Goal: Use online tool/utility: Utilize a website feature to perform a specific function

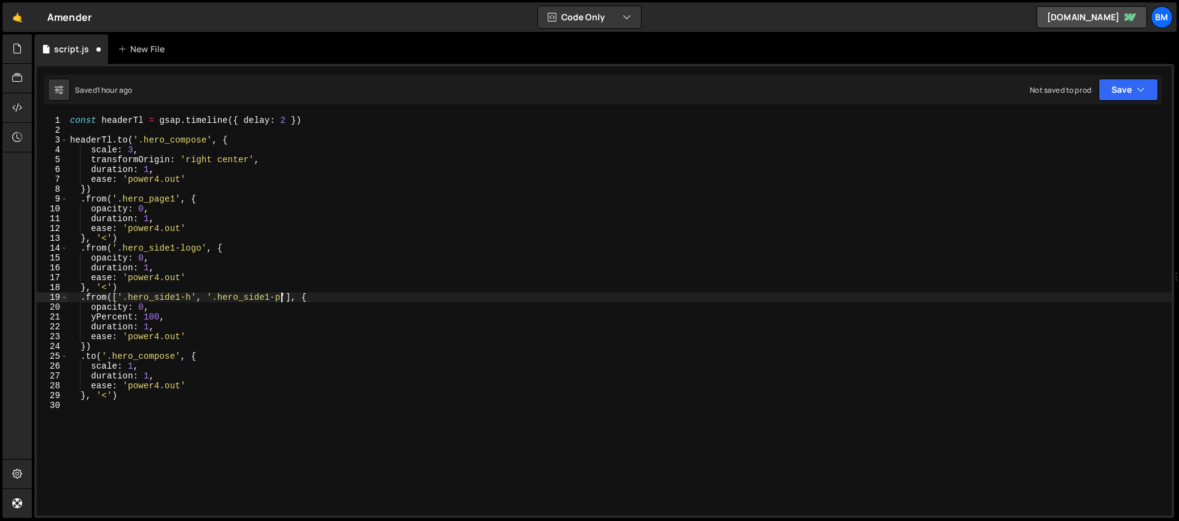
scroll to position [0, 15]
click at [269, 303] on div "const headerTl = gsap . timeline ({ delay : 2 }) headerTl . to ( '.hero_compose…" at bounding box center [620, 324] width 1104 height 419
click at [124, 288] on div "const headerTl = gsap . timeline ({ delay : 2 }) headerTl . to ( '.hero_compose…" at bounding box center [620, 324] width 1104 height 419
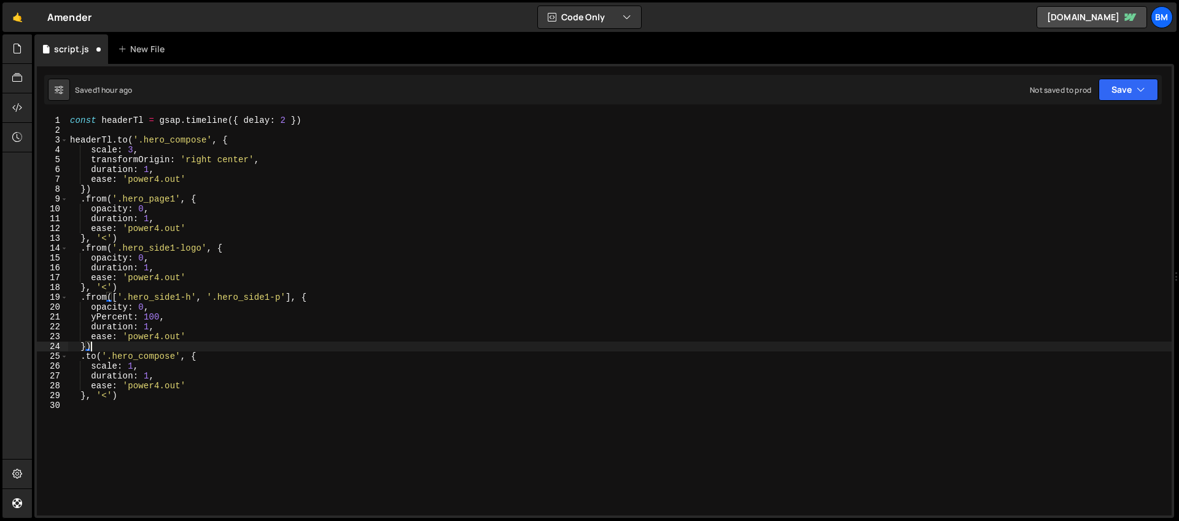
click at [109, 346] on div "const headerTl = gsap . timeline ({ delay : 2 }) headerTl . to ( '.hero_compose…" at bounding box center [620, 324] width 1104 height 419
type textarea "})"
click at [227, 249] on div "const headerTl = gsap . timeline ({ delay : 2 }) headerTl . to ( '.hero_compose…" at bounding box center [620, 324] width 1104 height 419
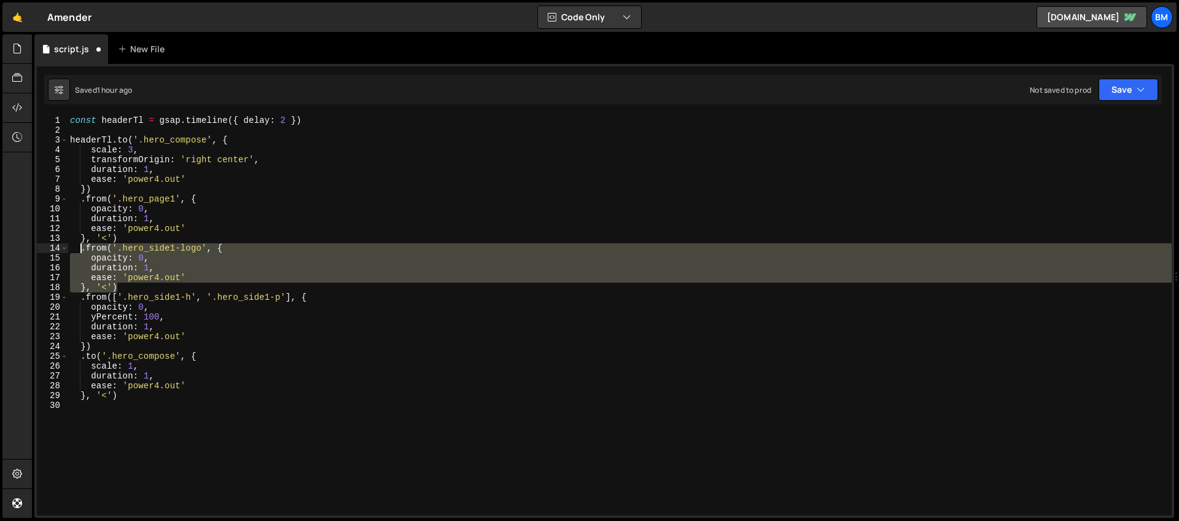
drag, startPoint x: 125, startPoint y: 285, endPoint x: 82, endPoint y: 247, distance: 57.4
click at [82, 247] on div "const headerTl = gsap . timeline ({ delay : 2 }) headerTl . to ( '.hero_compose…" at bounding box center [620, 324] width 1104 height 419
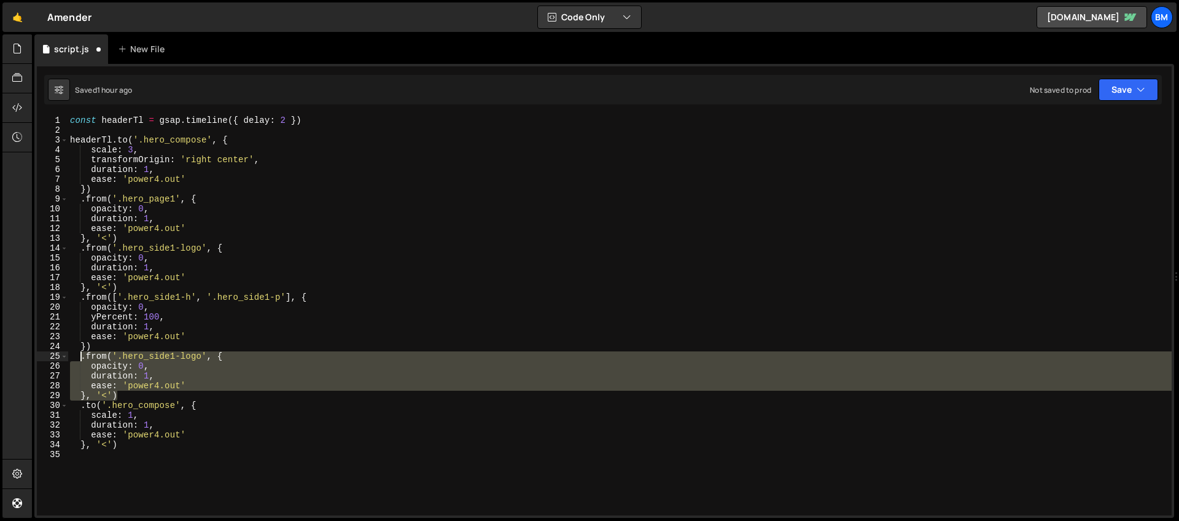
click at [160, 364] on div "const headerTl = gsap . timeline ({ delay : 2 }) headerTl . to ( '.hero_compose…" at bounding box center [620, 315] width 1104 height 400
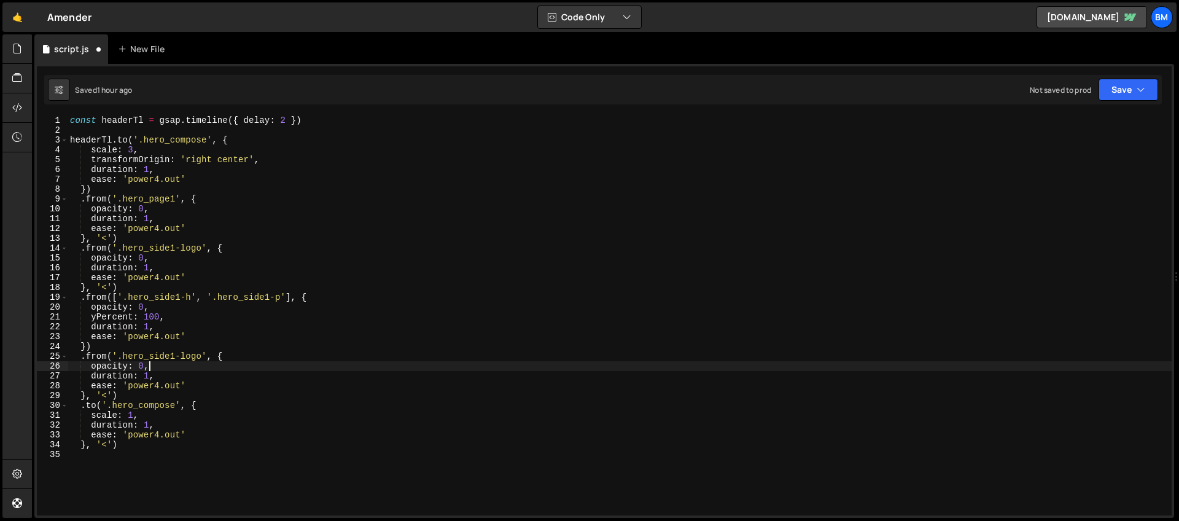
click at [115, 368] on div "const headerTl = gsap . timeline ({ delay : 2 }) headerTl . to ( '.hero_compose…" at bounding box center [620, 324] width 1104 height 419
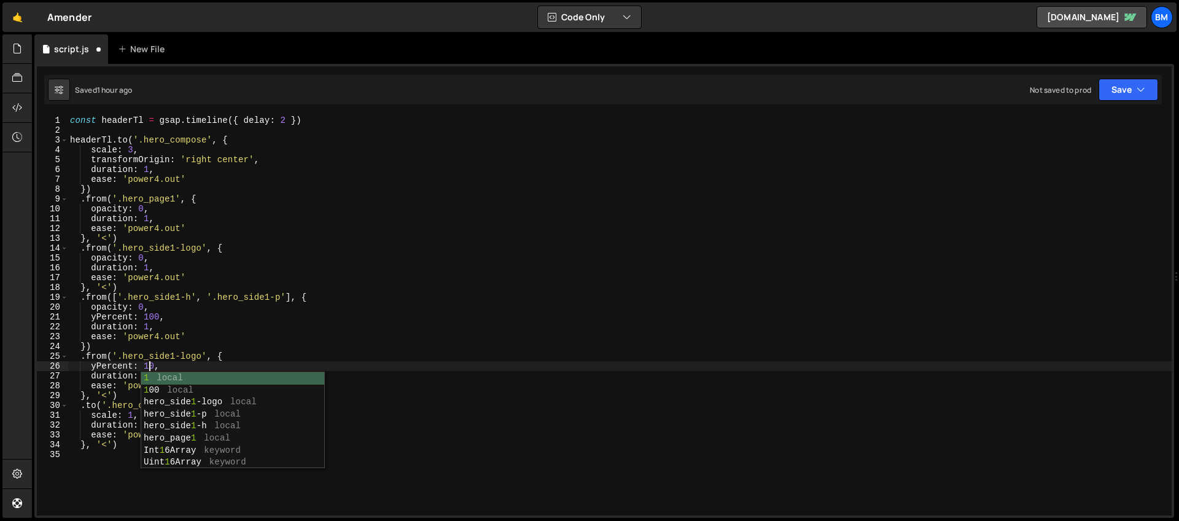
scroll to position [0, 6]
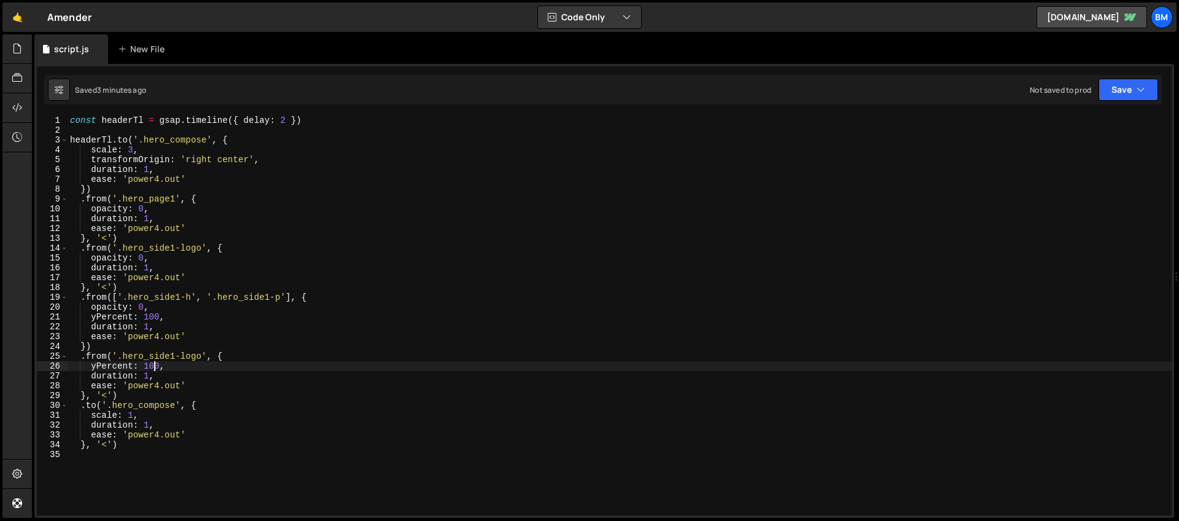
click at [171, 309] on div "const headerTl = gsap . timeline ({ delay : 2 }) headerTl . to ( '.hero_compose…" at bounding box center [620, 324] width 1104 height 419
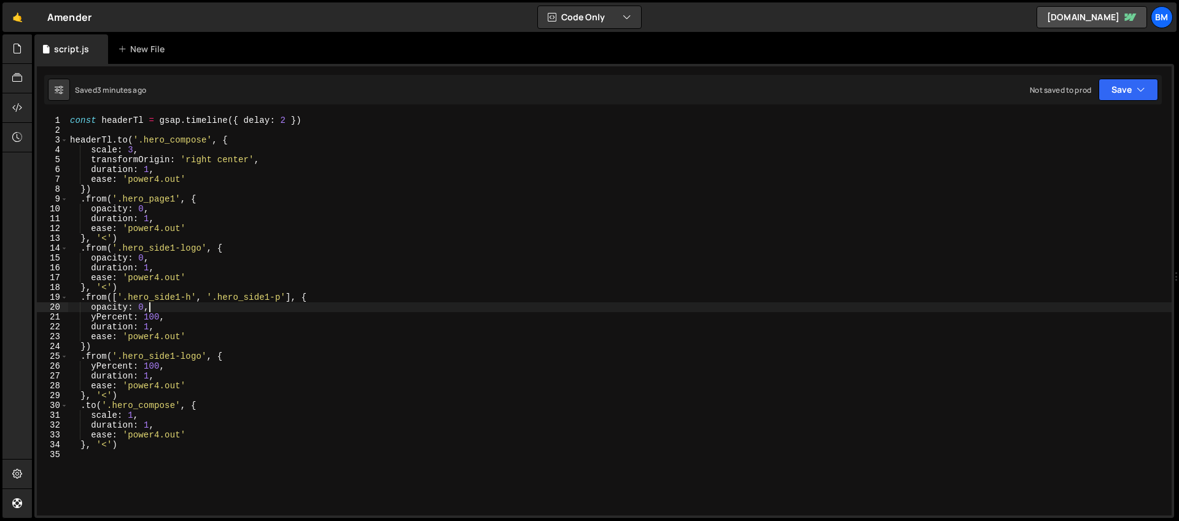
scroll to position [0, 5]
click at [164, 262] on div "const headerTl = gsap . timeline ({ delay : 2 }) headerTl . to ( '.hero_compose…" at bounding box center [620, 324] width 1104 height 419
drag, startPoint x: 287, startPoint y: 120, endPoint x: 240, endPoint y: 116, distance: 47.4
click at [240, 116] on div "const headerTl = gsap . timeline ({ delay : 2 }) headerTl . to ( '.hero_compose…" at bounding box center [620, 324] width 1104 height 419
click at [244, 117] on div "const headerTl = gsap . timeline ( }) headerTl . to ( '.hero_compose' , { scale…" at bounding box center [620, 324] width 1104 height 419
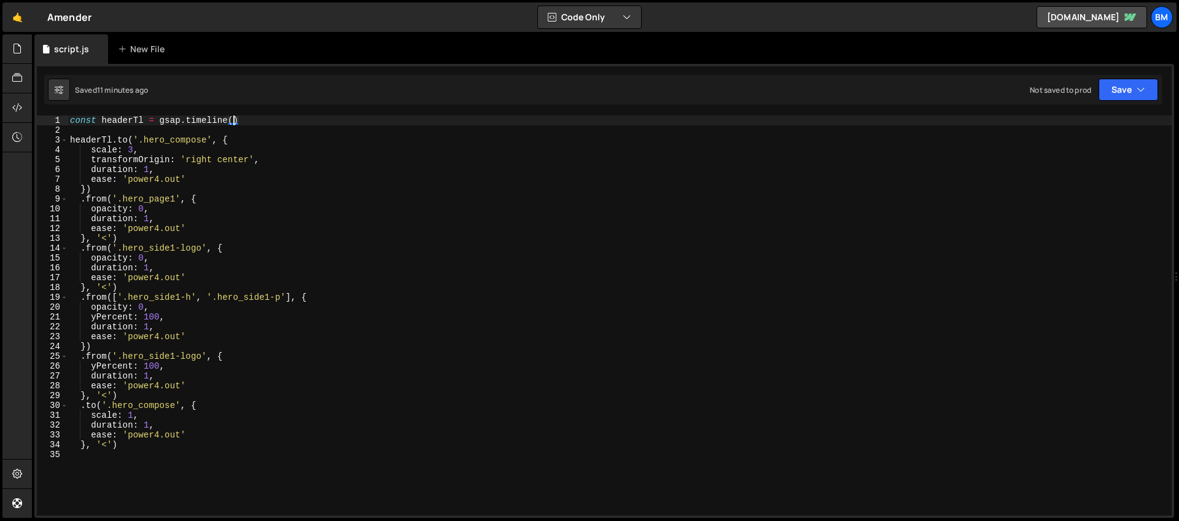
click at [165, 236] on div "const headerTl = gsap . timeline ( ) headerTl . to ( '.hero_compose' , { scale …" at bounding box center [620, 324] width 1104 height 419
click at [155, 146] on div "const headerTl = gsap . timeline ( ) headerTl . to ( '.hero_compose' , { scale …" at bounding box center [620, 324] width 1104 height 419
click at [182, 208] on div "const headerTl = gsap . timeline ( ) headerTl . to ( '.hero_compose' , { scale …" at bounding box center [620, 324] width 1104 height 419
click at [157, 157] on div "const headerTl = gsap . timeline ( ) headerTl . to ( '.hero_compose' , { scale …" at bounding box center [620, 324] width 1104 height 419
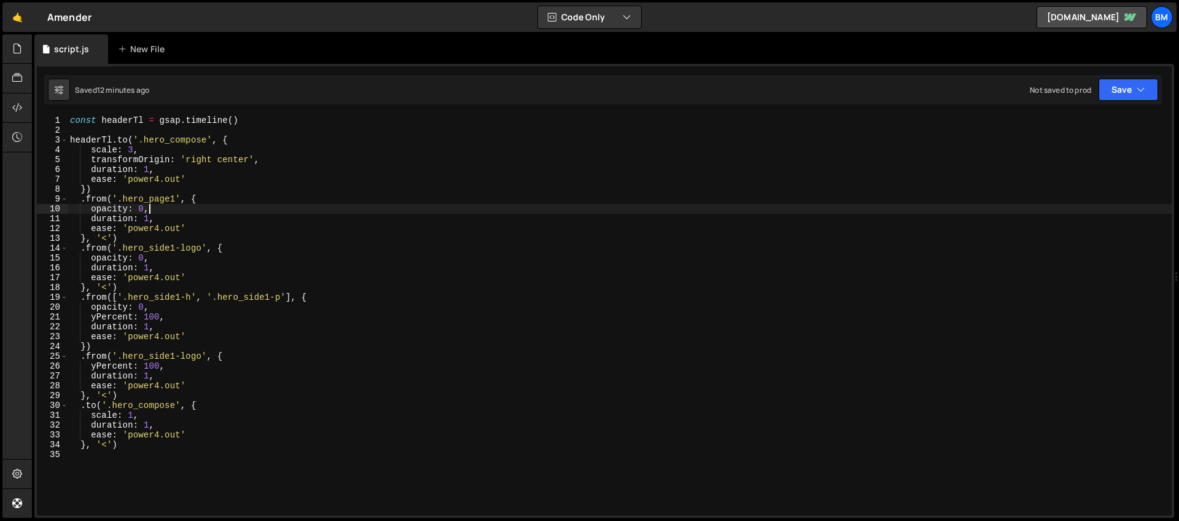
type textarea "transformOrigin: 'right center',"
click at [278, 160] on div "const headerTl = gsap . timeline ( ) headerTl . to ( '.hero_compose' , { scale …" at bounding box center [620, 324] width 1104 height 419
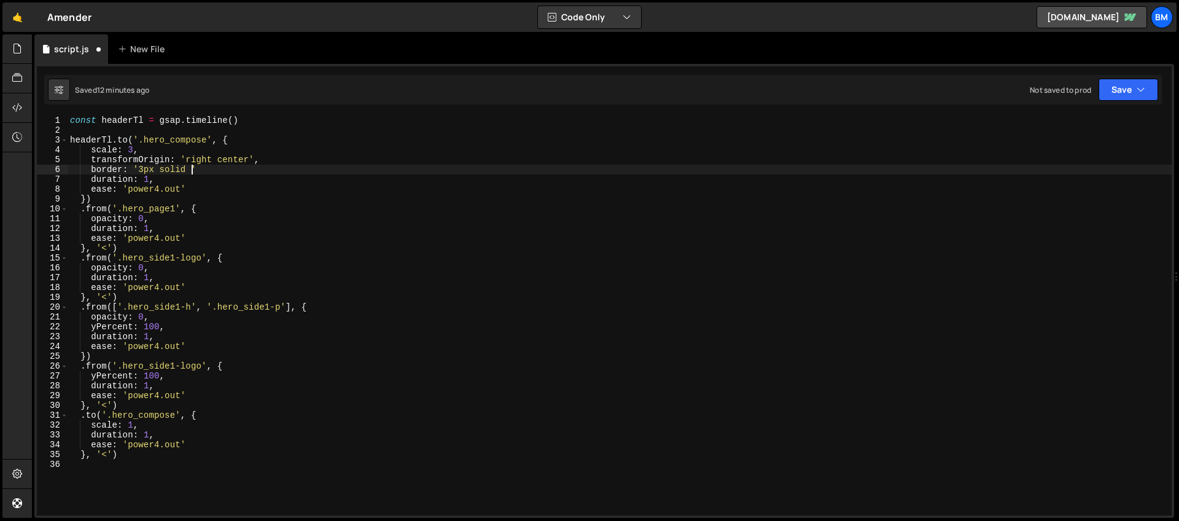
scroll to position [0, 9]
paste textarea "00698C"
click at [236, 170] on div "const headerTl = gsap . timeline ( ) headerTl . to ( '.hero_compose' , { scale …" at bounding box center [620, 324] width 1104 height 419
drag, startPoint x: 241, startPoint y: 170, endPoint x: 91, endPoint y: 168, distance: 150.5
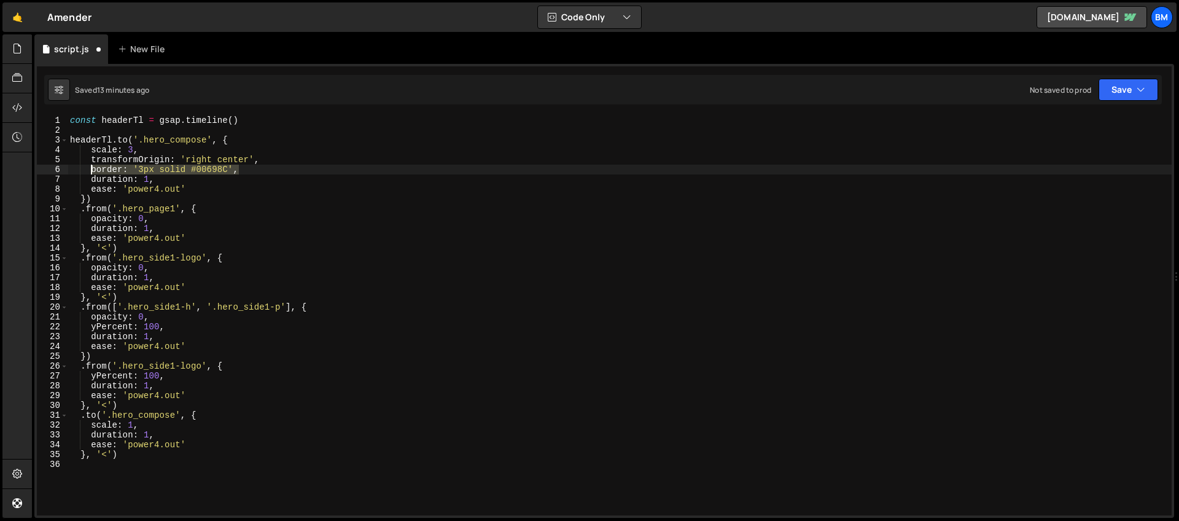
click at [91, 168] on div "const headerTl = gsap . timeline ( ) headerTl . to ( '.hero_compose' , { scale …" at bounding box center [620, 324] width 1104 height 419
click at [141, 426] on div "const headerTl = gsap . timeline ( ) headerTl . to ( '.hero_compose' , { scale …" at bounding box center [620, 324] width 1104 height 419
type textarea "scale: 1,"
paste textarea "border: '3px solid #00698C',"
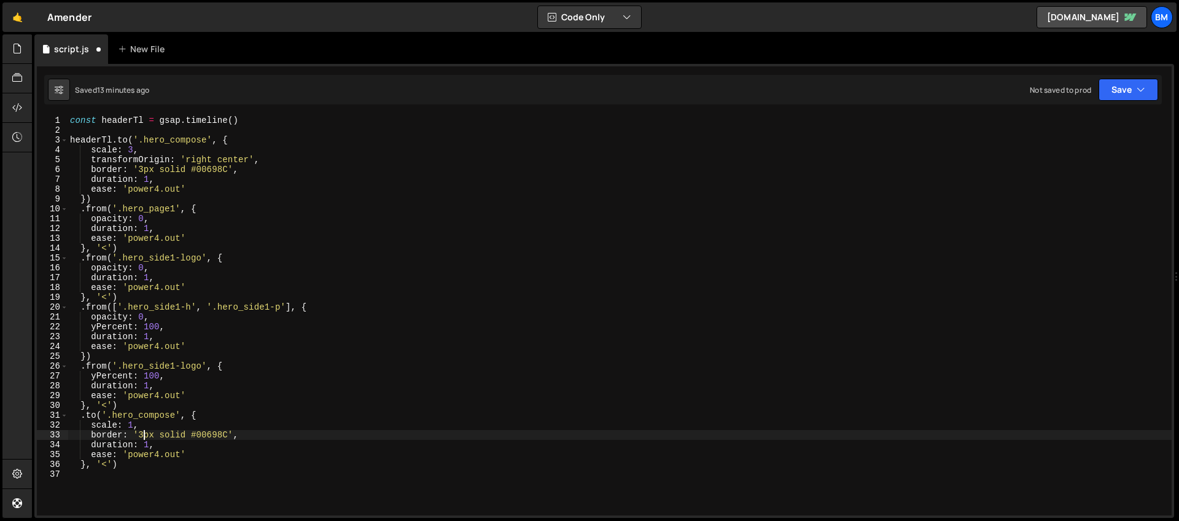
click at [142, 433] on div "const headerTl = gsap . timeline ( ) headerTl . to ( '.hero_compose' , { scale …" at bounding box center [620, 324] width 1104 height 419
click at [201, 437] on div "const headerTl = gsap . timeline ( ) headerTl . to ( '.hero_compose' , { scale …" at bounding box center [620, 324] width 1104 height 419
click at [145, 435] on div "const headerTl = gsap . timeline ( ) headerTl . to ( '.hero_compose' , { scale …" at bounding box center [620, 324] width 1104 height 419
click at [170, 454] on div "const headerTl = gsap . timeline ( ) headerTl . to ( '.hero_compose' , { scale …" at bounding box center [620, 324] width 1104 height 419
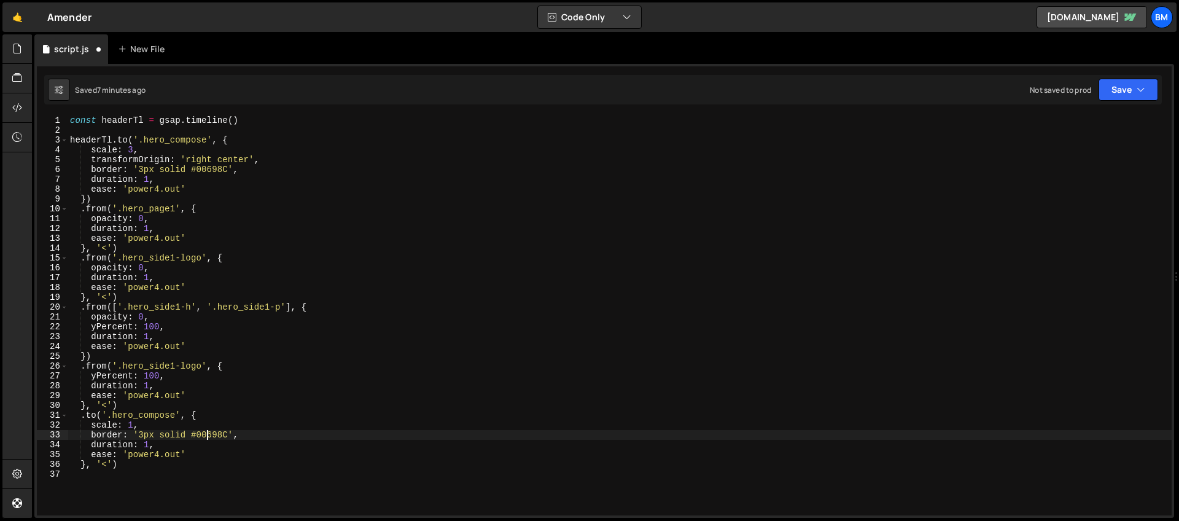
click at [208, 435] on div "const headerTl = gsap . timeline ( ) headerTl . to ( '.hero_compose' , { scale …" at bounding box center [620, 324] width 1104 height 419
click at [111, 419] on div "const headerTl = gsap . timeline ( ) headerTl . to ( '.hero_compose' , { scale …" at bounding box center [620, 324] width 1104 height 419
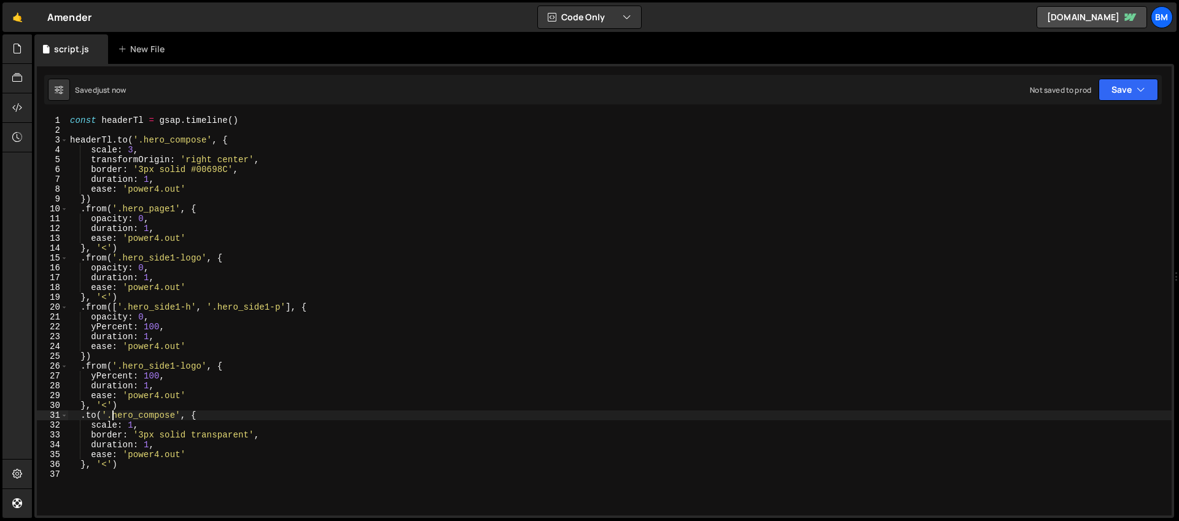
click at [151, 424] on div "const headerTl = gsap . timeline ( ) headerTl . to ( '.hero_compose' , { scale …" at bounding box center [620, 324] width 1104 height 419
click at [183, 421] on div "const headerTl = gsap . timeline ( ) headerTl . to ( '.hero_compose' , { scale …" at bounding box center [620, 324] width 1104 height 419
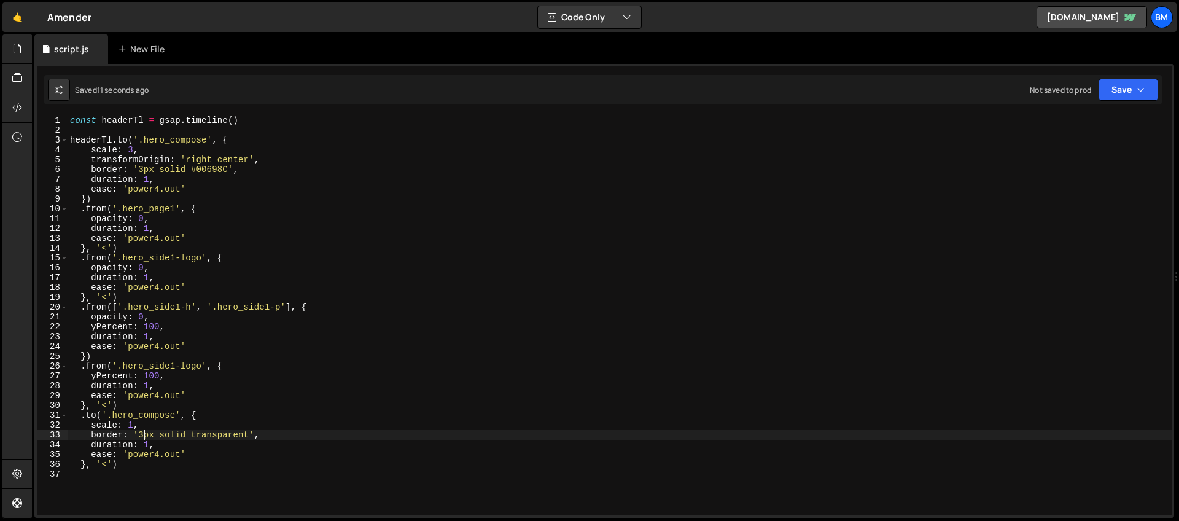
click at [144, 432] on div "const headerTl = gsap . timeline ( ) headerTl . to ( '.hero_compose' , { scale …" at bounding box center [620, 324] width 1104 height 419
click at [273, 437] on div "const headerTl = gsap . timeline ( ) headerTl . to ( '.hero_compose' , { scale …" at bounding box center [620, 324] width 1104 height 419
click at [144, 434] on div "const headerTl = gsap . timeline ( ) headerTl . to ( '.hero_compose' , { scale …" at bounding box center [620, 324] width 1104 height 419
click at [154, 169] on div "const headerTl = gsap . timeline ( ) headerTl . to ( '.hero_compose' , { scale …" at bounding box center [620, 324] width 1104 height 419
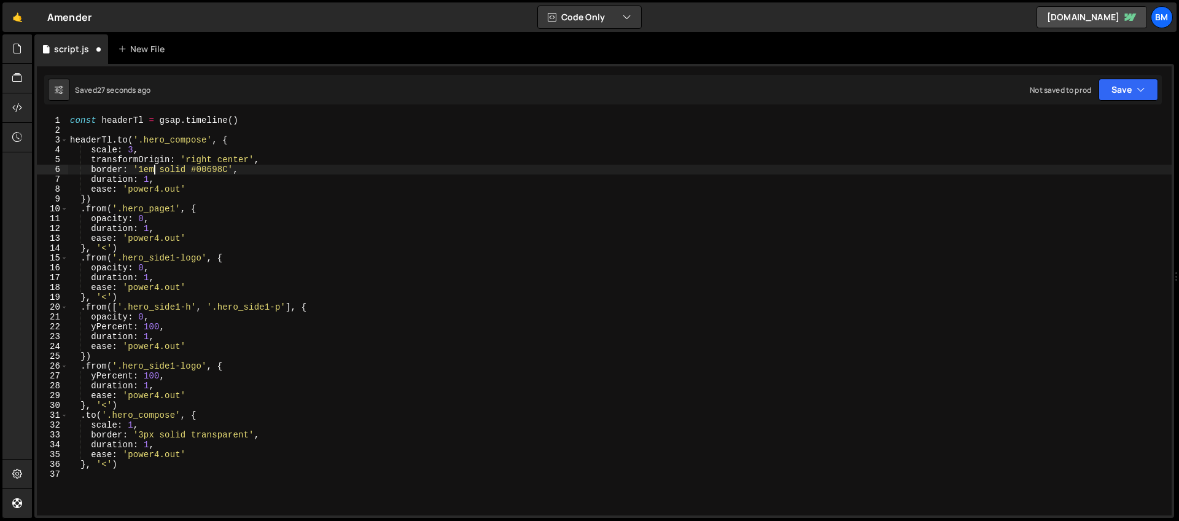
click at [144, 437] on div "const headerTl = gsap . timeline ( ) headerTl . to ( '.hero_compose' , { scale …" at bounding box center [620, 324] width 1104 height 419
click at [149, 436] on div "const headerTl = gsap . timeline ( ) headerTl . to ( '.hero_compose' , { scale …" at bounding box center [620, 324] width 1104 height 419
click at [144, 172] on div "const headerTl = gsap . timeline ( ) headerTl . to ( '.hero_compose' , { scale …" at bounding box center [620, 324] width 1104 height 419
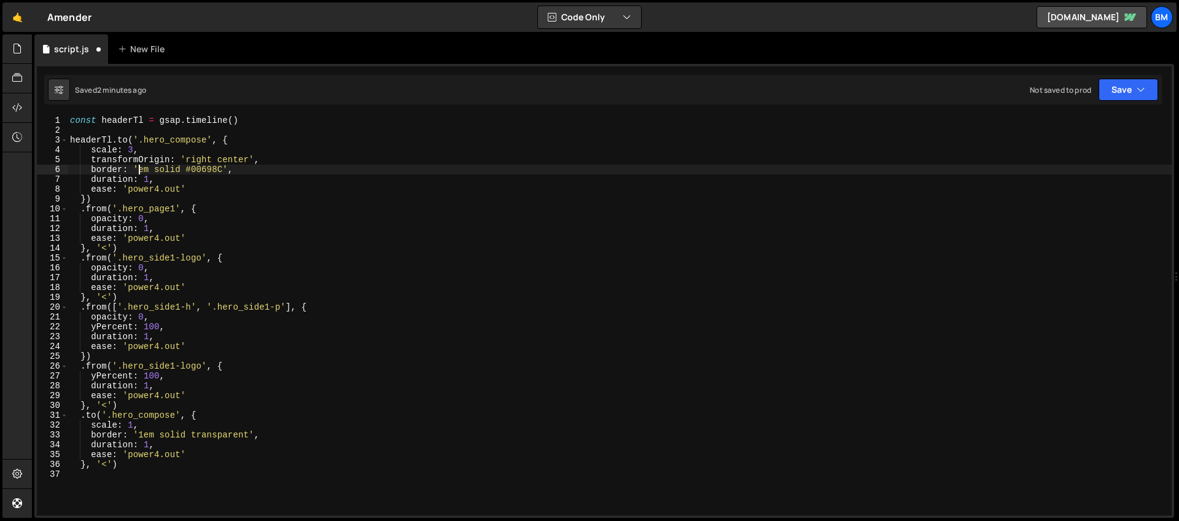
click at [139, 171] on div "const headerTl = gsap . timeline ( ) headerTl . to ( '.hero_compose' , { scale …" at bounding box center [620, 324] width 1104 height 419
click at [139, 434] on div "const headerTl = gsap . timeline ( ) headerTl . to ( '.hero_compose' , { scale …" at bounding box center [620, 324] width 1104 height 419
click at [234, 438] on div "const headerTl = gsap . timeline ( ) headerTl . to ( '.hero_compose' , { scale …" at bounding box center [620, 324] width 1104 height 419
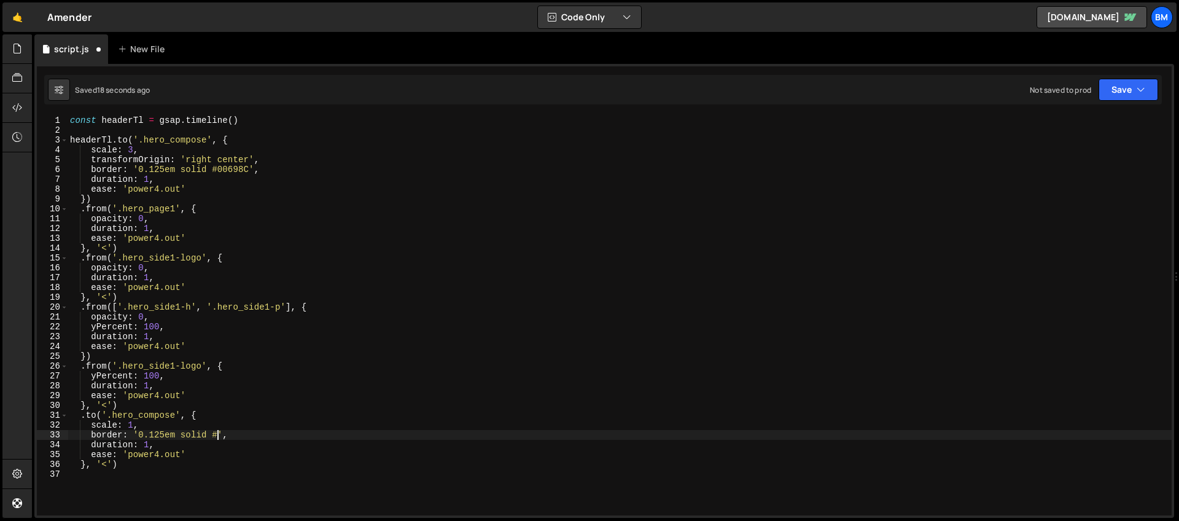
scroll to position [0, 11]
click at [164, 438] on div "const headerTl = gsap . timeline ( ) headerTl . to ( '.hero_compose' , { scale …" at bounding box center [620, 324] width 1104 height 419
click at [146, 295] on div "const headerTl = gsap . timeline ( ) headerTl . to ( '.hero_compose' , { scale …" at bounding box center [620, 324] width 1104 height 419
type textarea "}, '<')"
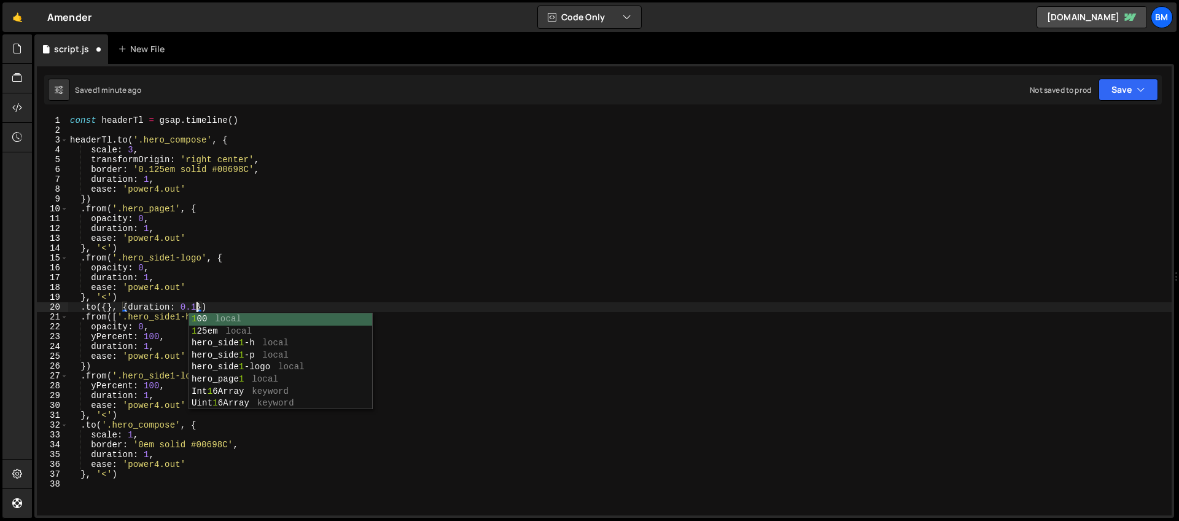
scroll to position [0, 9]
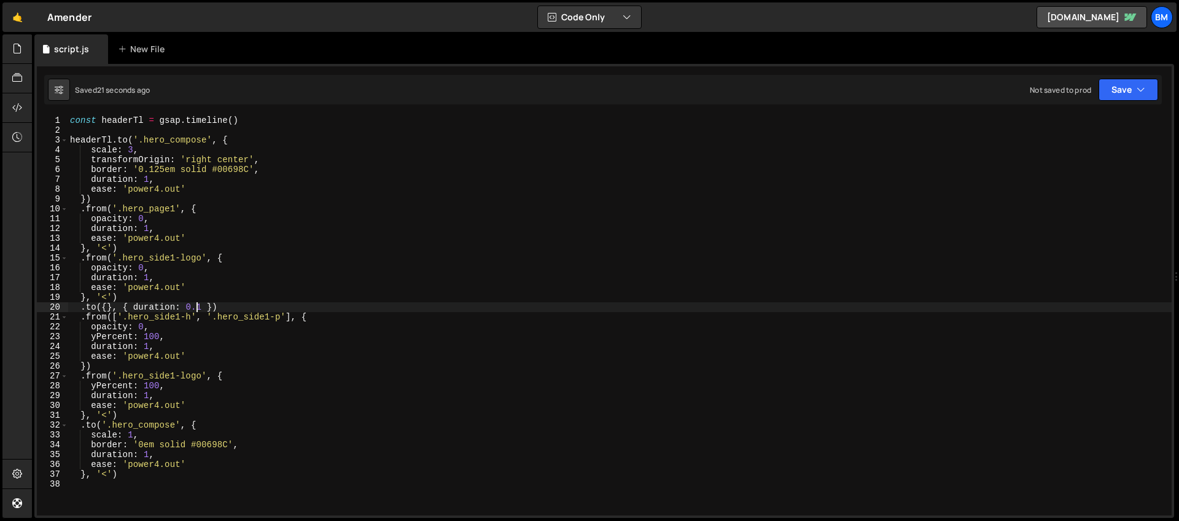
click at [165, 173] on div "const headerTl = gsap . timeline ( ) headerTl . to ( '.hero_compose' , { scale …" at bounding box center [620, 324] width 1104 height 419
click at [144, 443] on div "const headerTl = gsap . timeline ( ) headerTl . to ( '.hero_compose' , { scale …" at bounding box center [620, 324] width 1104 height 419
click at [214, 458] on div "const headerTl = gsap . timeline ( ) headerTl . to ( '.hero_compose' , { scale …" at bounding box center [620, 324] width 1104 height 419
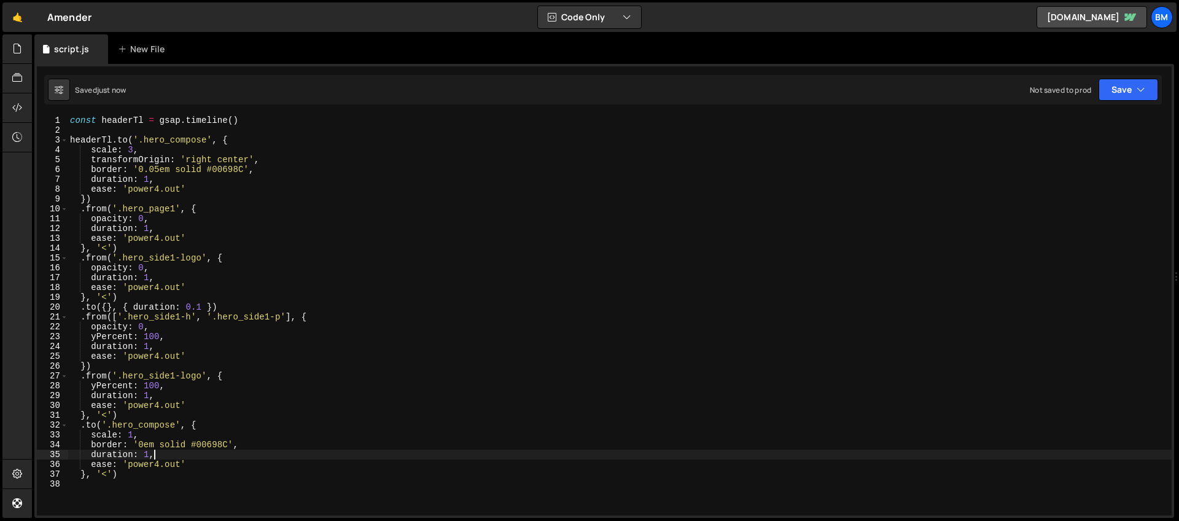
click at [212, 454] on div "const headerTl = gsap . timeline ( ) headerTl . to ( '.hero_compose' , { scale …" at bounding box center [620, 324] width 1104 height 419
click at [216, 444] on div "const headerTl = gsap . timeline ( ) headerTl . to ( '.hero_compose' , { scale …" at bounding box center [620, 324] width 1104 height 419
click at [201, 309] on div "const headerTl = gsap . timeline ( ) headerTl . to ( '.hero_compose' , { scale …" at bounding box center [620, 324] width 1104 height 419
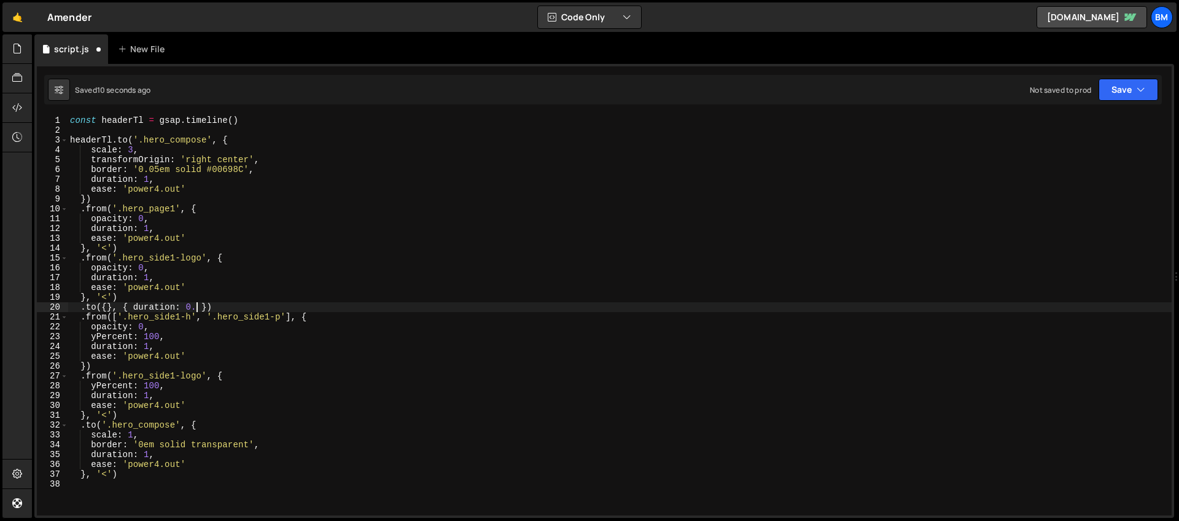
scroll to position [0, 9]
click at [234, 121] on div "const headerTl = gsap . timeline ( ) headerTl . to ( '.hero_compose' , { scale …" at bounding box center [620, 324] width 1104 height 419
drag, startPoint x: 297, startPoint y: 120, endPoint x: 233, endPoint y: 120, distance: 63.9
click at [233, 120] on div "const headerTl = gsap . timeline ({ delay : 3 }) headerTl . to ( '.hero_compose…" at bounding box center [620, 324] width 1104 height 419
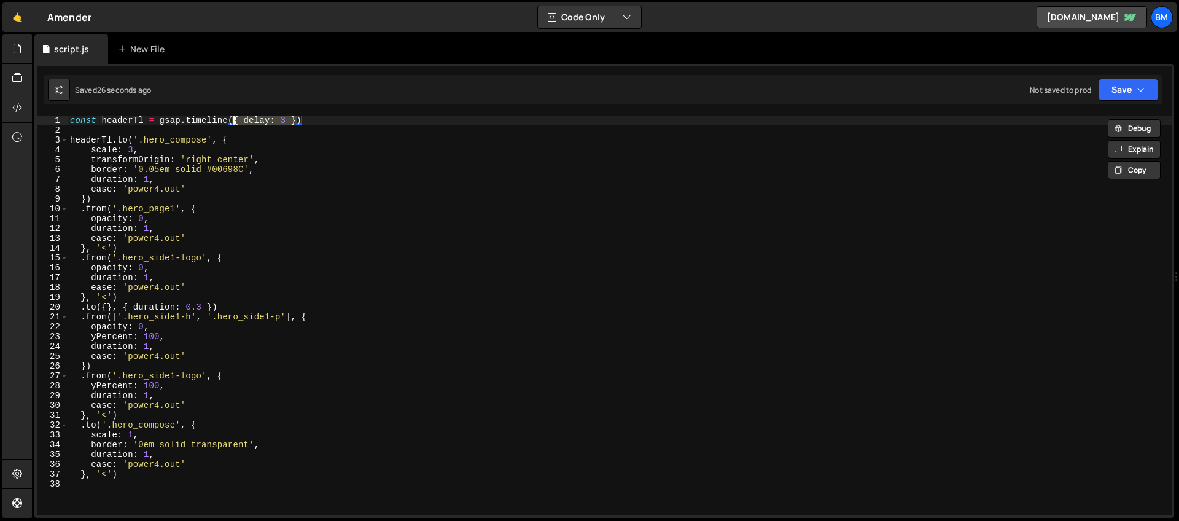
scroll to position [0, 11]
click at [113, 141] on div "const headerTl = gsap . timeline ( ) headerTl . to ( '.hero_compose' , { scale …" at bounding box center [620, 324] width 1104 height 419
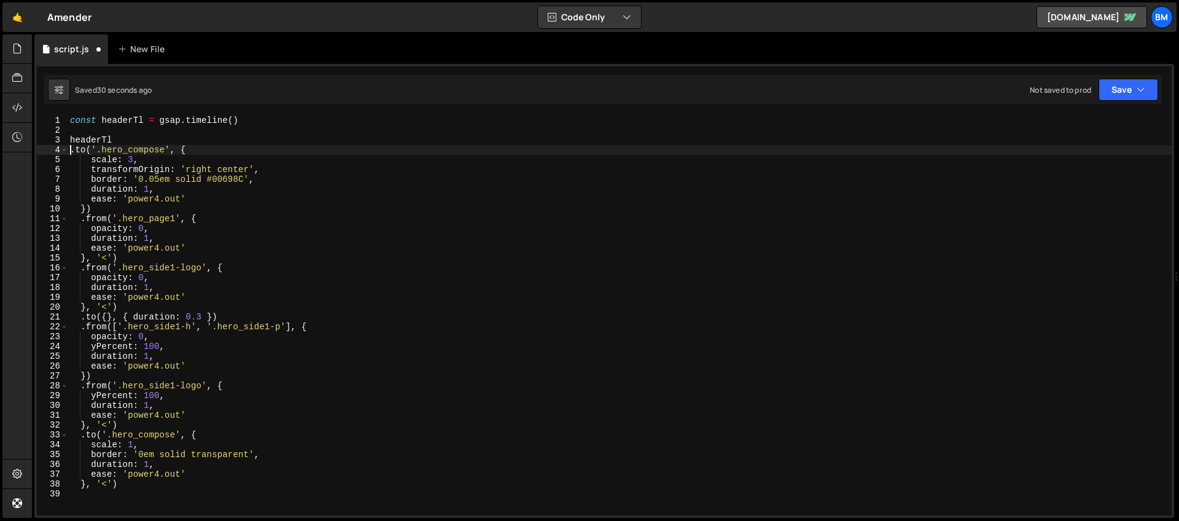
click at [122, 141] on div "const headerTl = gsap . timeline ( ) headerTl . to ( '.hero_compose' , { scale …" at bounding box center [620, 324] width 1104 height 419
type textarea "headerTl"
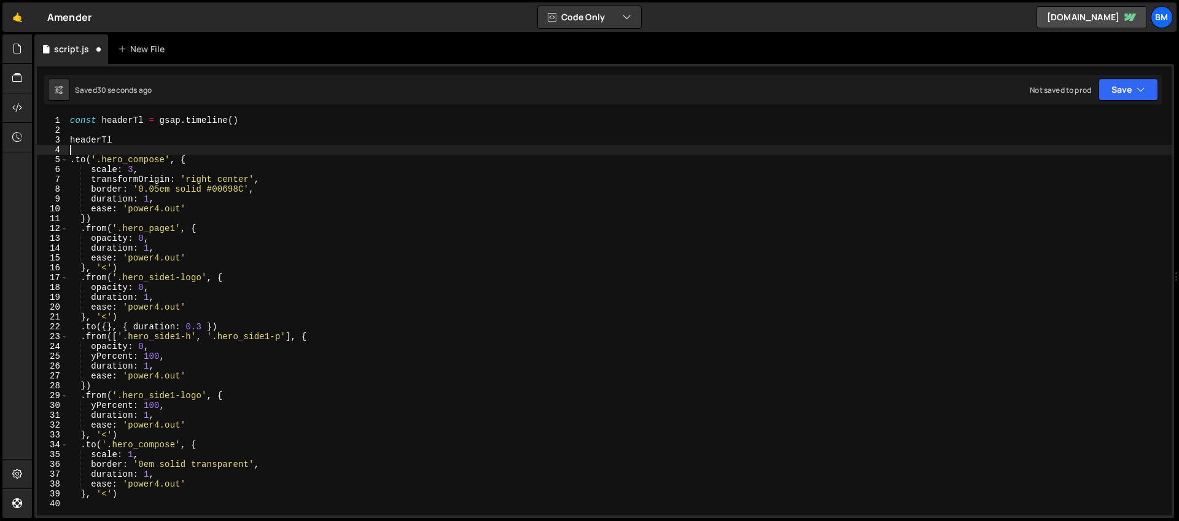
scroll to position [0, 0]
click at [165, 325] on div "const headerTl = gsap . timeline ( ) headerTl . to ( '.hero_compose' , { scale …" at bounding box center [620, 324] width 1104 height 419
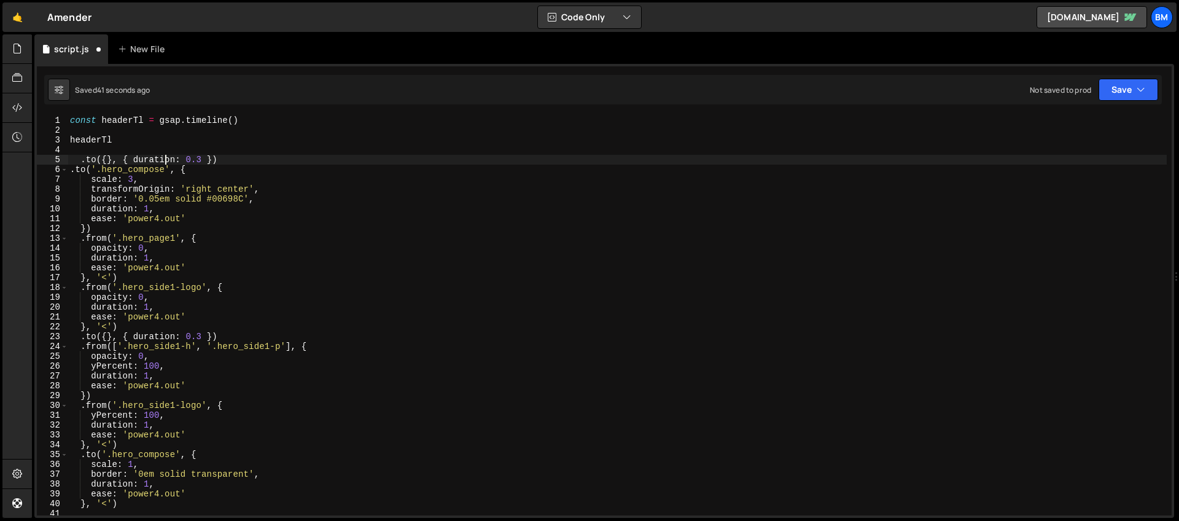
click at [198, 163] on div "const headerTl = gsap . timeline ( ) headerTl . to ({ } , { duration : 0.3 }) .…" at bounding box center [617, 324] width 1099 height 419
click at [192, 158] on div "const headerTl = gsap . timeline ( ) headerTl . to ({ } , { duration : 3 }) . t…" at bounding box center [617, 324] width 1099 height 419
type textarea ".to({}, { duration: 2 })"
click at [126, 151] on div "const headerTl = gsap . timeline ( ) headerTl . to ({ } , { duration : 2 }) . t…" at bounding box center [617, 324] width 1099 height 419
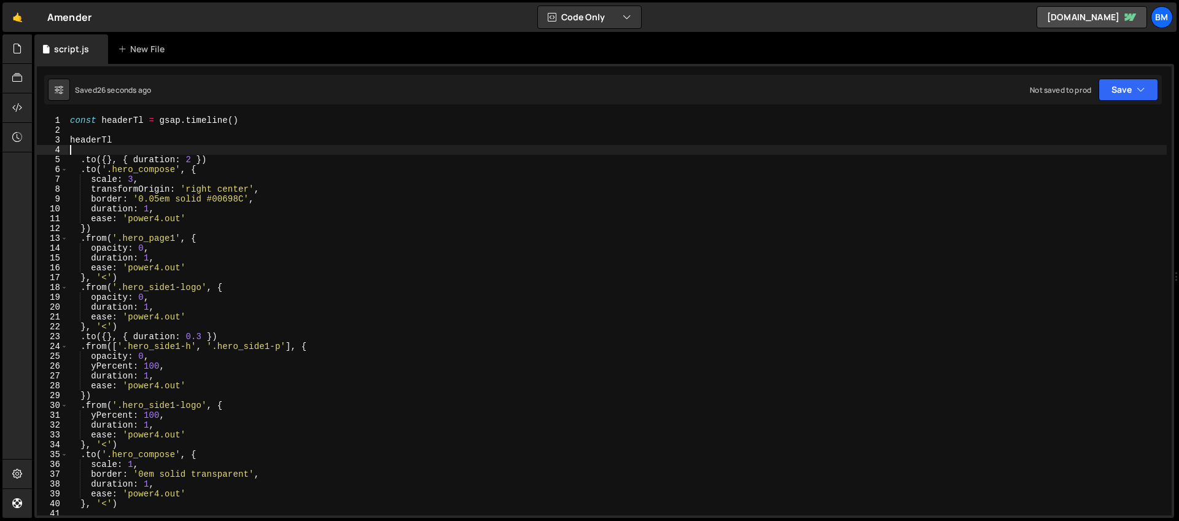
scroll to position [0, 0]
click at [149, 206] on div "const headerTl = gsap . timeline ( ) headerTl . to ({ } , { duration : 2 }) . t…" at bounding box center [617, 324] width 1099 height 419
click at [149, 259] on div "const headerTl = gsap . timeline ( ) headerTl . to ({ } , { duration : 2 }) . t…" at bounding box center [617, 324] width 1099 height 419
click at [150, 213] on div "const headerTl = gsap . timeline ( ) headerTl . to ({ } , { duration : 2 }) . t…" at bounding box center [617, 324] width 1099 height 419
click at [148, 305] on div "const headerTl = gsap . timeline ( ) headerTl . to ({ } , { duration : 2 }) . t…" at bounding box center [617, 324] width 1099 height 419
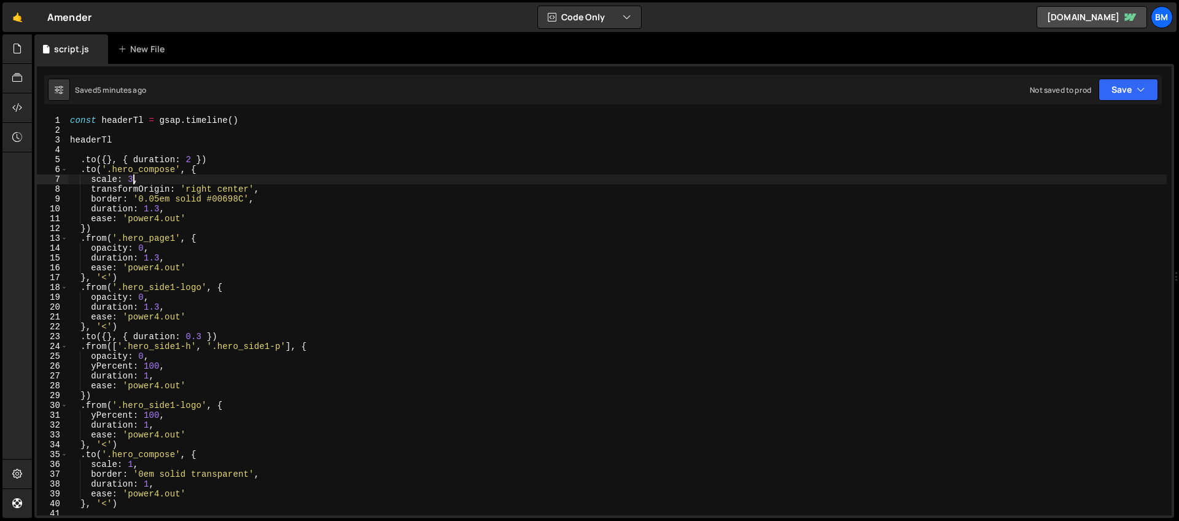
click at [133, 182] on div "const headerTl = gsap . timeline ( ) headerTl . to ({ } , { duration : 2 }) . t…" at bounding box center [617, 324] width 1099 height 419
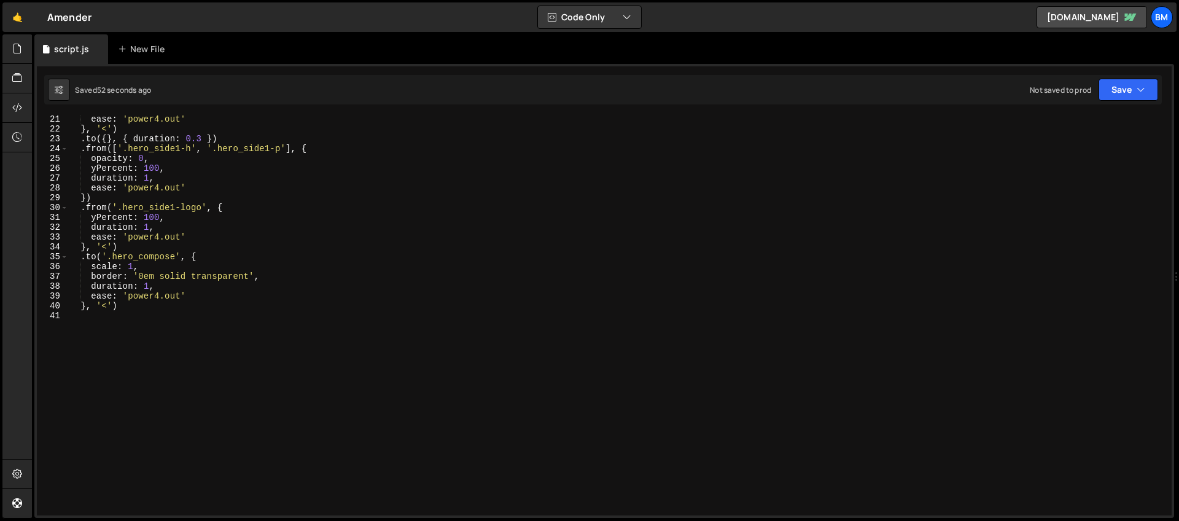
scroll to position [198, 0]
click at [123, 305] on div "ease : 'power4.out' } , '<' ) . to ({ } , { duration : 0.3 }) . from ([ '.hero_…" at bounding box center [617, 323] width 1099 height 419
type textarea "}, '<')"
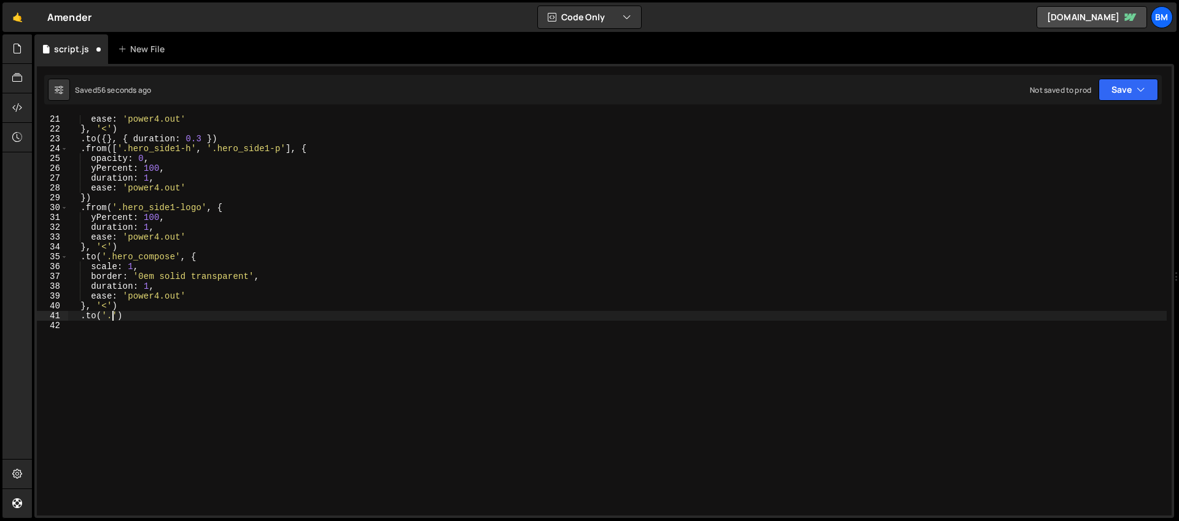
scroll to position [0, 0]
paste textarea "hero_body-wrap"
type textarea ".to('.hero_body-wrap', {)"
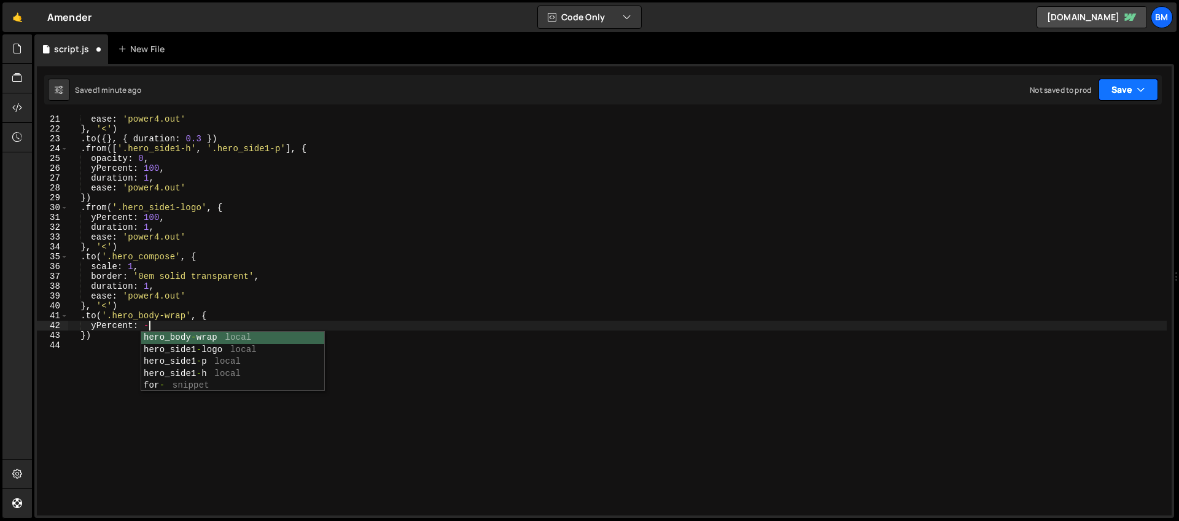
scroll to position [0, 6]
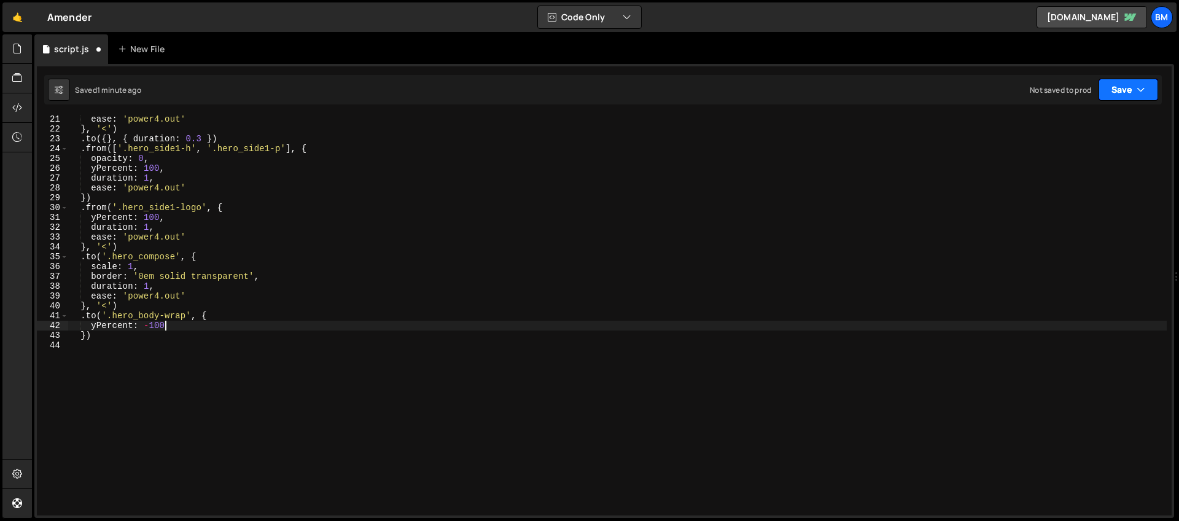
type textarea "yPercent: -100,"
type textarea "duration: 1.5,"
type textarea "ease""
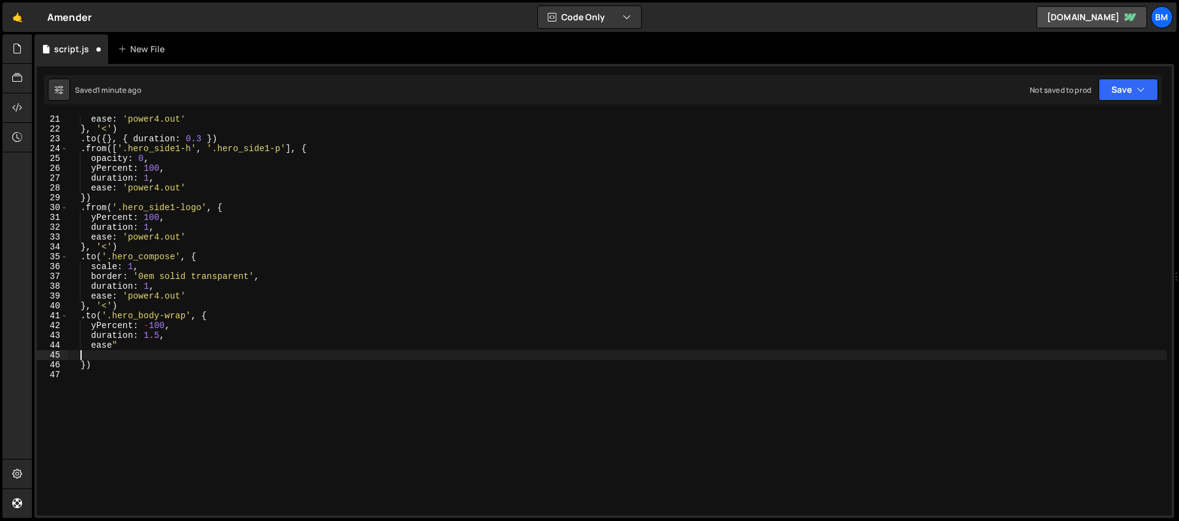
scroll to position [0, 0]
type textarea "ease:"
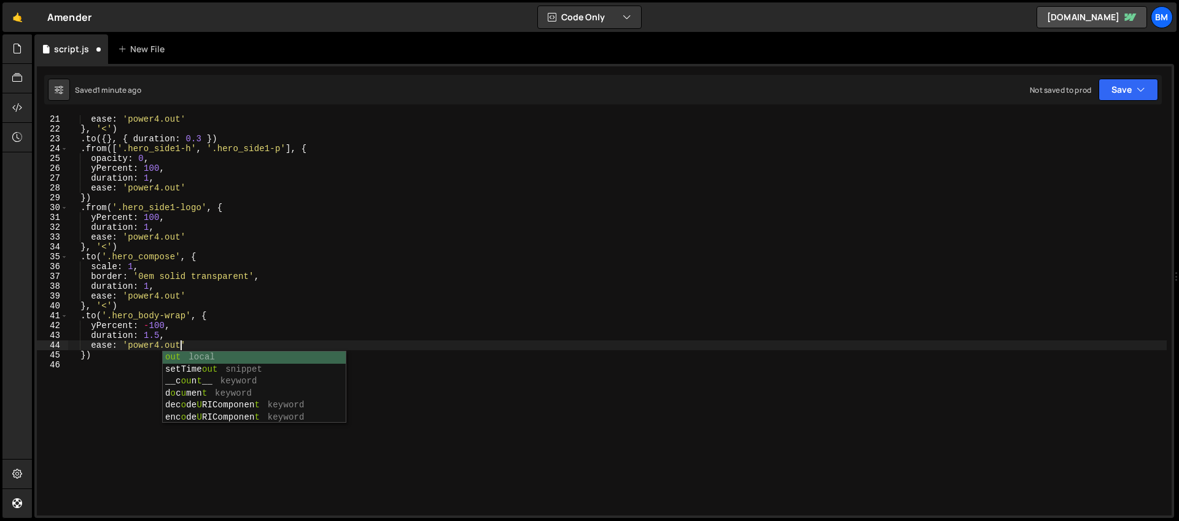
scroll to position [0, 7]
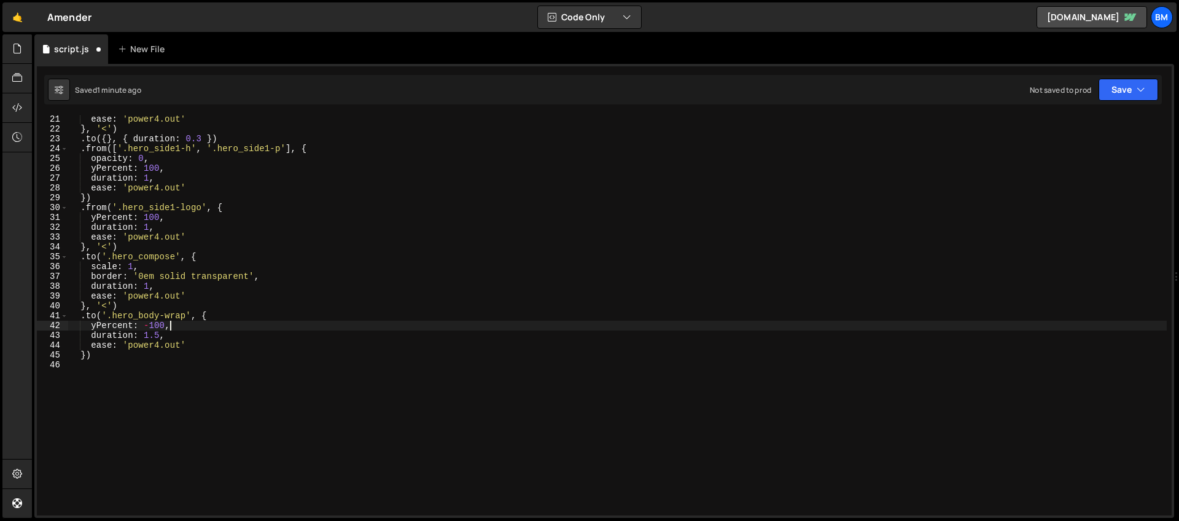
click at [174, 327] on div "ease : 'power4.out' } , '<' ) . to ({ } , { duration : 0.3 }) . from ([ '.hero_…" at bounding box center [617, 323] width 1099 height 419
type textarea "yPercent: -100,"
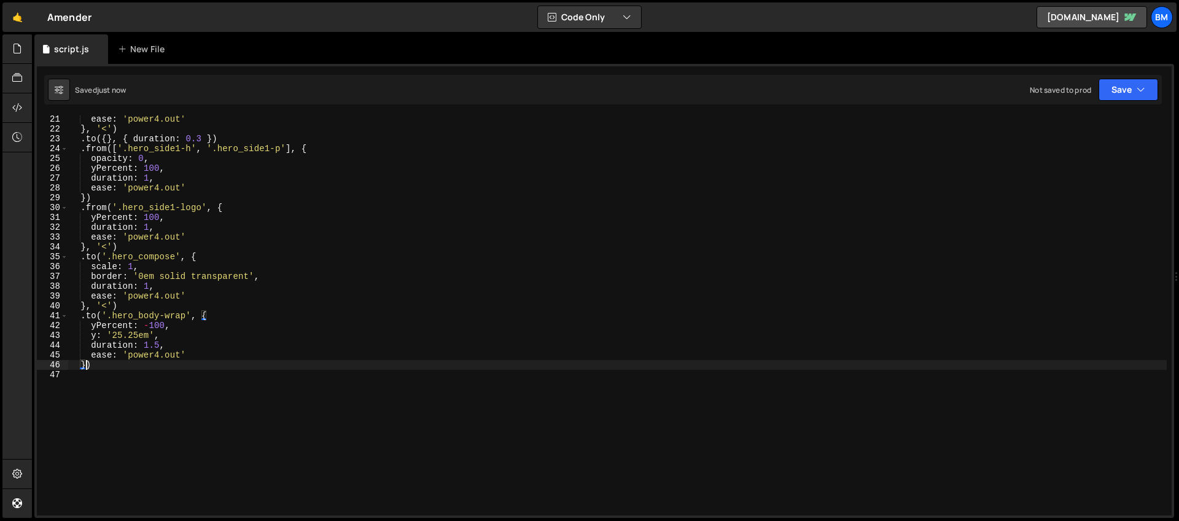
click at [87, 365] on div "ease : 'power4.out' } , '<' ) . to ({ } , { duration : 0.3 }) . from ([ '.hero_…" at bounding box center [617, 323] width 1099 height 419
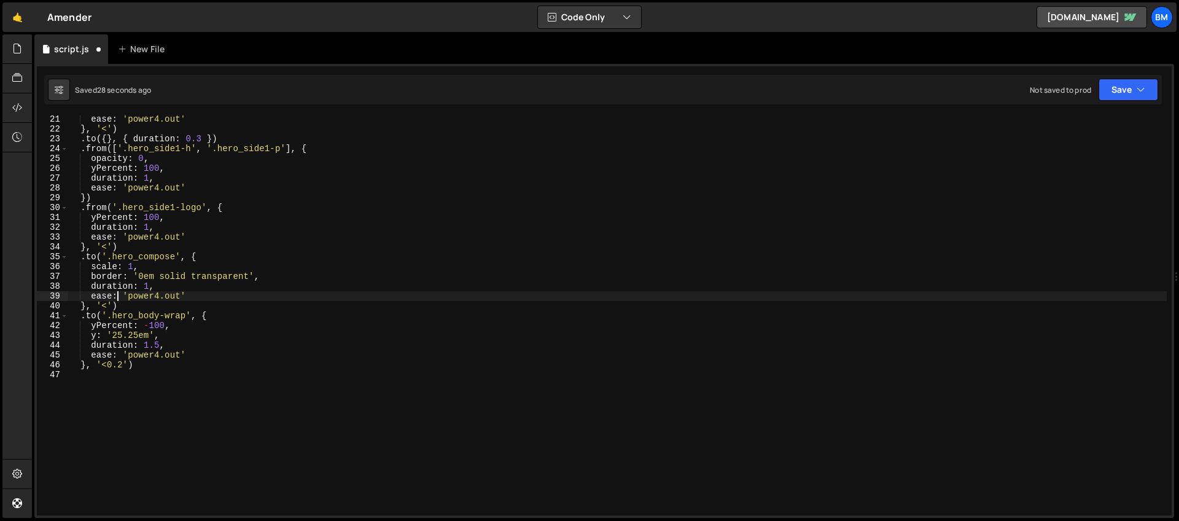
click at [119, 300] on div "ease : 'power4.out' } , '<' ) . to ({ } , { duration : 0.3 }) . from ([ '.hero_…" at bounding box center [617, 323] width 1099 height 419
click at [119, 305] on div "ease : 'power4.out' } , '<' ) . to ({ } , { duration : 0.3 }) . from ([ '.hero_…" at bounding box center [617, 323] width 1099 height 419
click at [158, 345] on div "ease : 'power4.out' } , '<' ) . to ({ } , { duration : 0.3 }) . from ([ '.hero_…" at bounding box center [617, 323] width 1099 height 419
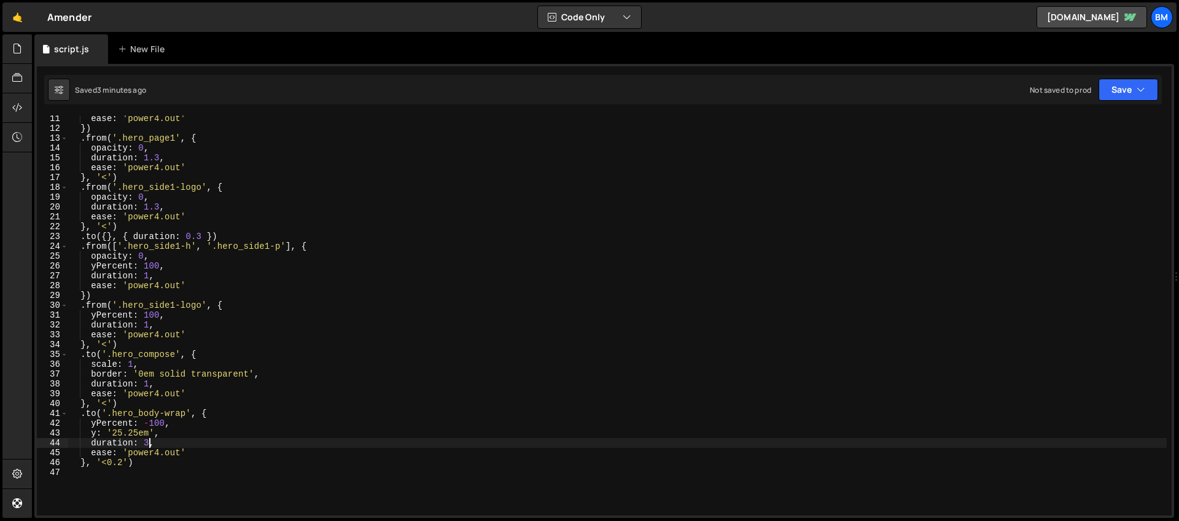
scroll to position [75, 0]
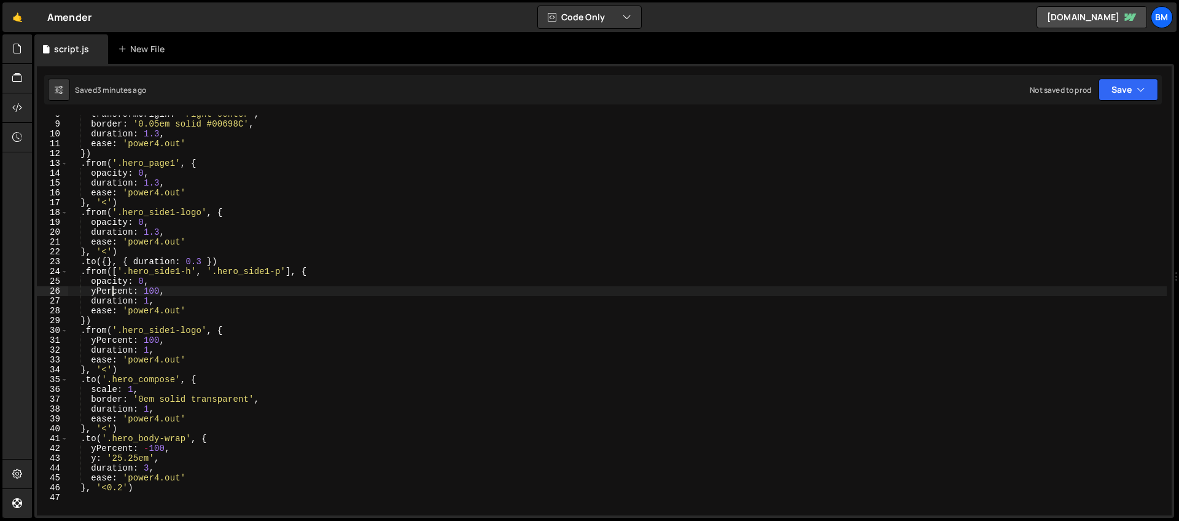
click at [115, 291] on div "transformOrigin : 'right center' , border : '0.05em solid #00698C' , duration :…" at bounding box center [617, 318] width 1099 height 419
click at [120, 294] on div "transformOrigin : 'right center' , border : '0.05em solid #00698C' , duration :…" at bounding box center [617, 318] width 1099 height 419
click at [123, 293] on div "transformOrigin : 'right center' , border : '0.05em solid #00698C' , duration :…" at bounding box center [617, 318] width 1099 height 419
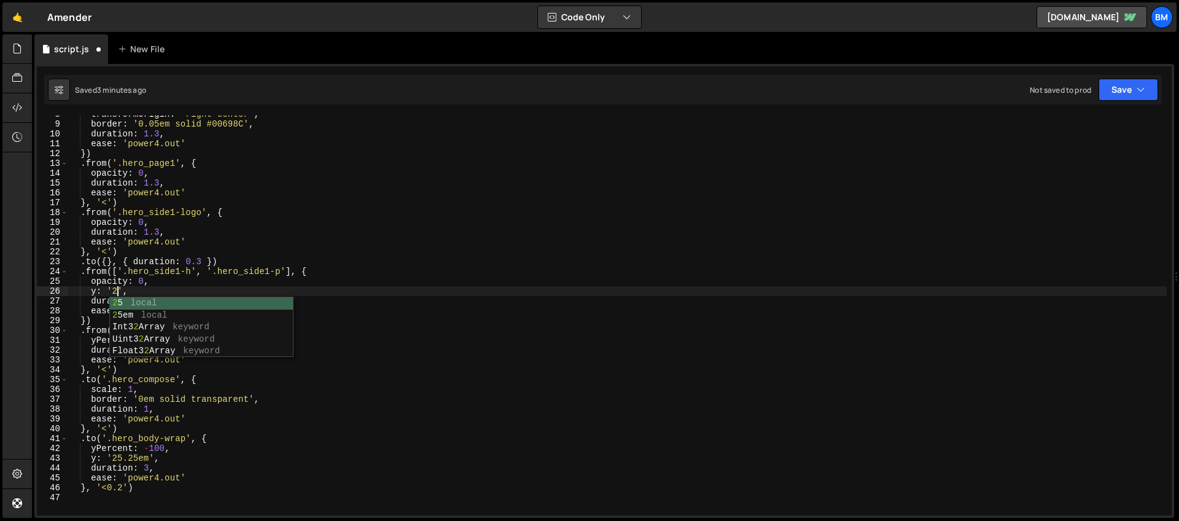
scroll to position [0, 4]
click at [146, 277] on div "transformOrigin : 'right center' , border : '0.05em solid #00698C' , duration :…" at bounding box center [617, 318] width 1099 height 419
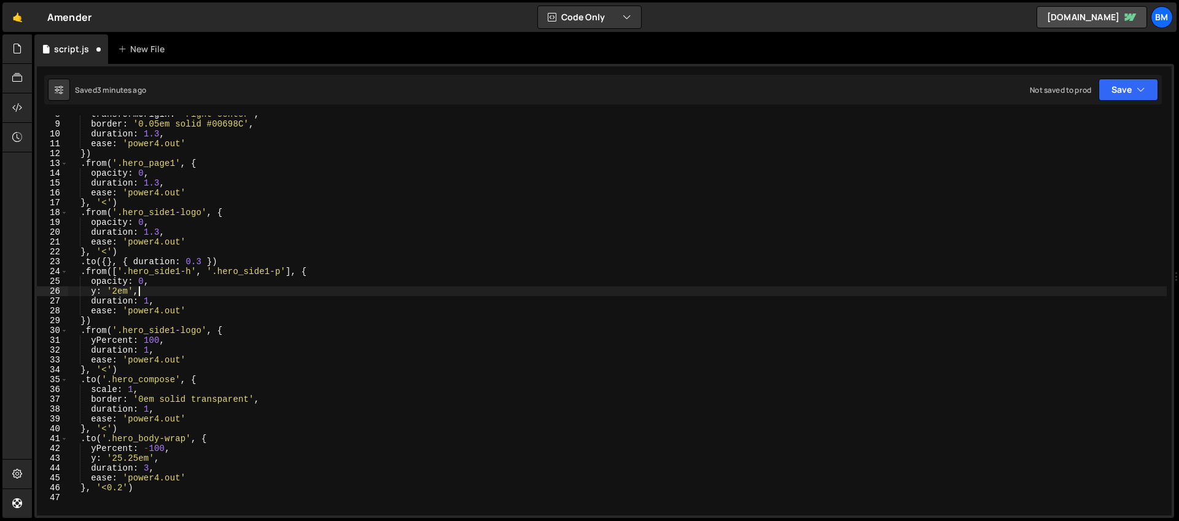
click at [146, 290] on div "transformOrigin : 'right center' , border : '0.05em solid #00698C' , duration :…" at bounding box center [617, 318] width 1099 height 419
click at [149, 301] on div "transformOrigin : 'right center' , border : '0.05em solid #00698C' , duration :…" at bounding box center [617, 318] width 1099 height 419
type textarea "duration: 1.5,"
click at [141, 297] on div "transformOrigin : 'right center' , border : '0.05em solid #00698C' , duration :…" at bounding box center [617, 318] width 1099 height 419
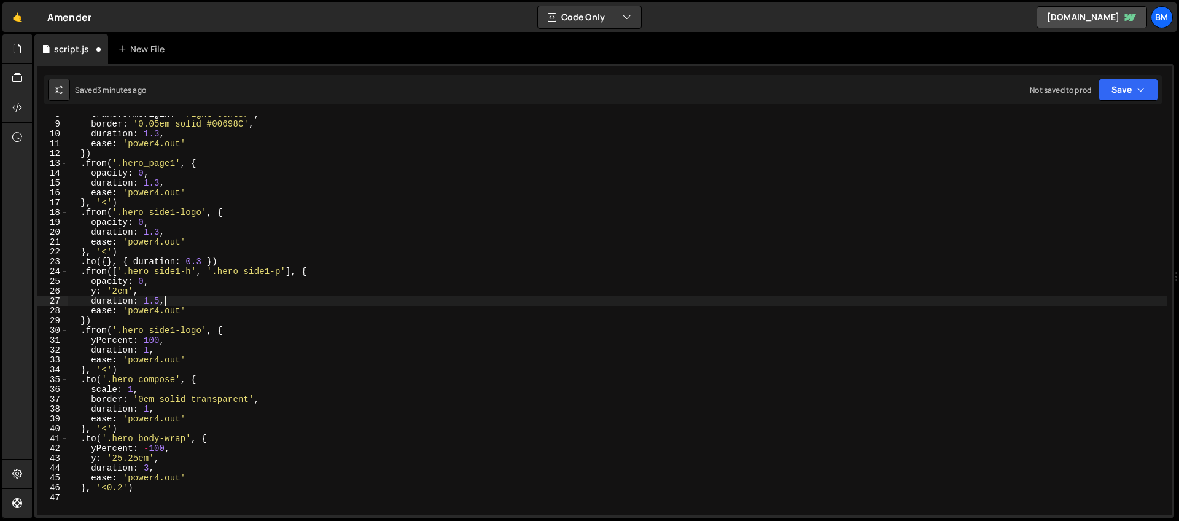
click at [171, 301] on div "transformOrigin : 'right center' , border : '0.05em solid #00698C' , duration :…" at bounding box center [617, 318] width 1099 height 419
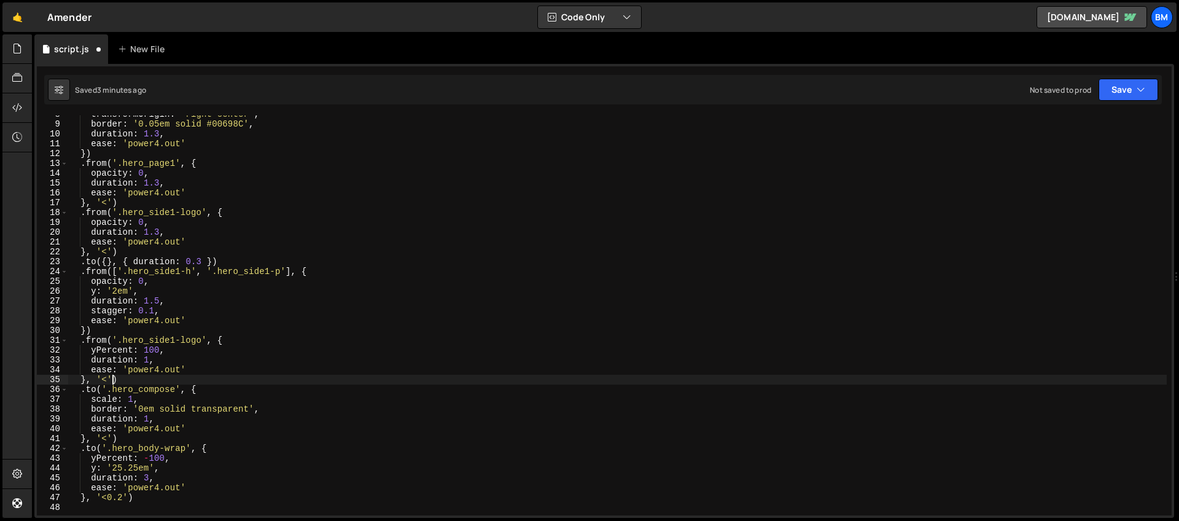
click at [110, 381] on div "transformOrigin : 'right center' , border : '0.05em solid #00698C' , duration :…" at bounding box center [617, 318] width 1099 height 419
click at [108, 379] on div "transformOrigin : 'right center' , border : '0.05em solid #00698C' , duration :…" at bounding box center [617, 318] width 1099 height 419
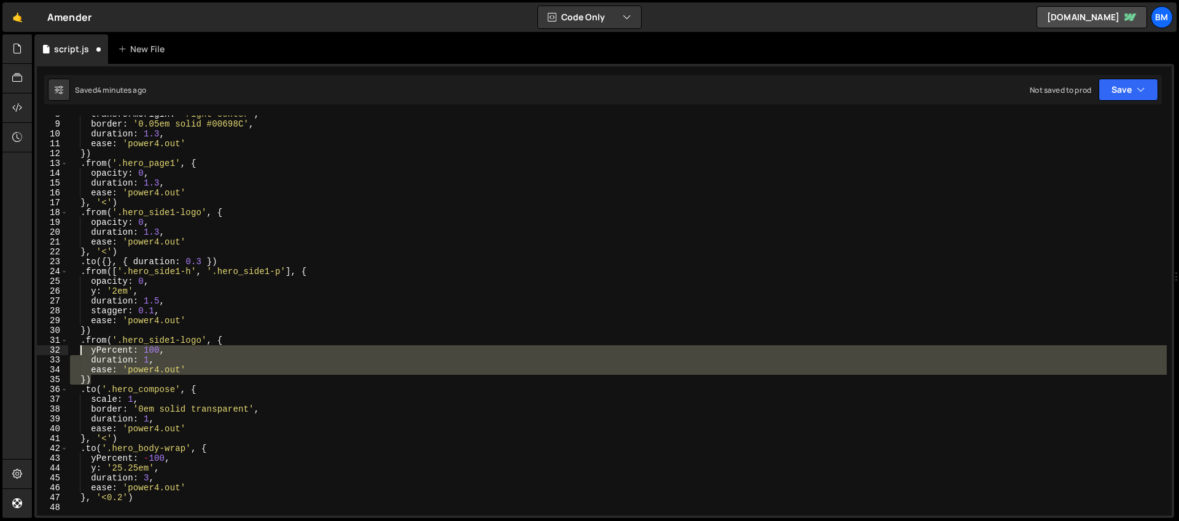
drag, startPoint x: 96, startPoint y: 381, endPoint x: 79, endPoint y: 343, distance: 41.8
click at [79, 343] on div "transformOrigin : 'right center' , border : '0.05em solid #00698C' , duration :…" at bounding box center [617, 318] width 1099 height 419
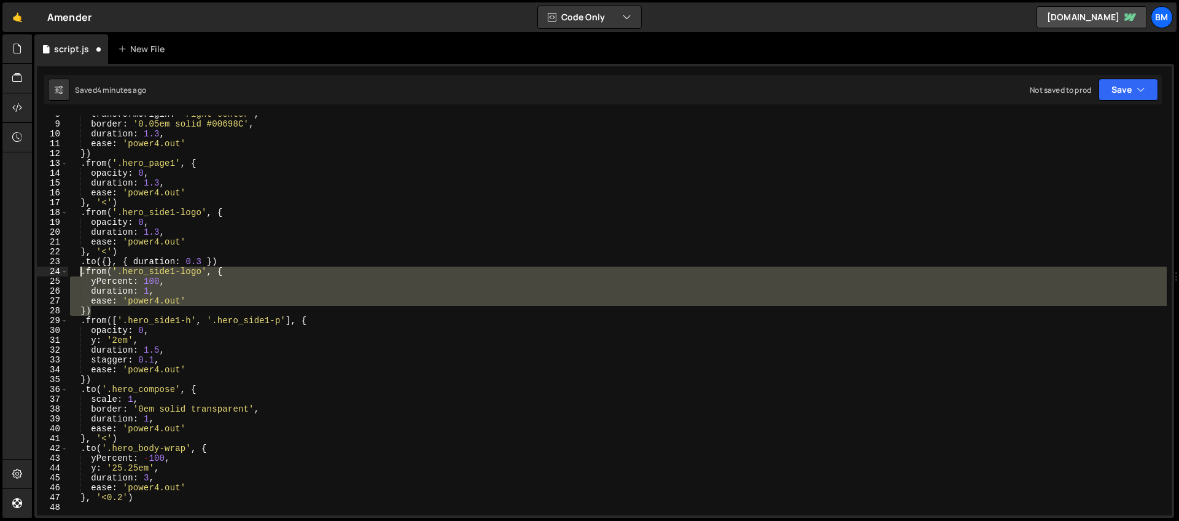
click at [238, 298] on div "transformOrigin : 'right center' , border : '0.05em solid #00698C' , duration :…" at bounding box center [617, 315] width 1099 height 400
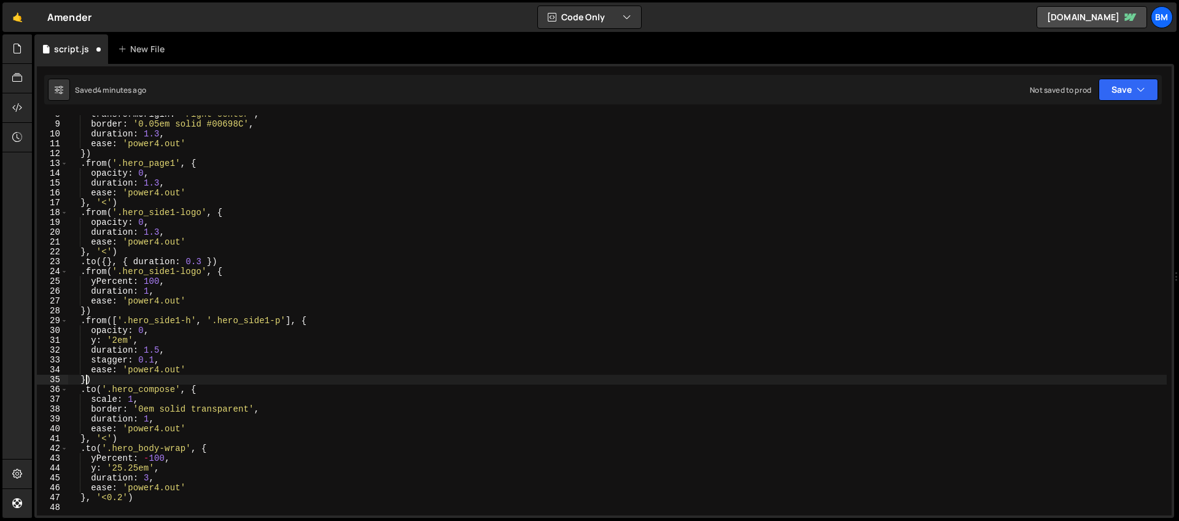
click at [87, 379] on div "transformOrigin : 'right center' , border : '0.05em solid #00698C' , duration :…" at bounding box center [617, 318] width 1099 height 419
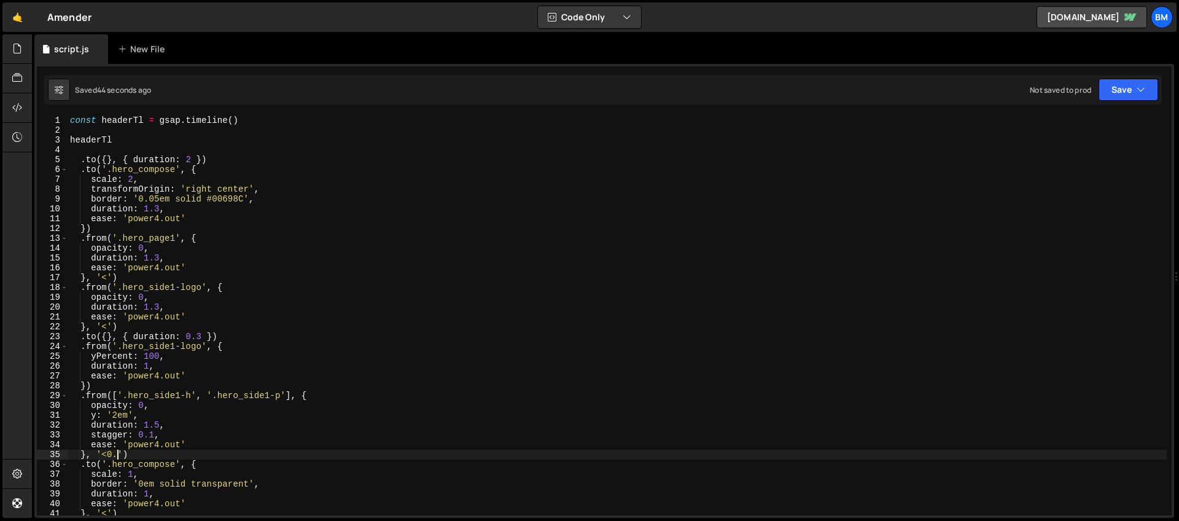
scroll to position [0, 0]
click at [71, 120] on div "const headerTl = gsap . timeline ( ) headerTl . to ({ } , { duration : 2 }) . t…" at bounding box center [617, 324] width 1099 height 419
type textarea "const headerTl = gsap.timeline()"
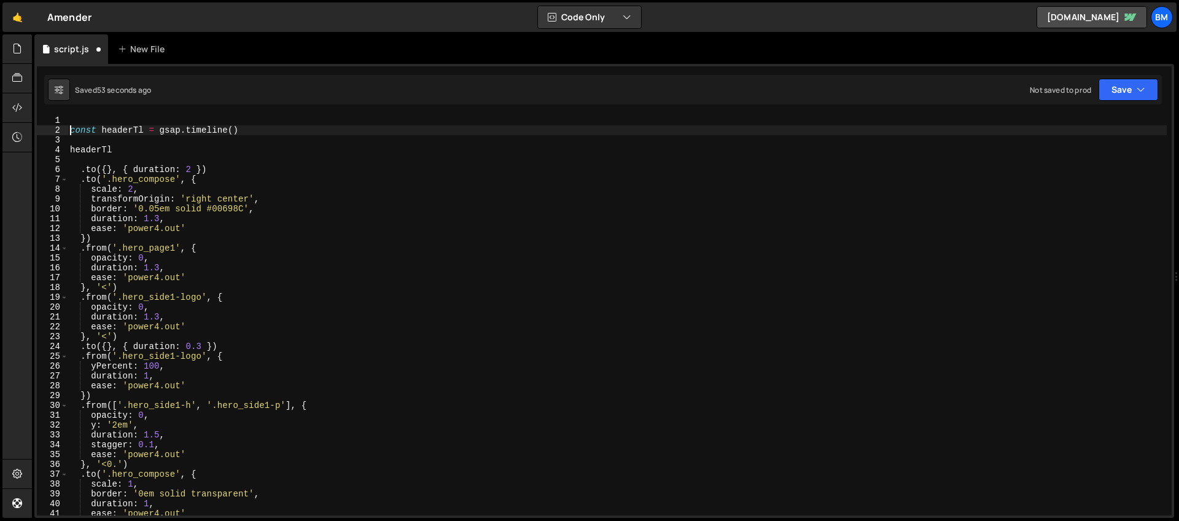
click at [73, 123] on div "const headerTl = gsap . timeline ( ) headerTl . to ({ } , { duration : 2 }) . t…" at bounding box center [617, 324] width 1099 height 419
type textarea "const headerTl = gsap.timeline()"
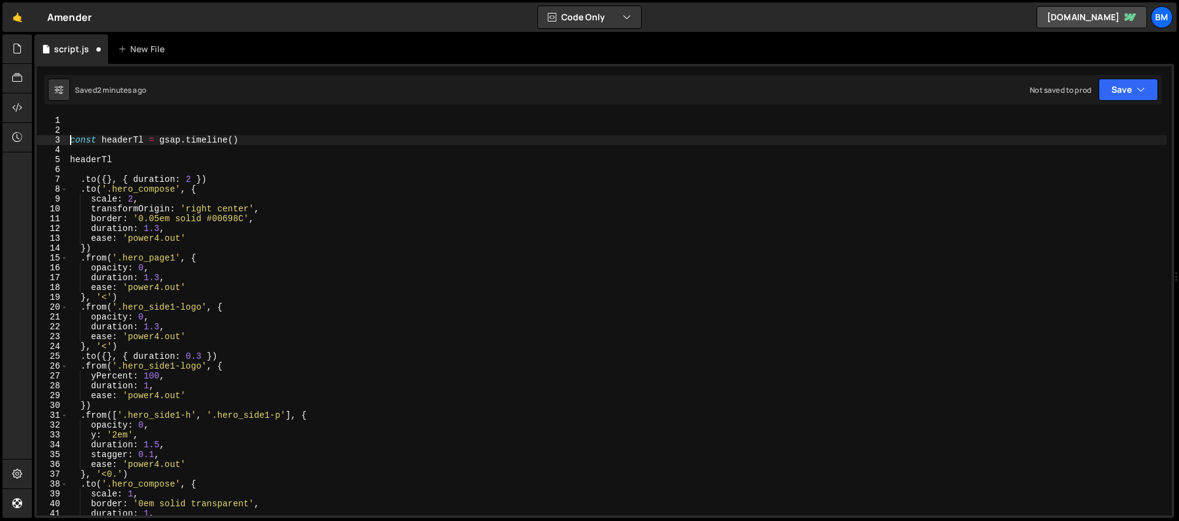
click at [80, 123] on div "const headerTl = gsap . timeline ( ) headerTl . to ({ } , { duration : 2 }) . t…" at bounding box center [617, 324] width 1099 height 419
type textarea "gsap.timeline()"
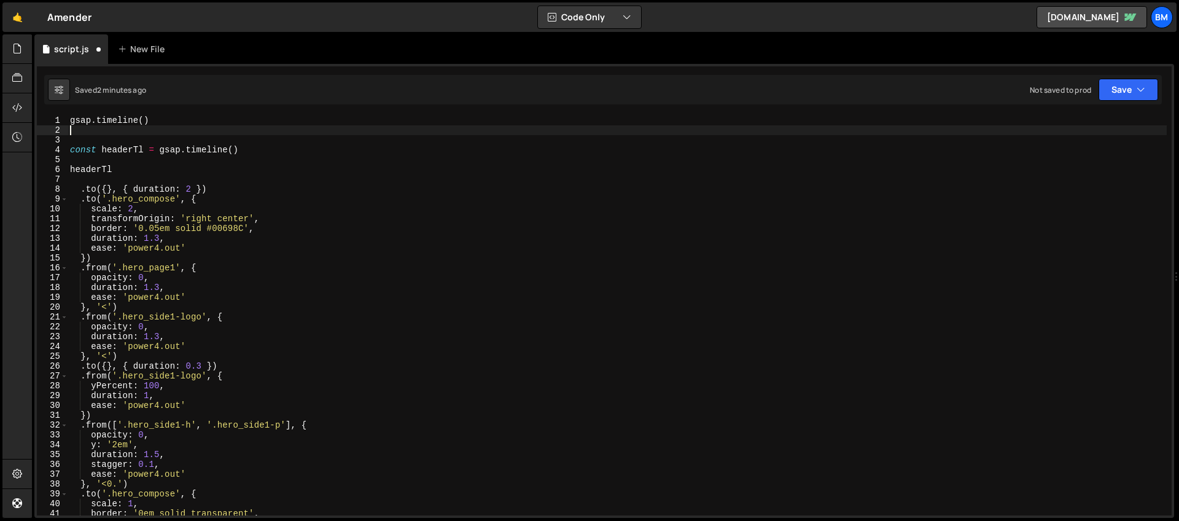
type textarea "/"
type textarea ".from('.hero_visual', {)"
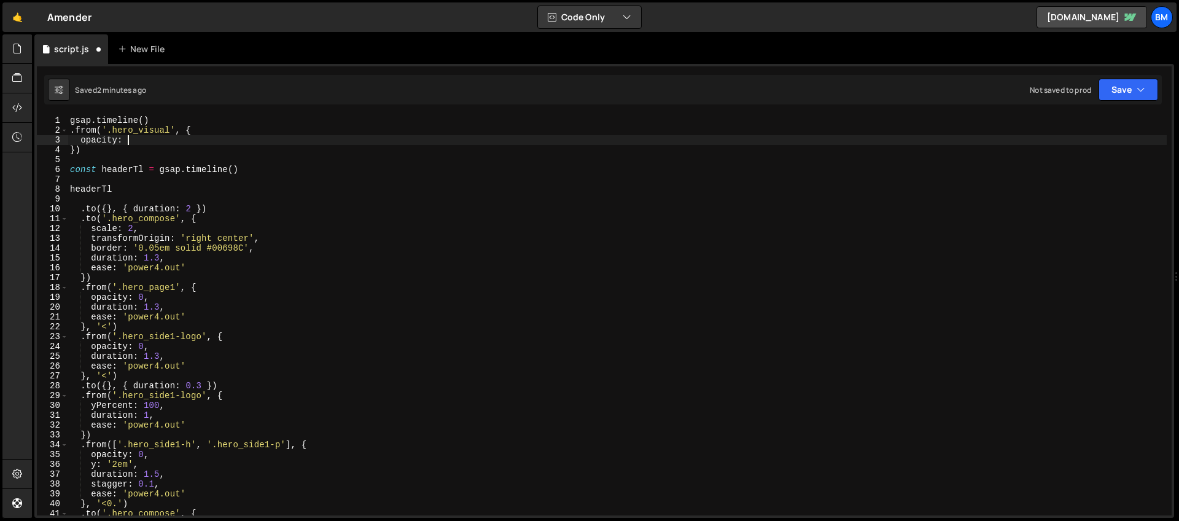
scroll to position [0, 4]
type textarea "opacity: 0,"
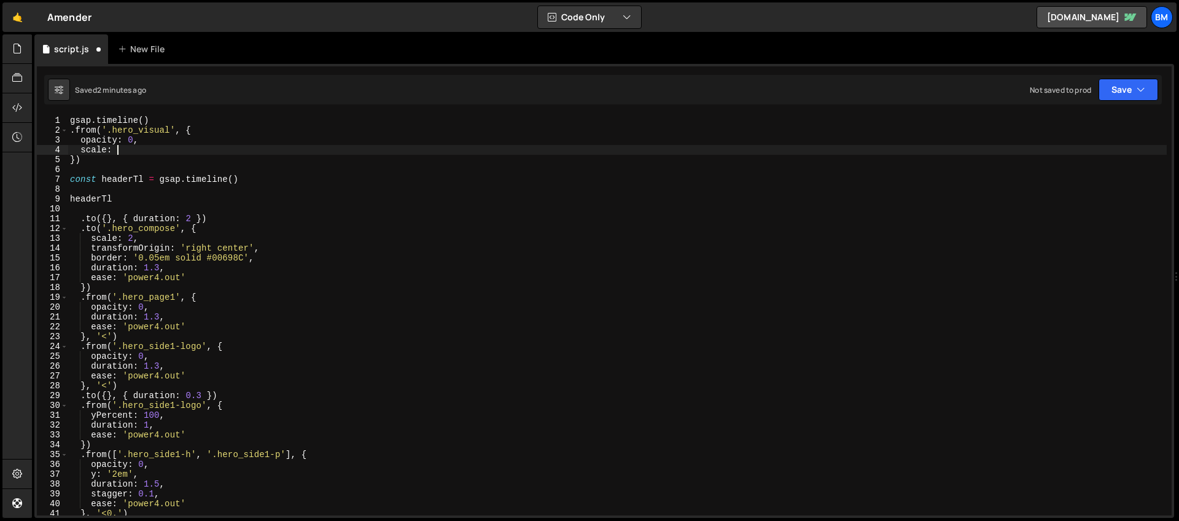
scroll to position [0, 3]
type textarea "scale: 2,"
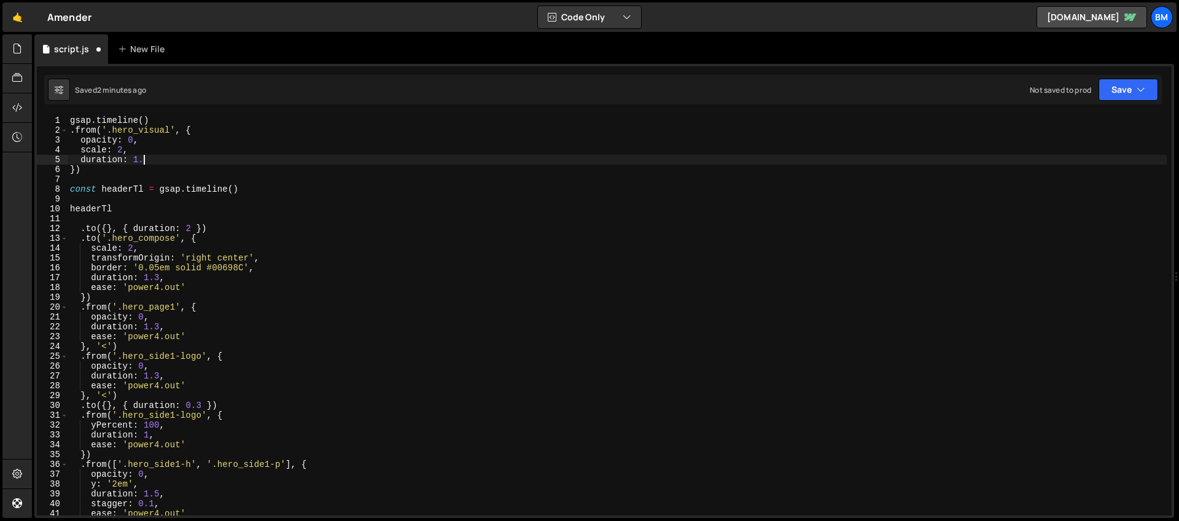
scroll to position [0, 5]
type textarea "duration: 1.5,"
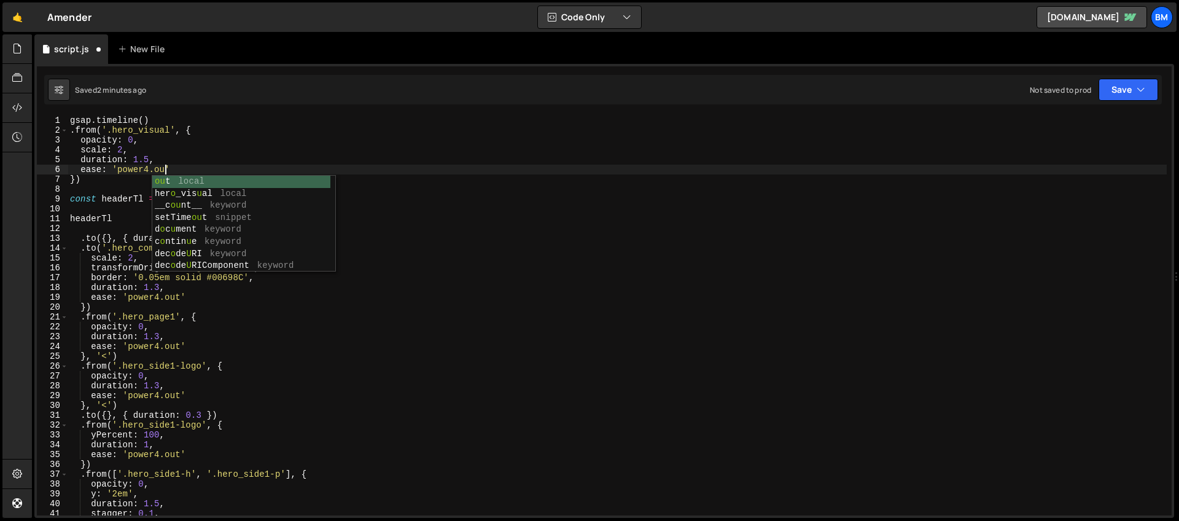
scroll to position [0, 7]
click at [98, 152] on div "gsap . timeline ( ) . from ( '.hero_visual' , { opacity : 0 , scale : 2 , durat…" at bounding box center [617, 324] width 1099 height 419
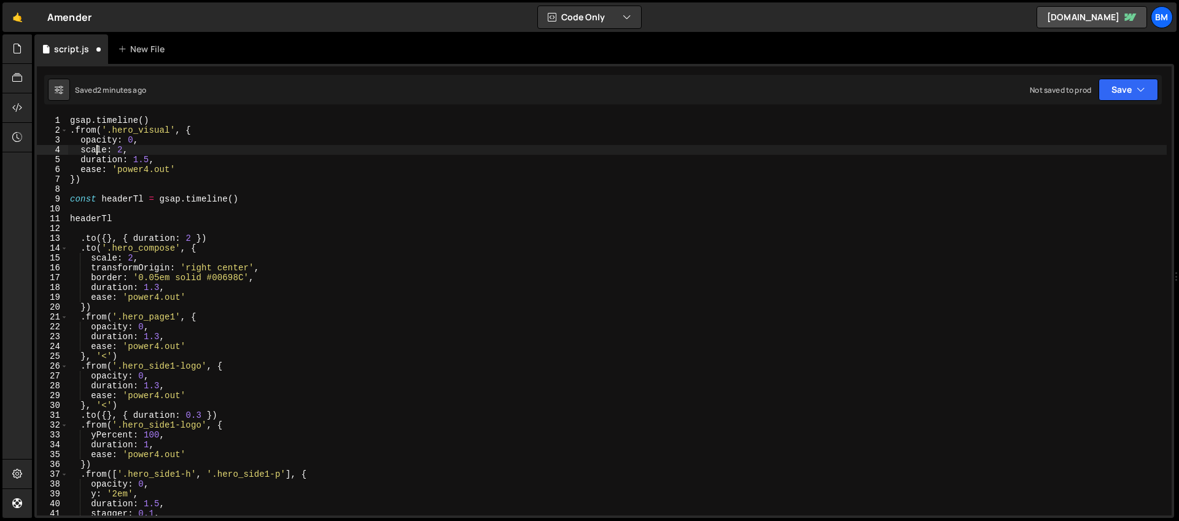
click at [85, 179] on div "gsap . timeline ( ) . from ( '.hero_visual' , { opacity : 0 , scale : 2 , durat…" at bounding box center [617, 324] width 1099 height 419
type textarea "})"
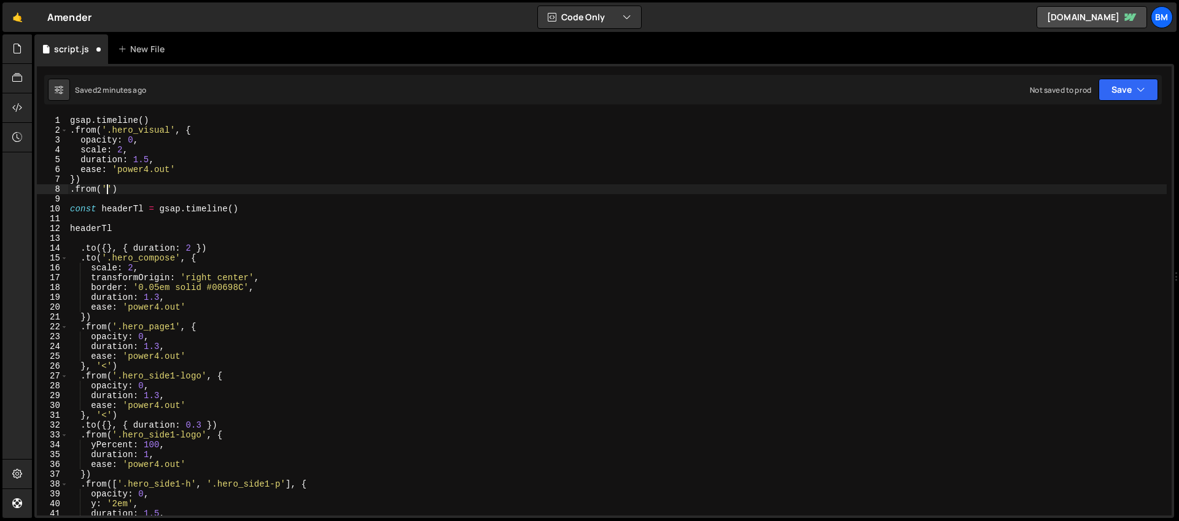
scroll to position [0, 2]
click at [172, 130] on div "gsap . timeline ( ) . from ( '.hero_visual' , { opacity : 0 , scale : 2 , durat…" at bounding box center [617, 324] width 1099 height 419
click at [122, 151] on div "gsap . timeline ( ) . from ( '.hero_bg' , { opacity : 0 , scale : 2 , duration …" at bounding box center [617, 324] width 1099 height 419
type textarea "scale: 2,"
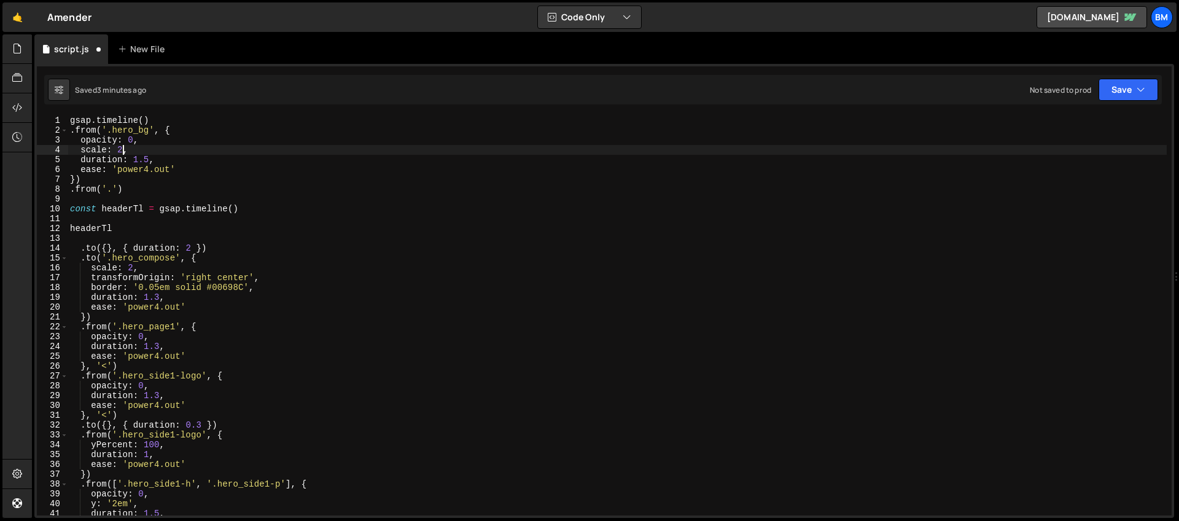
scroll to position [0, 4]
click at [143, 149] on div "gsap . timeline ( ) . from ( '.hero_bg' , { opacity : 0 , scale : 2 , duration …" at bounding box center [617, 324] width 1099 height 419
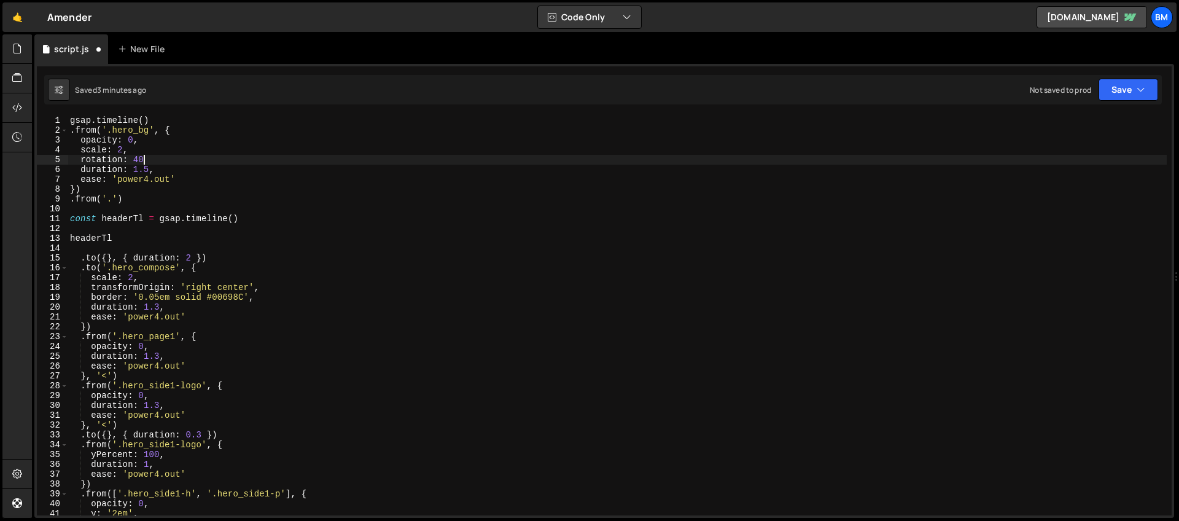
scroll to position [0, 5]
click at [114, 198] on div "gsap . timeline ( ) . from ( '.hero_bg' , { opacity : 0 , scale : 2 , rotation …" at bounding box center [617, 324] width 1099 height 419
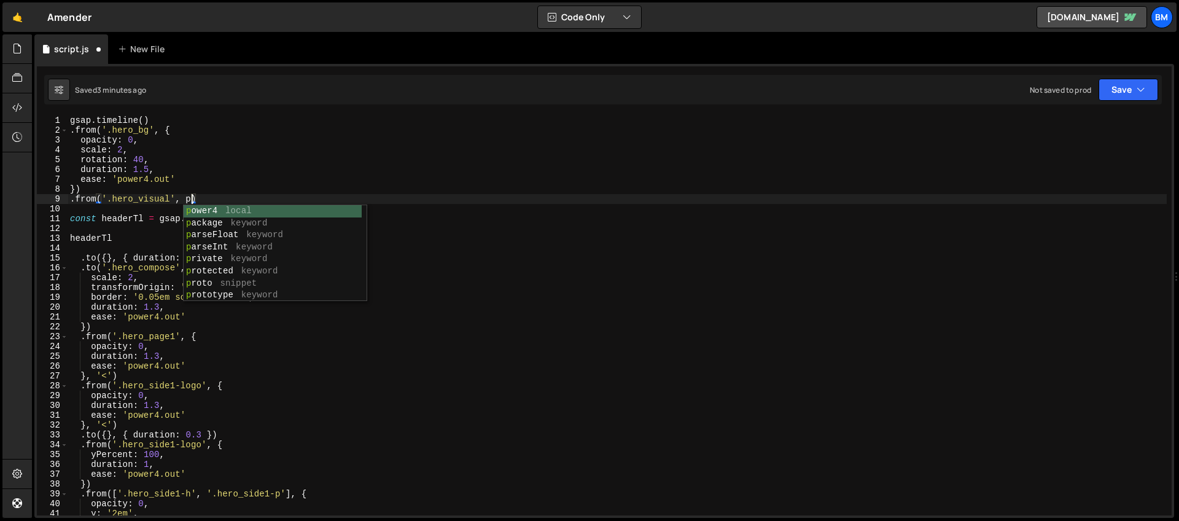
scroll to position [0, 8]
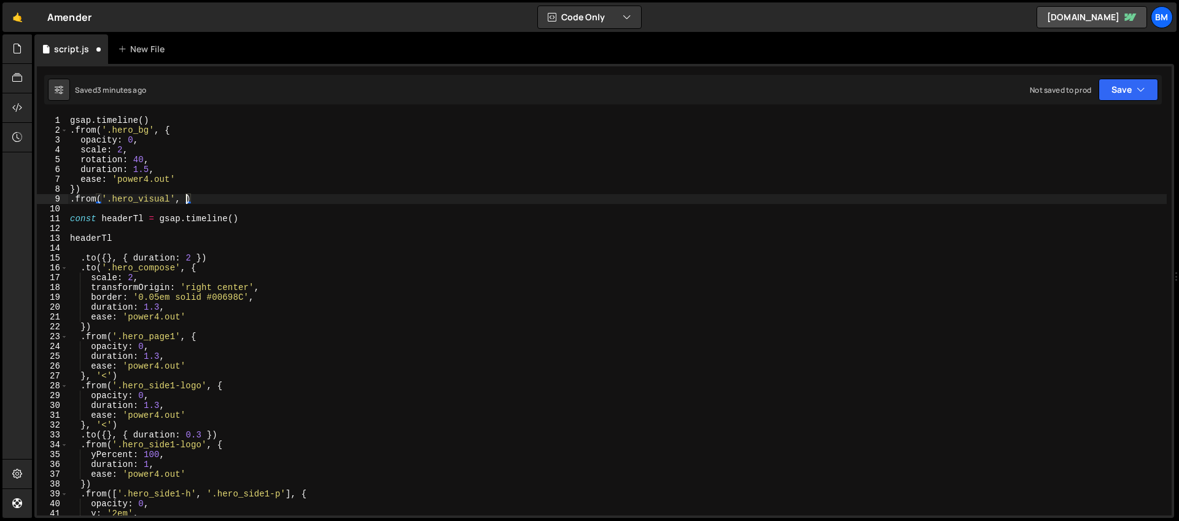
type textarea ".from('.hero_visual', {)"
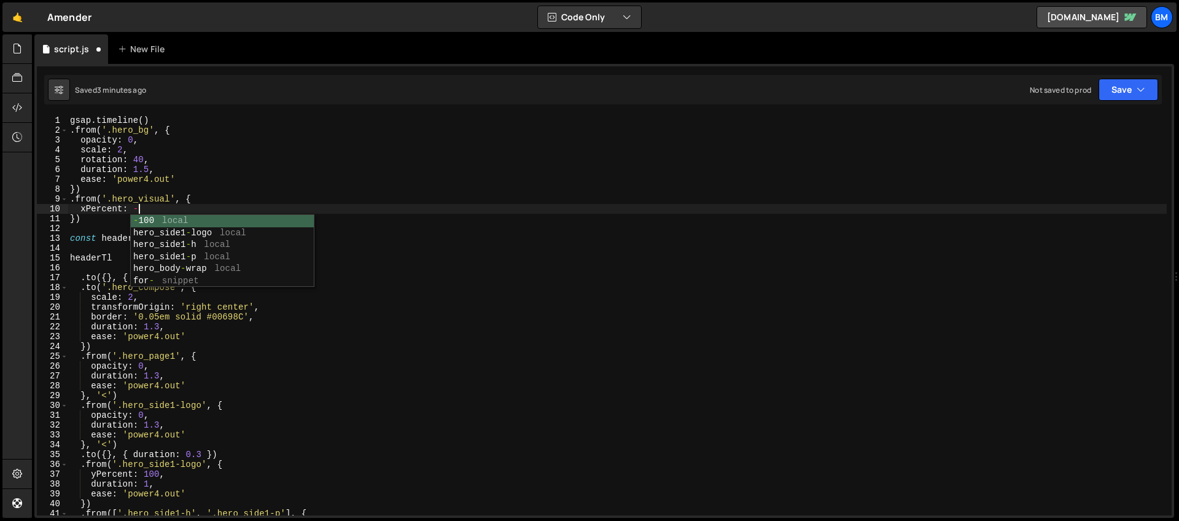
scroll to position [0, 4]
type textarea "xPercent: 50,"
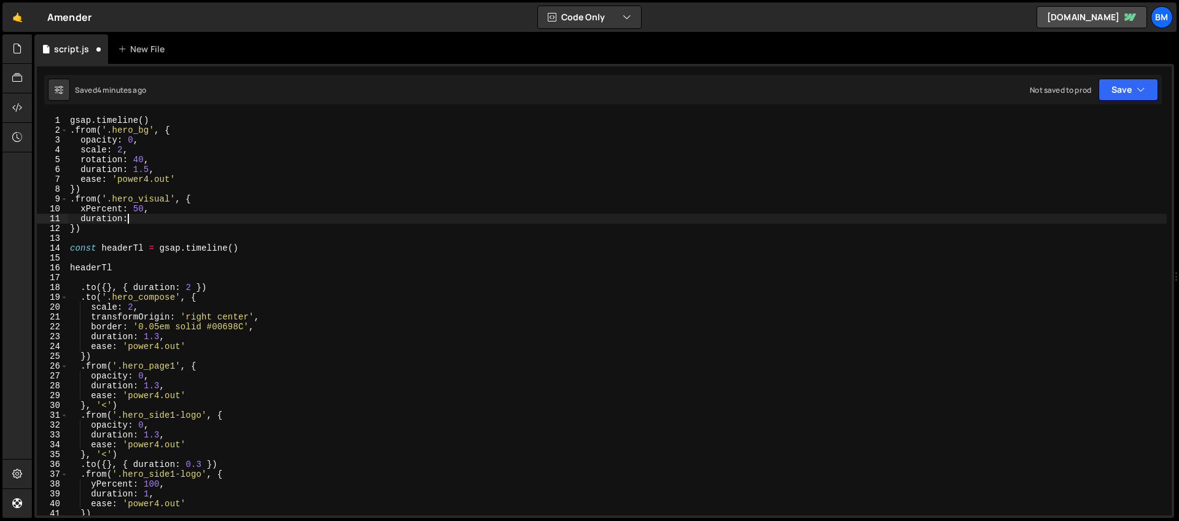
scroll to position [0, 4]
type textarea "duration: 3,"
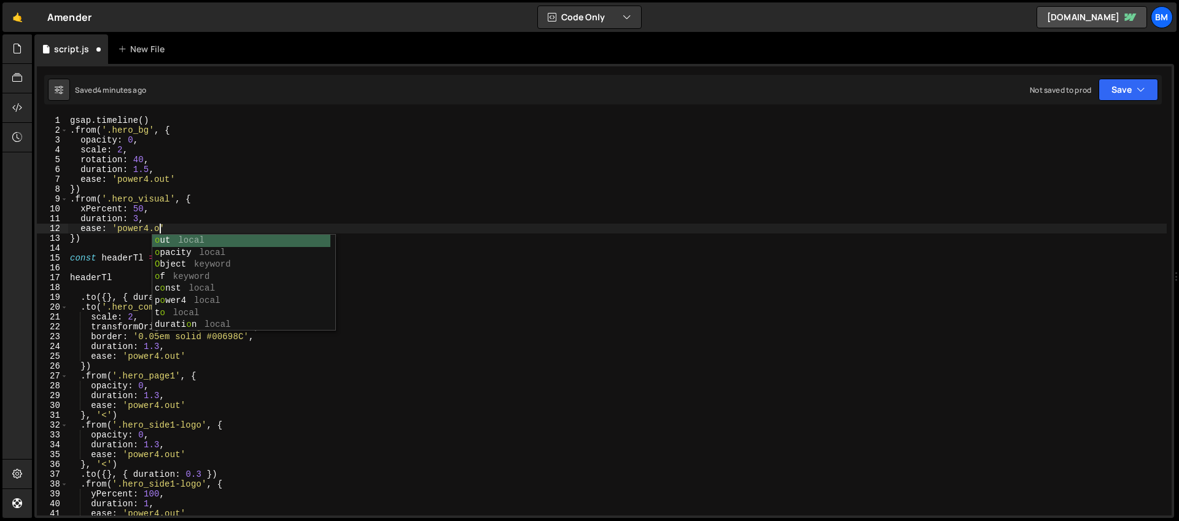
scroll to position [0, 7]
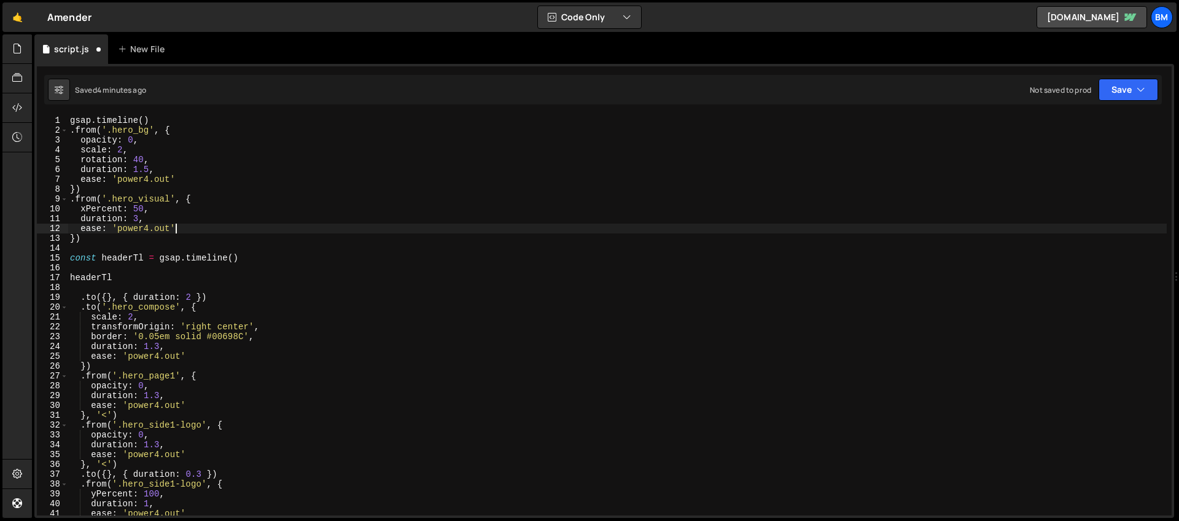
type textarea "ease: 'power4.out','"
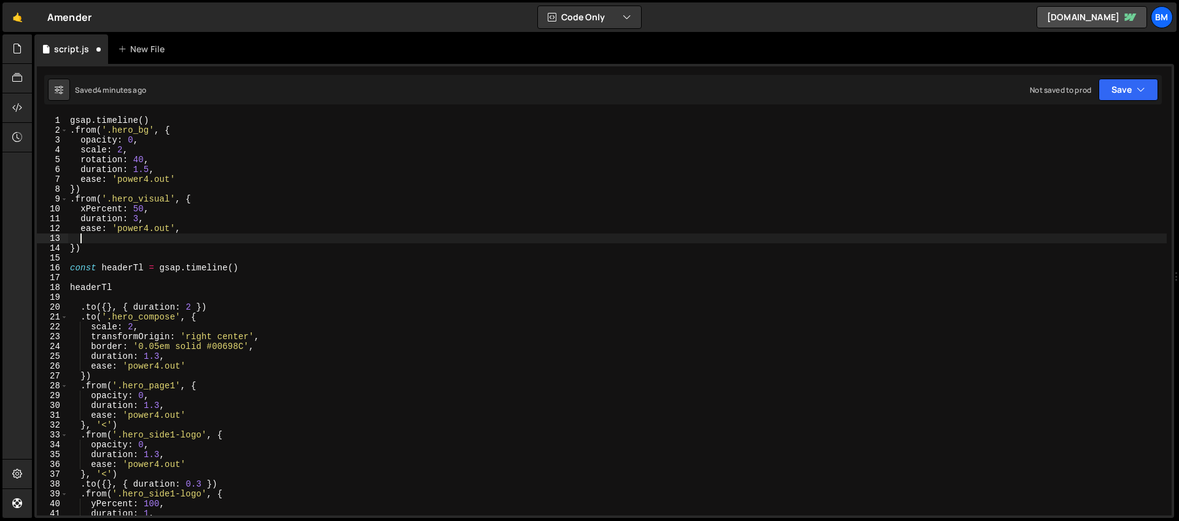
scroll to position [0, 0]
click at [157, 212] on div "gsap . timeline ( ) . from ( '.hero_bg' , { opacity : 0 , scale : 2 , rotation …" at bounding box center [617, 324] width 1099 height 419
type textarea "xPercent: 50,"
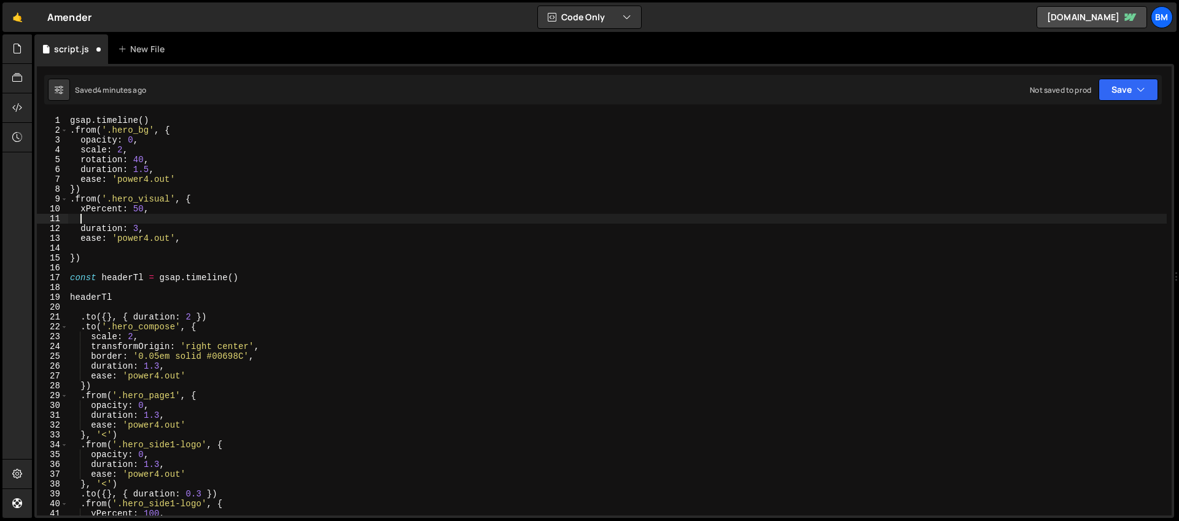
type textarea "p"
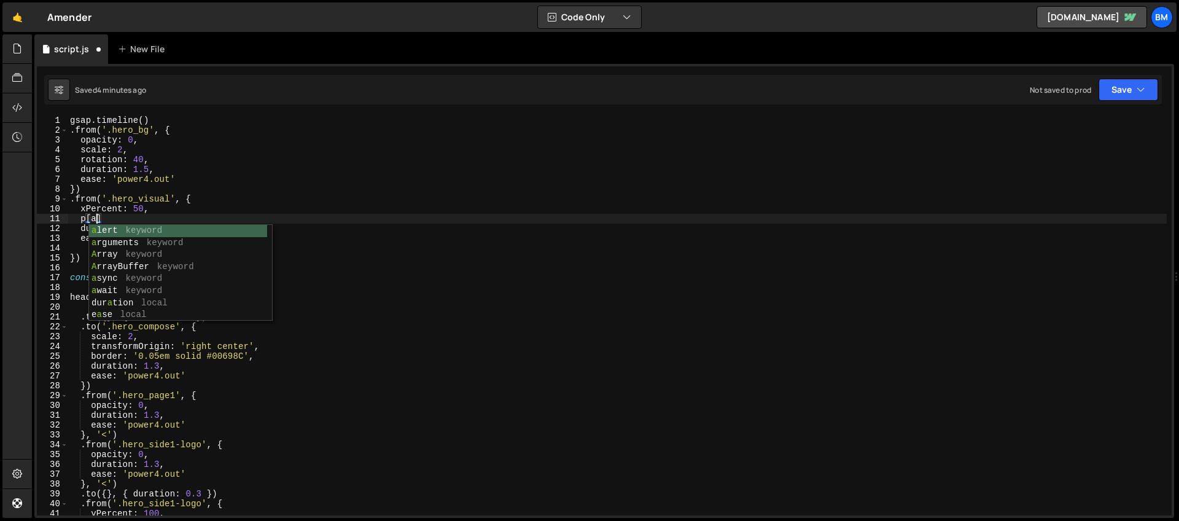
type textarea "p"
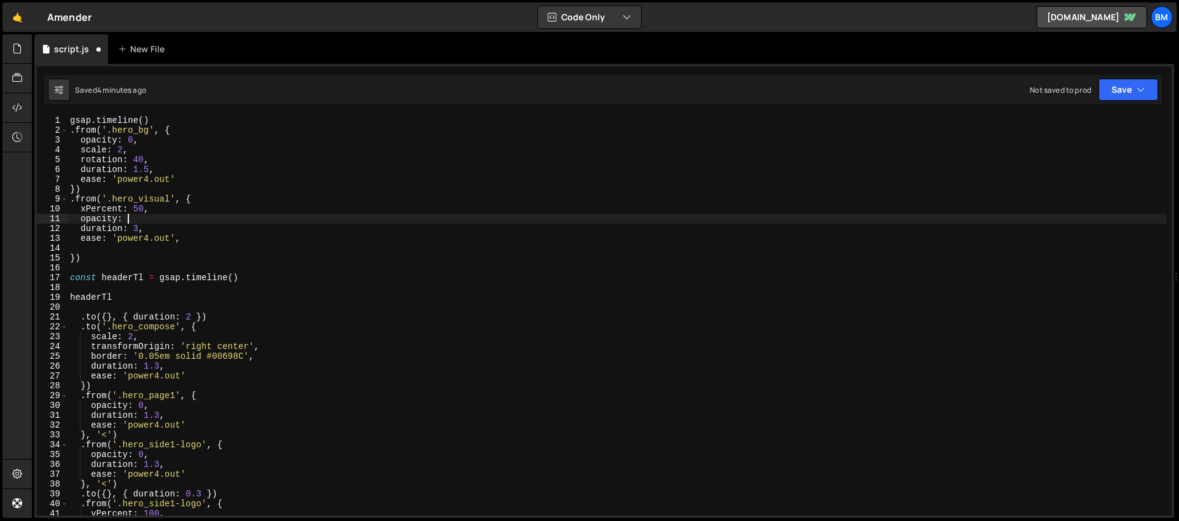
scroll to position [0, 4]
click at [167, 227] on div "gsap . timeline ( ) . from ( '.hero_bg' , { opacity : 0 , scale : 2 , rotation …" at bounding box center [617, 324] width 1099 height 419
type textarea "duration: 3,"
click at [106, 252] on div "gsap . timeline ( ) . from ( '.hero_bg' , { opacity : 0 , scale : 2 , rotation …" at bounding box center [617, 324] width 1099 height 419
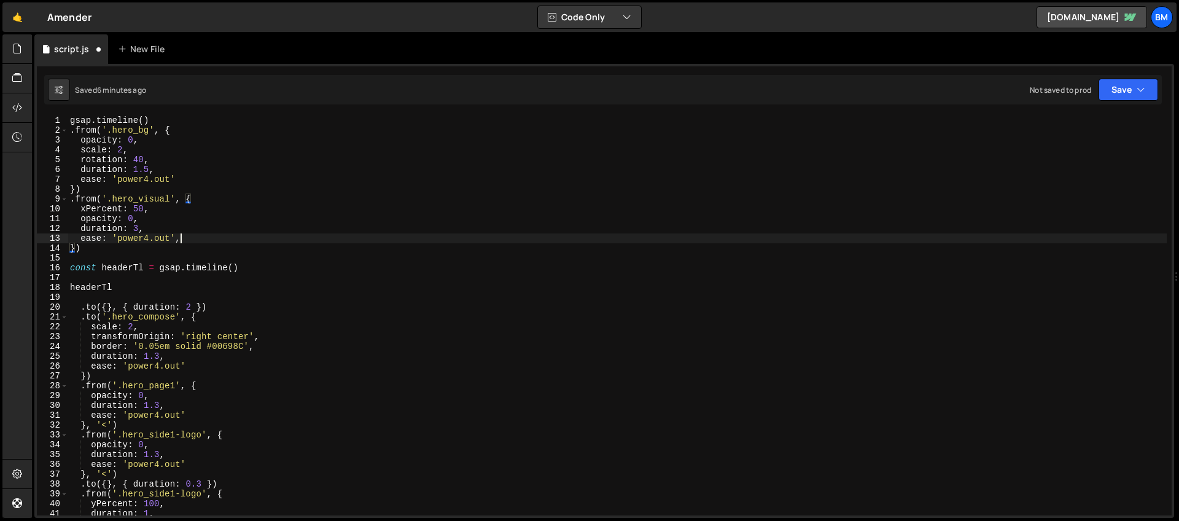
click at [189, 241] on div "gsap . timeline ( ) . from ( '.hero_bg' , { opacity : 0 , scale : 2 , rotation …" at bounding box center [617, 324] width 1099 height 419
click at [74, 249] on div "gsap . timeline ( ) . from ( '.hero_bg' , { opacity : 0 , scale : 2 , rotation …" at bounding box center [617, 324] width 1099 height 419
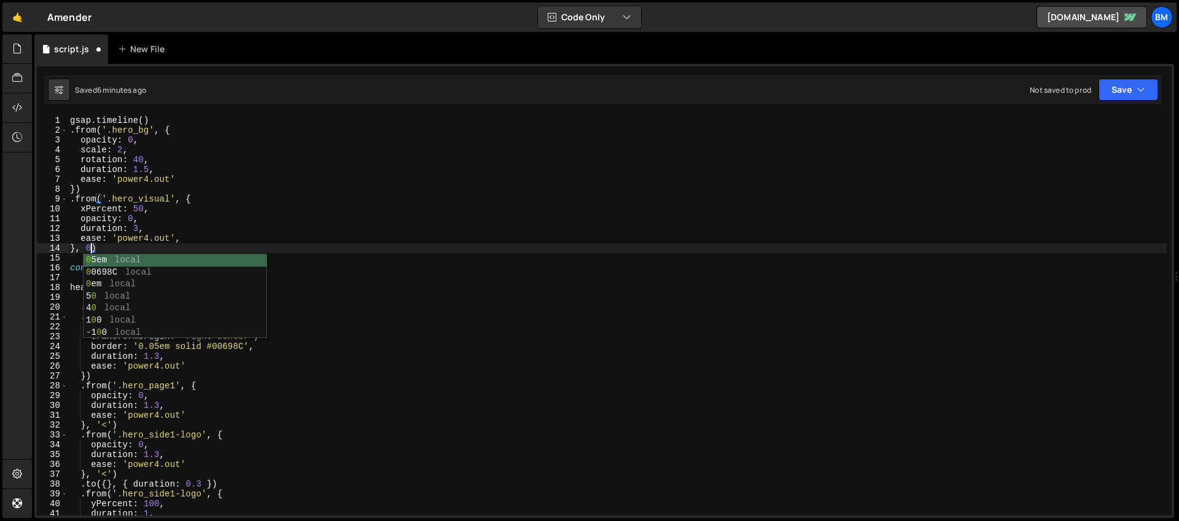
type textarea "}, 0.4)"
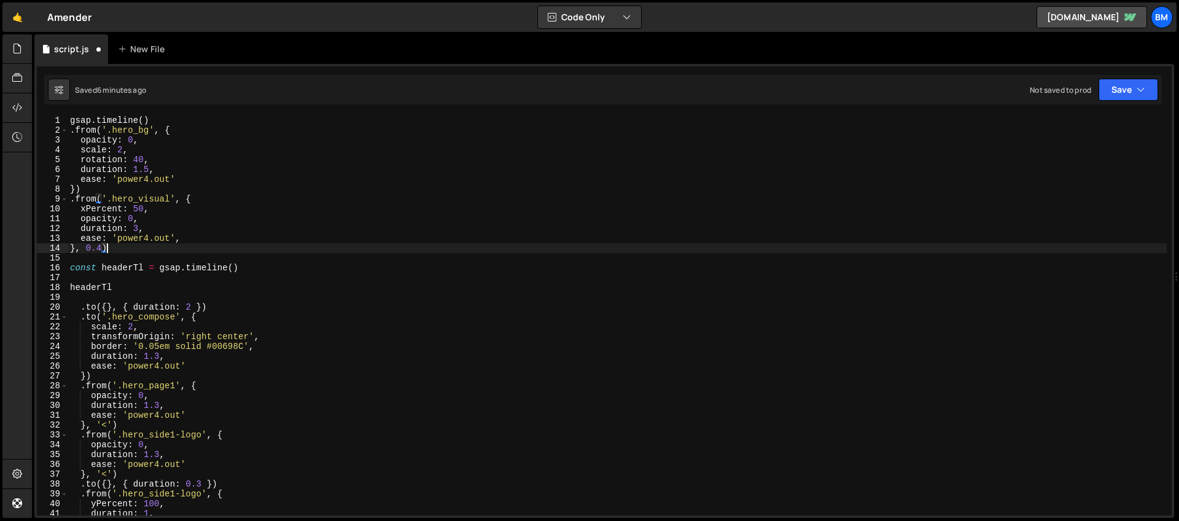
scroll to position [0, 0]
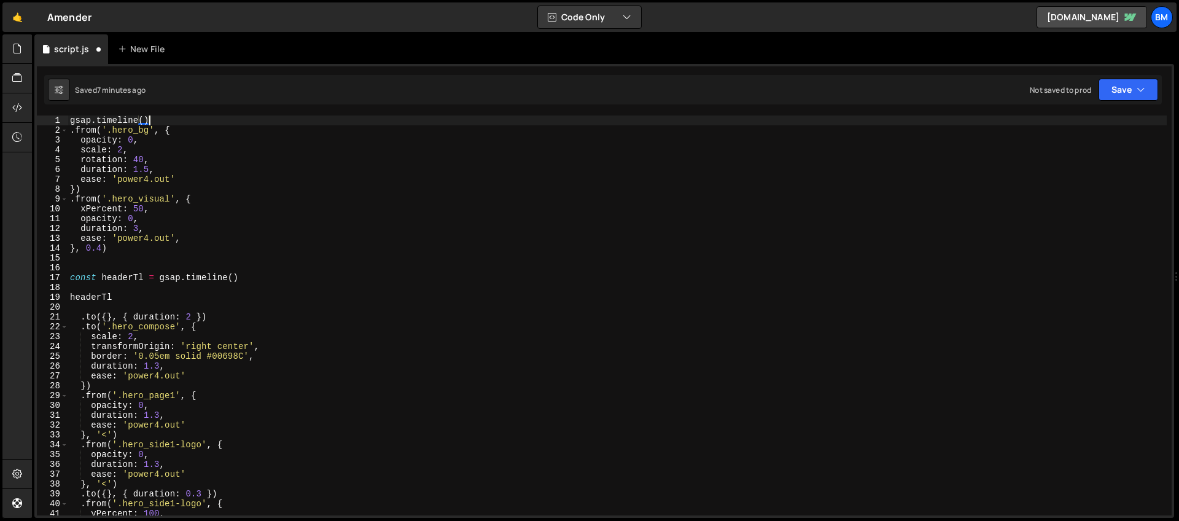
click at [161, 120] on div "gsap . timeline ( ) . from ( '.hero_bg' , { opacity : 0 , scale : 2 , rotation …" at bounding box center [617, 324] width 1099 height 419
type textarea "gsap.timeline()"
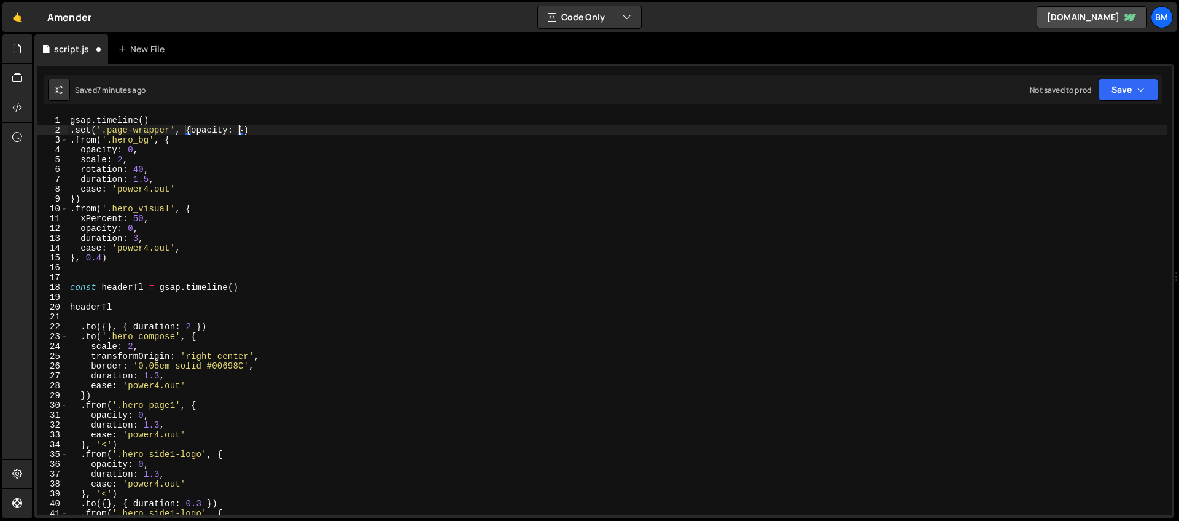
scroll to position [0, 12]
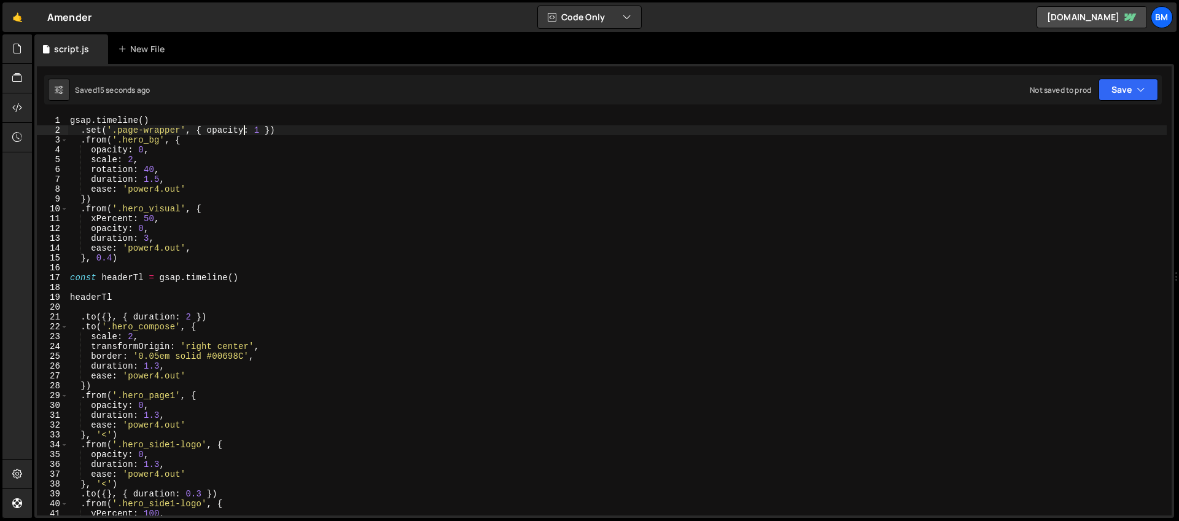
click at [70, 125] on div "gsap . timeline ( ) . set ( '.page-wrapper' , { opacity : 1 }) . from ( '.hero_…" at bounding box center [617, 324] width 1099 height 419
type textarea "gsap.timeline()"
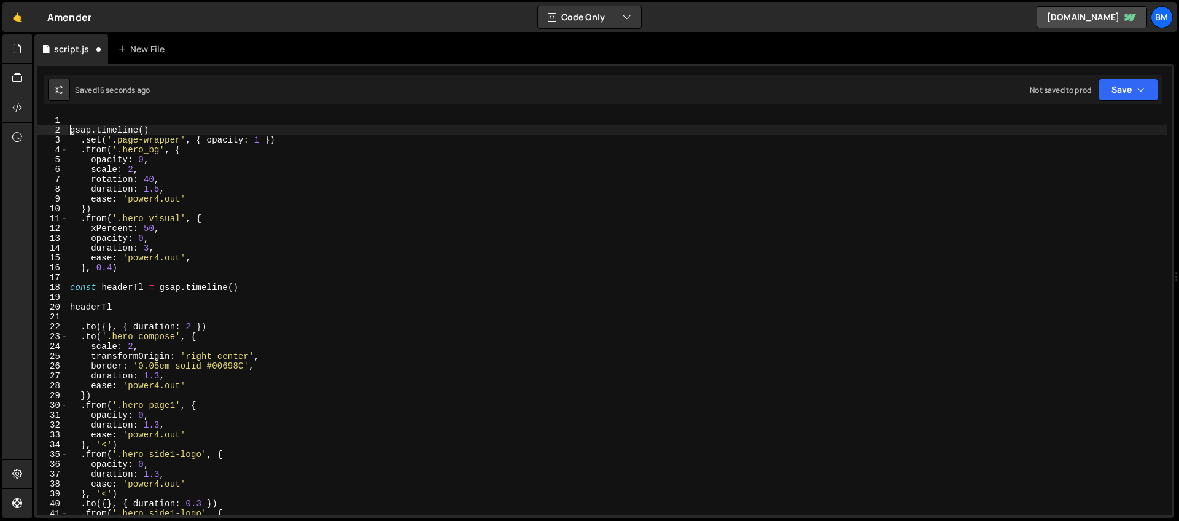
scroll to position [0, 1]
click at [72, 122] on div "gsap . timeline ( ) . set ( '.page-wrapper' , { opacity : 1 }) . from ( '.hero_…" at bounding box center [617, 324] width 1099 height 419
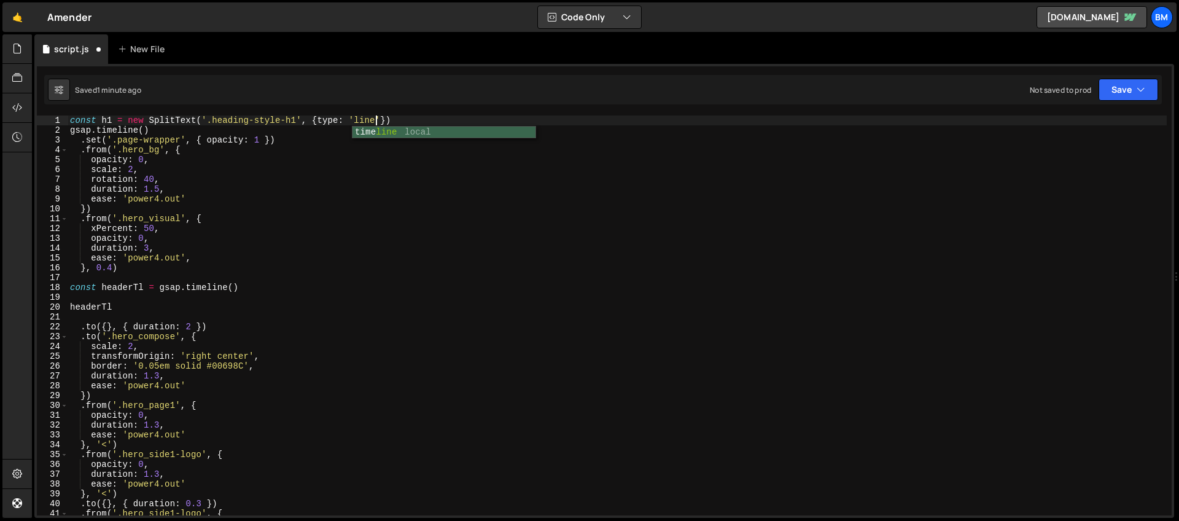
scroll to position [0, 21]
click at [386, 123] on div "const h1 = new SplitText ( '.heading-style-h1' , { type : 'lines' }) gsap . tim…" at bounding box center [617, 324] width 1099 height 419
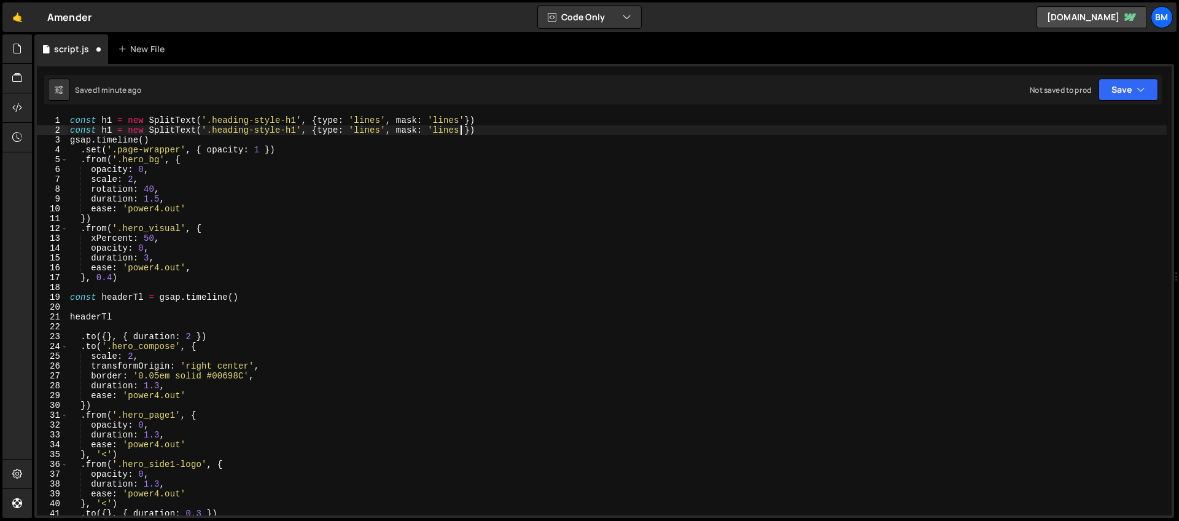
click at [111, 125] on div "const h1 = new SplitText ( '.heading-style-h1' , { type : 'lines' , mask : 'lin…" at bounding box center [617, 324] width 1099 height 419
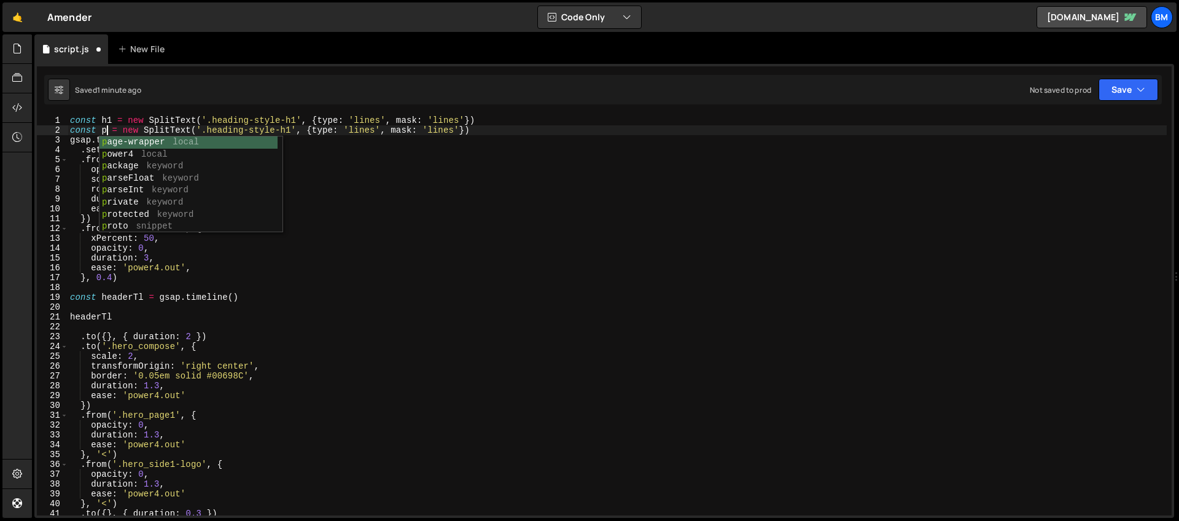
scroll to position [0, 3]
click at [351, 122] on div "const h1 = new SplitText ( '.heading-style-h1' , { type : 'lines' , mask : 'lin…" at bounding box center [617, 324] width 1099 height 419
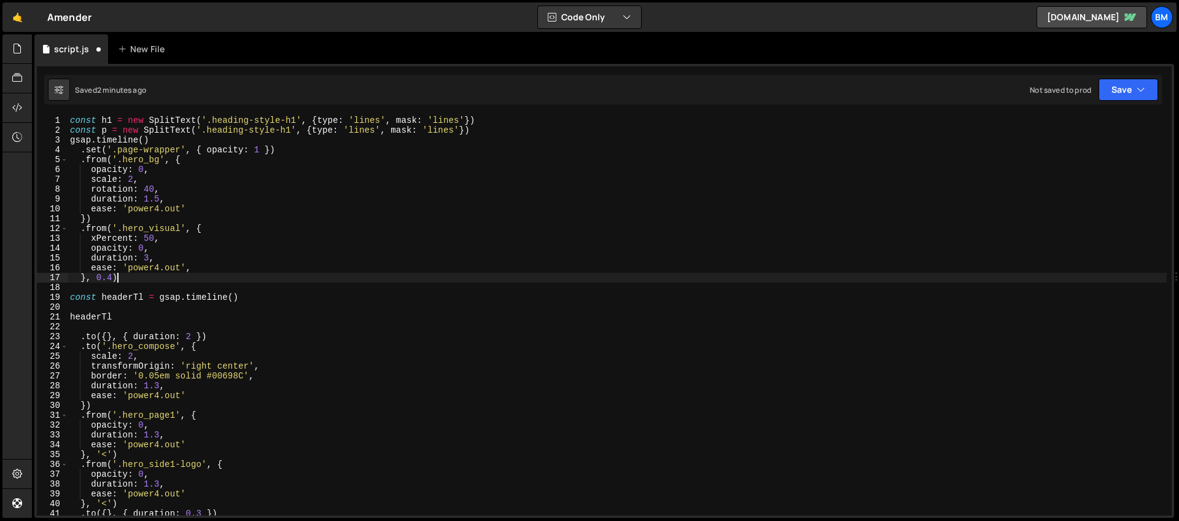
click at [122, 277] on div "const h1 = new SplitText ( '.heading-style-h1' , { type : 'lines' , mask : 'lin…" at bounding box center [617, 324] width 1099 height 419
type textarea "}, 0.4)"
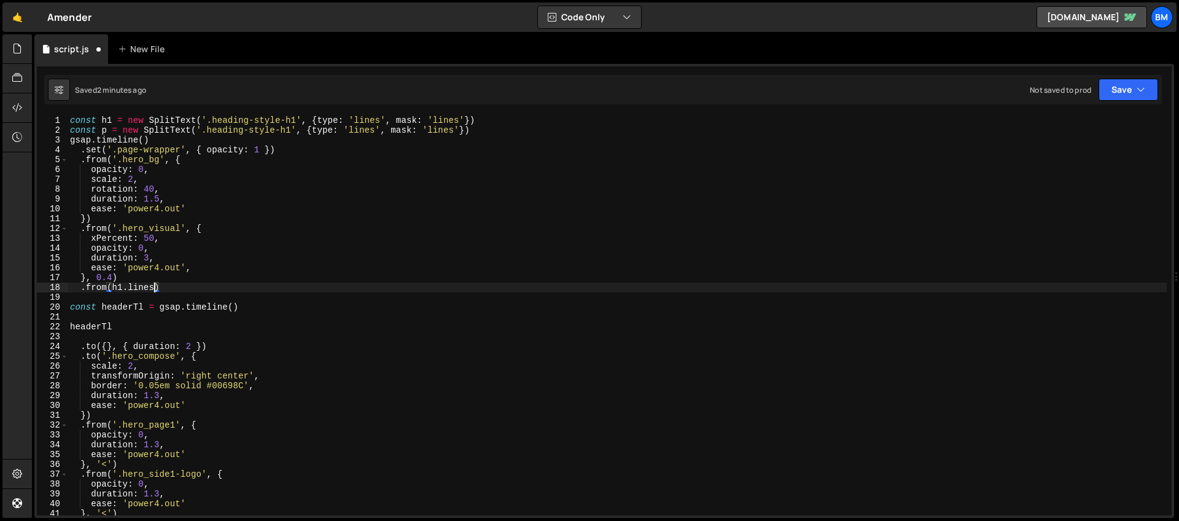
scroll to position [0, 6]
type textarea ".from(h1.lines, {)"
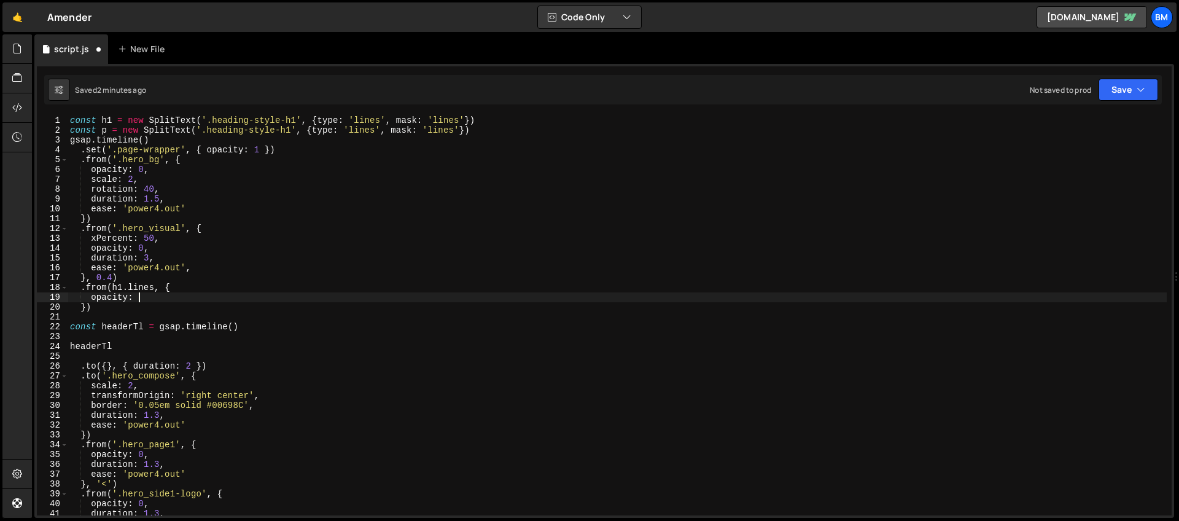
scroll to position [0, 4]
type textarea "opacity: 0,"
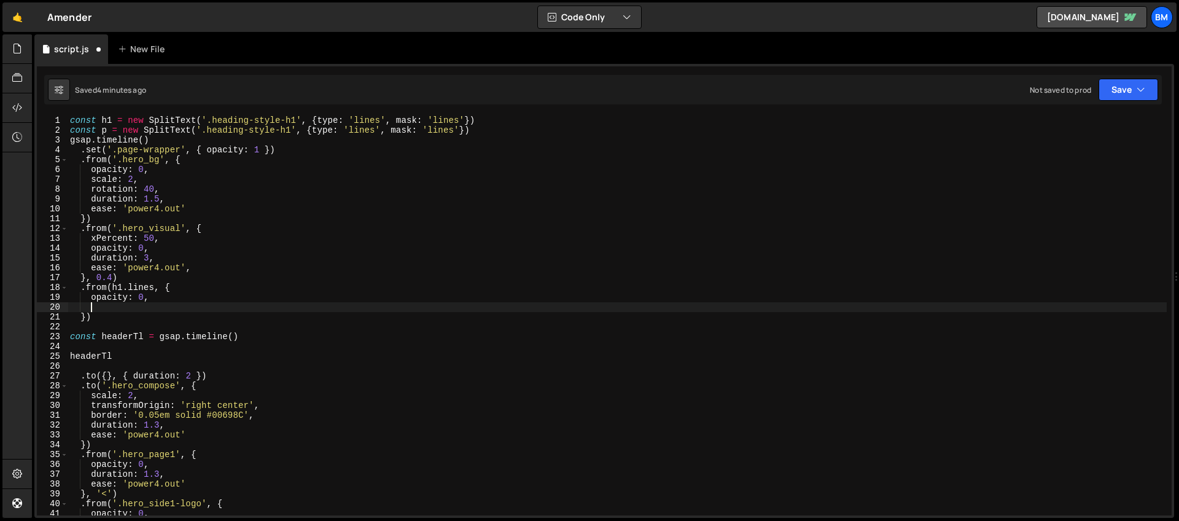
type textarea "m"
type textarea "yPercent: 50,"
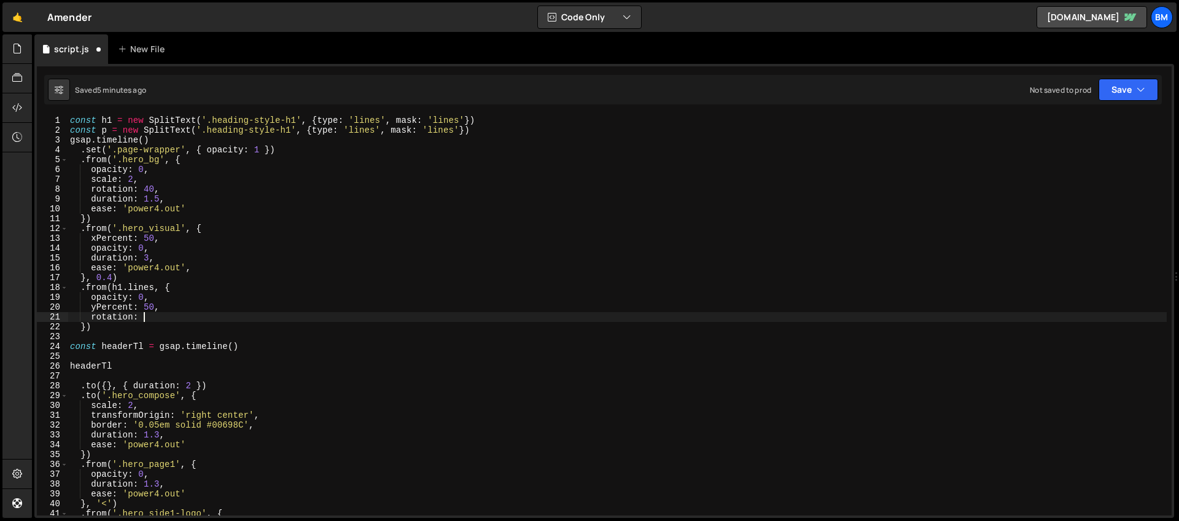
type textarea "rotation: 5,"
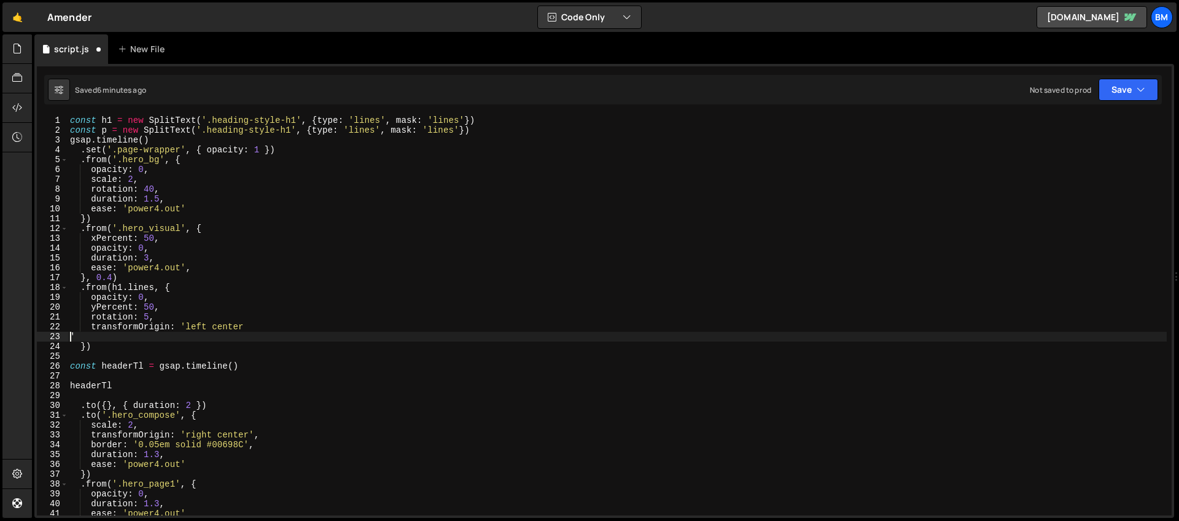
scroll to position [0, 0]
type textarea "transformOrigin: 'left center'"
type textarea "transformOrigin: 'left center',"
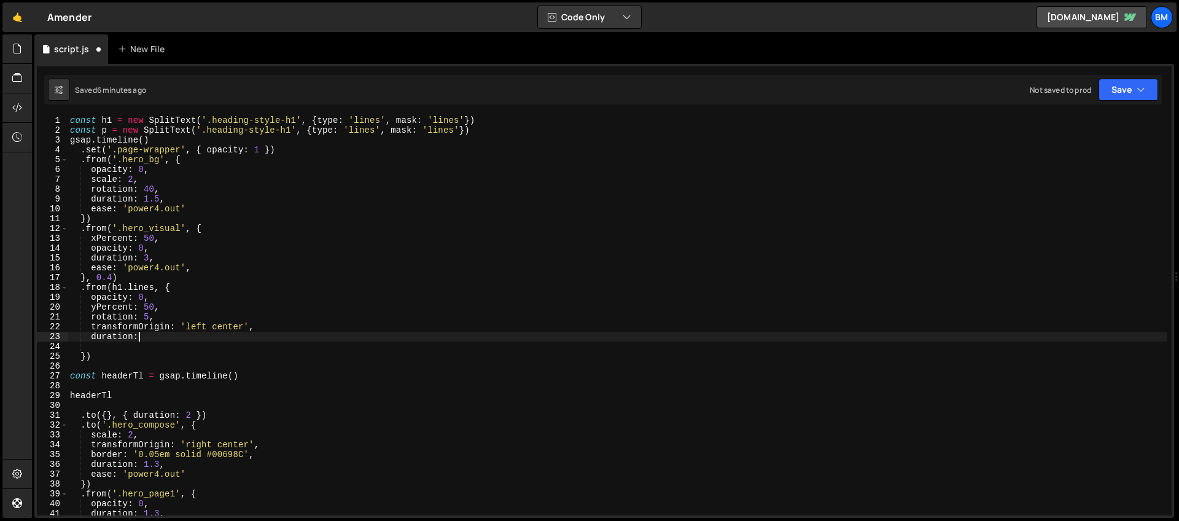
scroll to position [0, 4]
type textarea "duration: 1.2,"
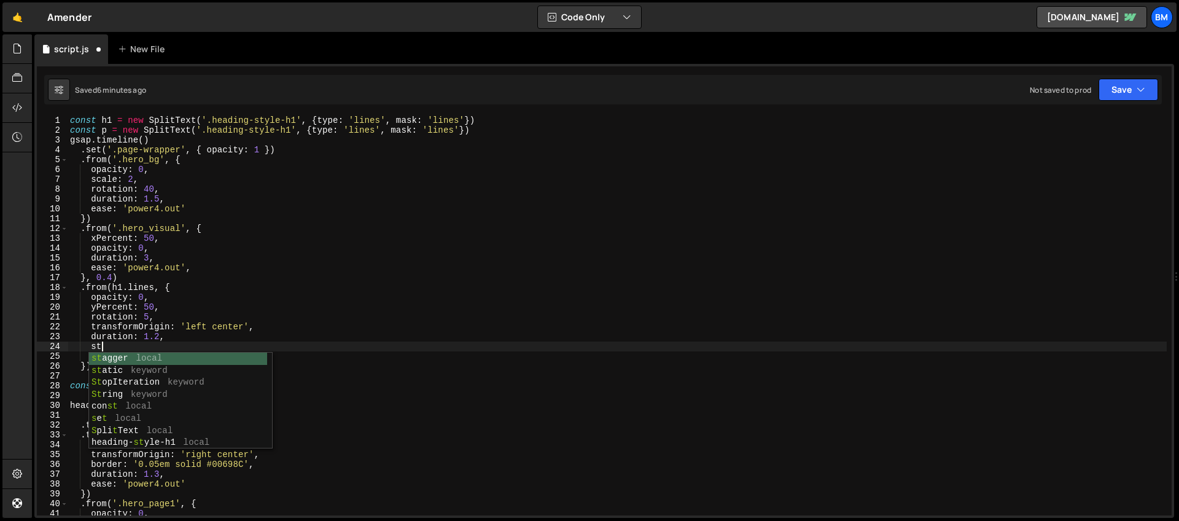
type textarea "s"
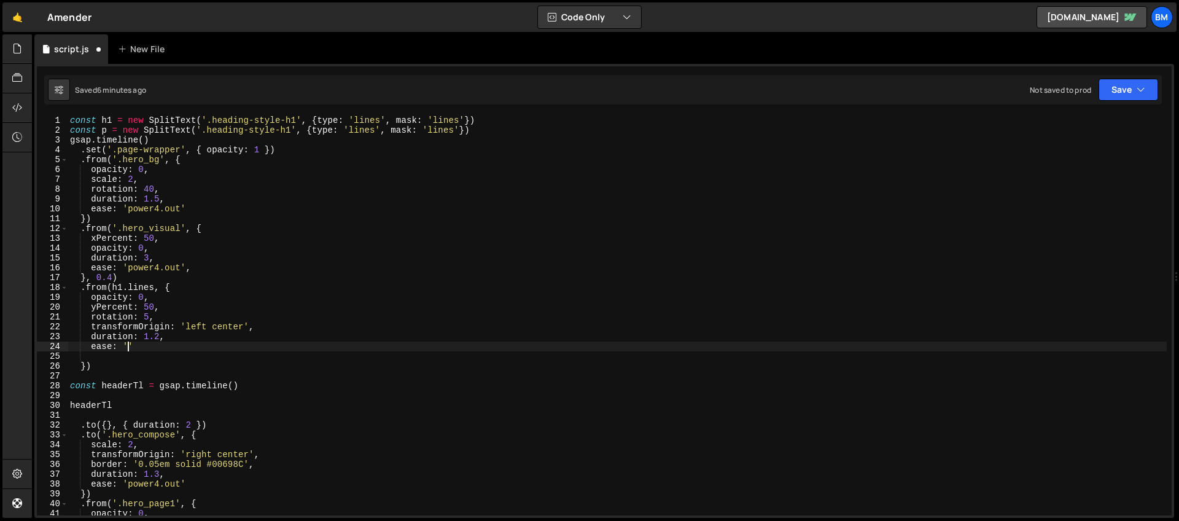
scroll to position [0, 4]
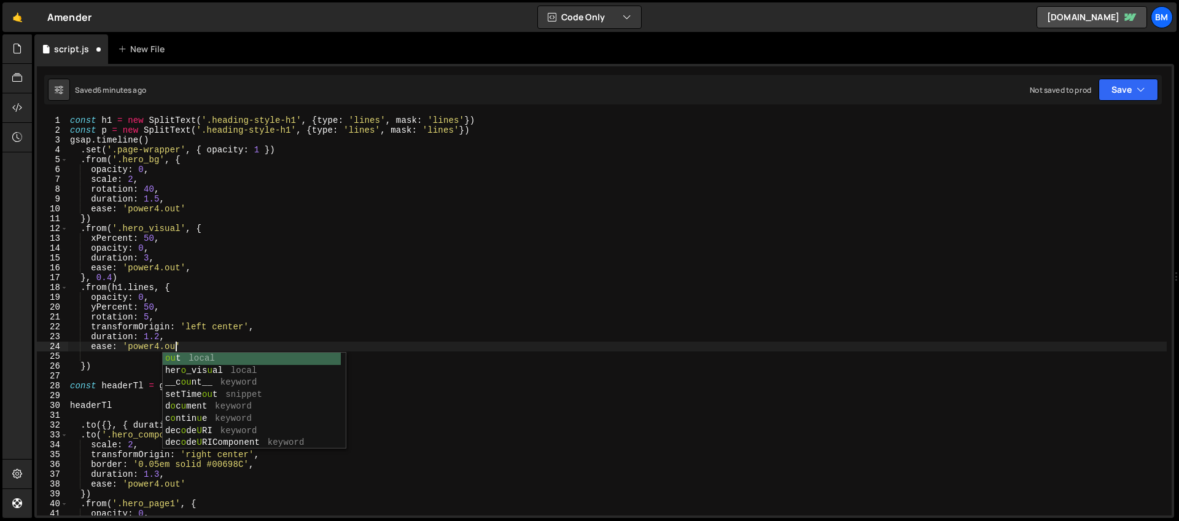
type textarea "ease: 'power4.out'"
click at [86, 357] on div "const h1 = new SplitText ( '.heading-style-h1' , { type : 'lines' , mask : 'lin…" at bounding box center [617, 324] width 1099 height 419
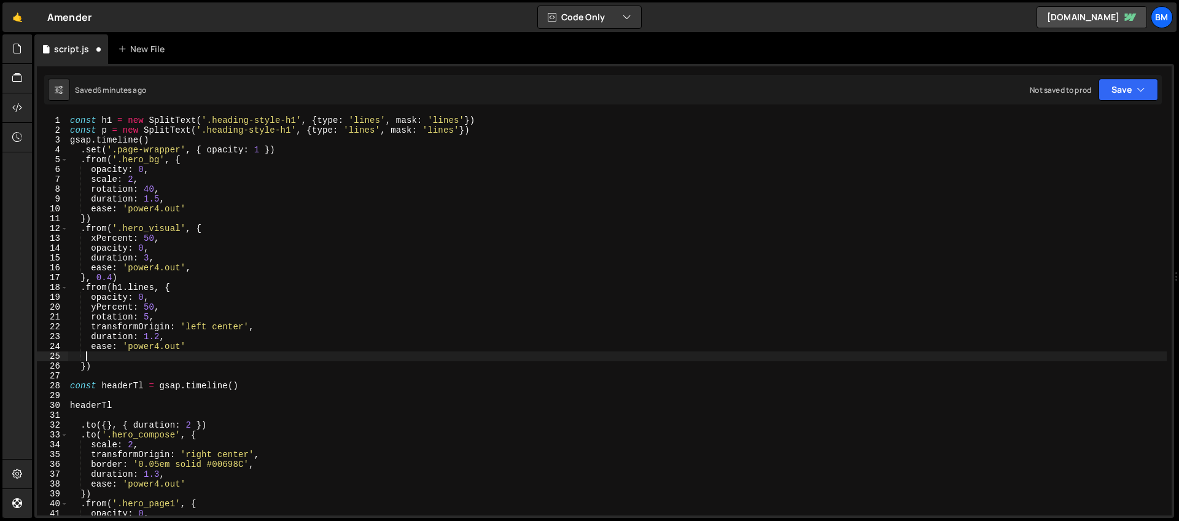
scroll to position [0, 1]
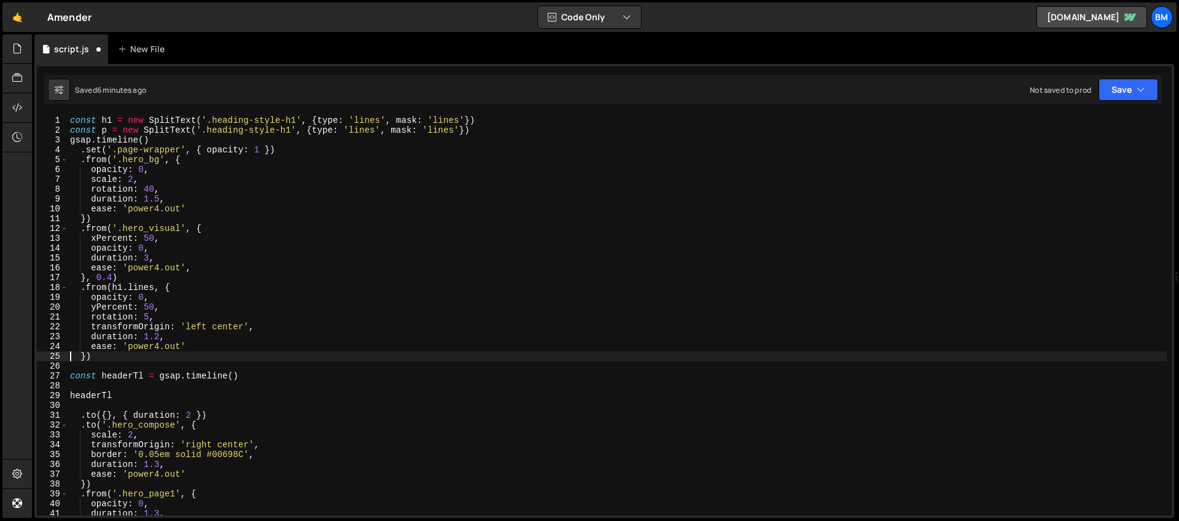
click at [86, 357] on div "const h1 = new SplitText ( '.heading-style-h1' , { type : 'lines' , mask : 'lin…" at bounding box center [617, 324] width 1099 height 419
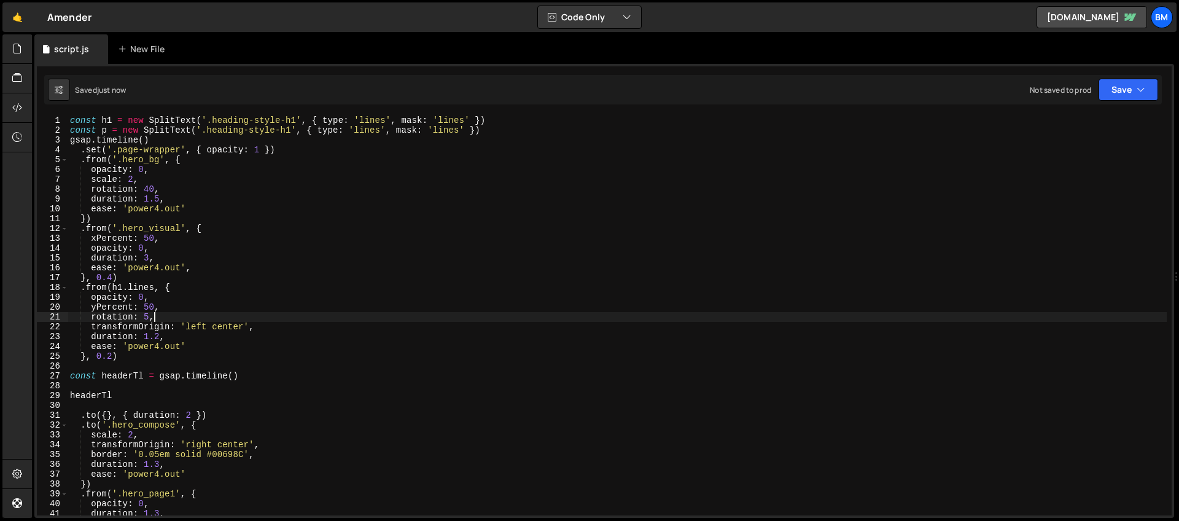
click at [171, 316] on div "const h1 = new SplitText ( '.heading-style-h1' , { type : 'lines' , mask : 'lin…" at bounding box center [617, 324] width 1099 height 419
click at [190, 335] on div "const h1 = new SplitText ( '.heading-style-h1' , { type : 'lines' , mask : 'lin…" at bounding box center [617, 324] width 1099 height 419
type textarea "duration: 1.2,"
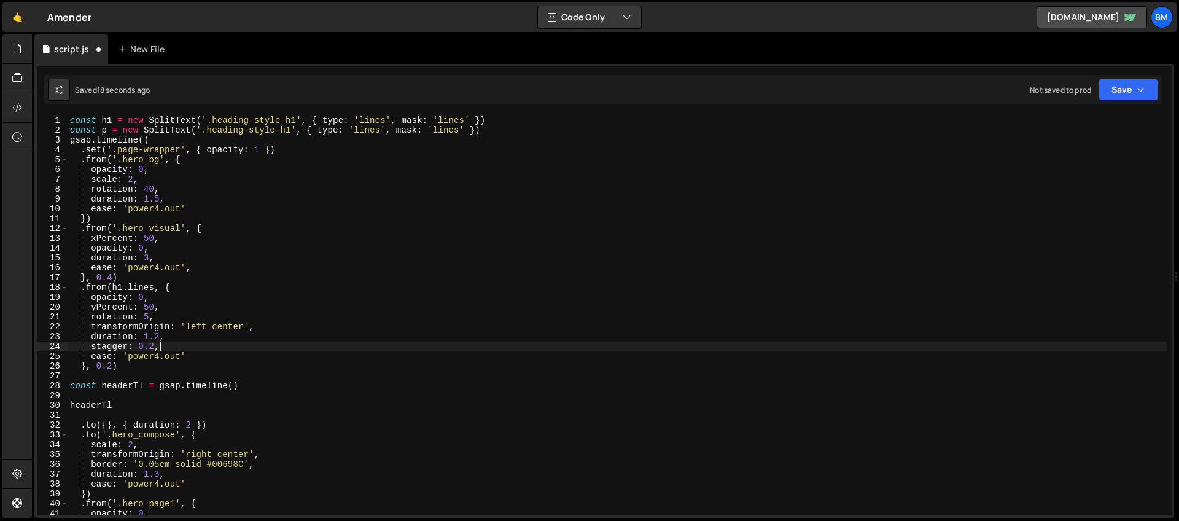
scroll to position [0, 6]
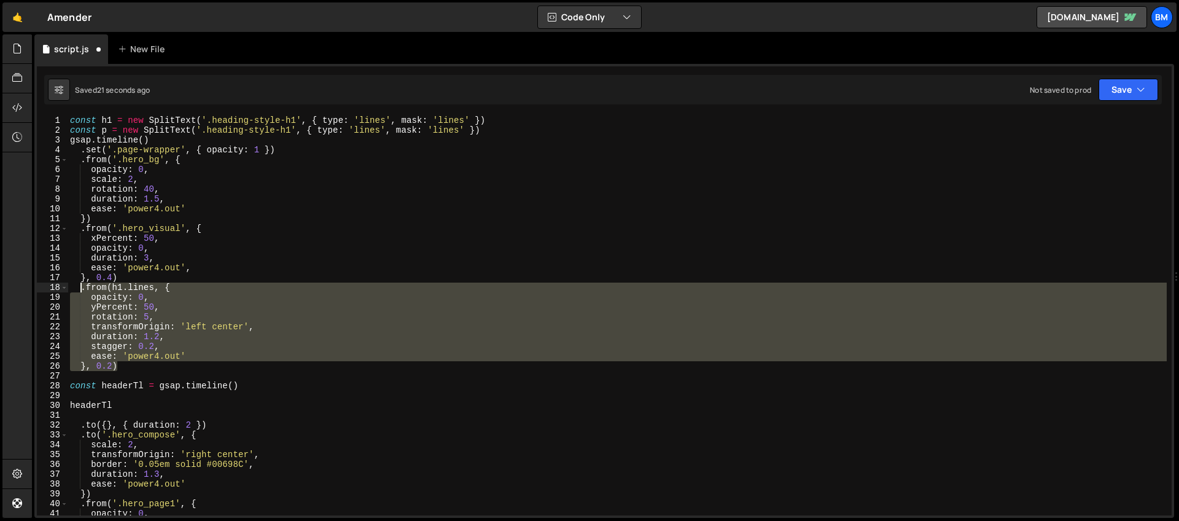
drag, startPoint x: 123, startPoint y: 365, endPoint x: 79, endPoint y: 284, distance: 92.0
click at [79, 284] on div "const h1 = new SplitText ( '.heading-style-h1' , { type : 'lines' , mask : 'lin…" at bounding box center [617, 324] width 1099 height 419
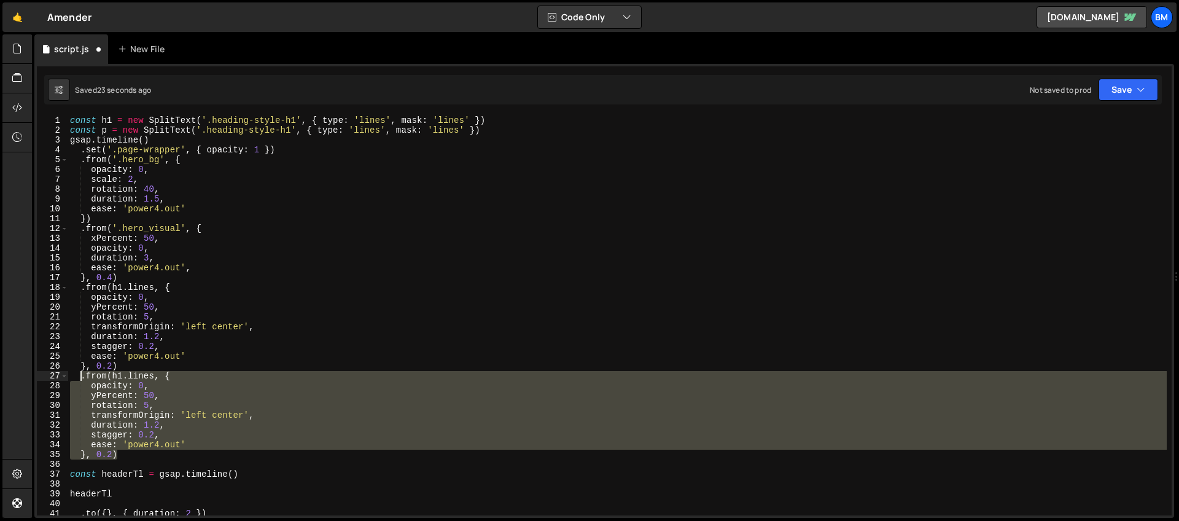
click at [99, 383] on div "const h1 = new SplitText ( '.heading-style-h1' , { type : 'lines' , mask : 'lin…" at bounding box center [617, 315] width 1099 height 400
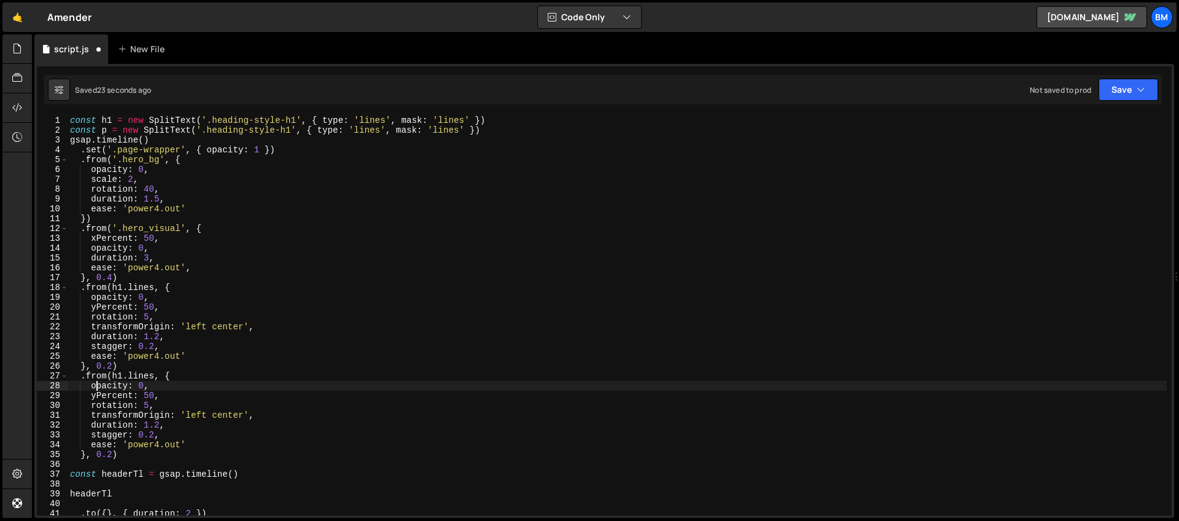
scroll to position [0, 5]
click at [122, 376] on div "const h1 = new SplitText ( '.heading-style-h1' , { type : 'lines' , mask : 'lin…" at bounding box center [617, 324] width 1099 height 419
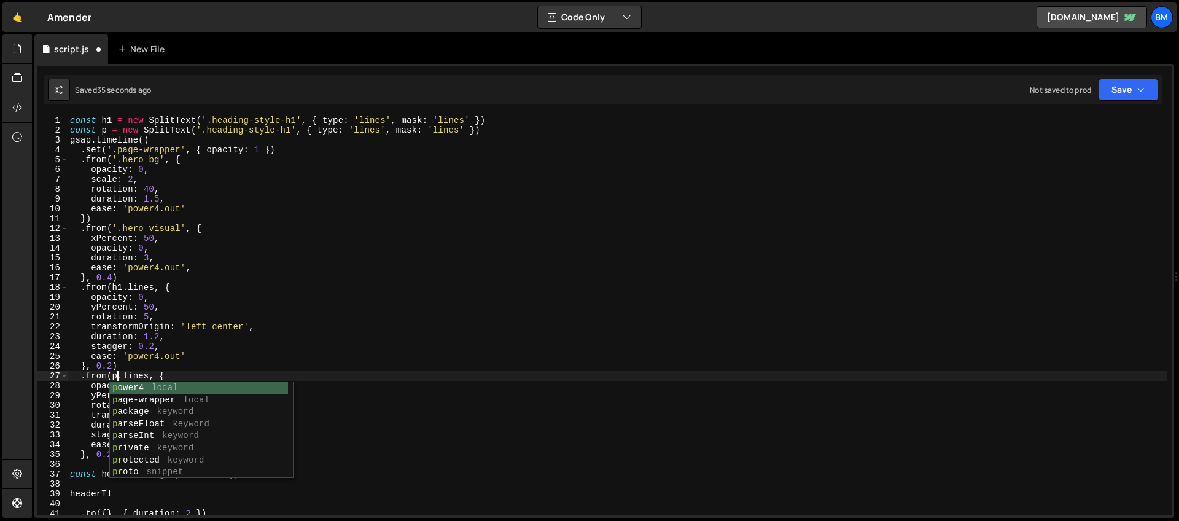
click at [181, 325] on div "const h1 = new SplitText ( '.heading-style-h1' , { type : 'lines' , mask : 'lin…" at bounding box center [617, 324] width 1099 height 419
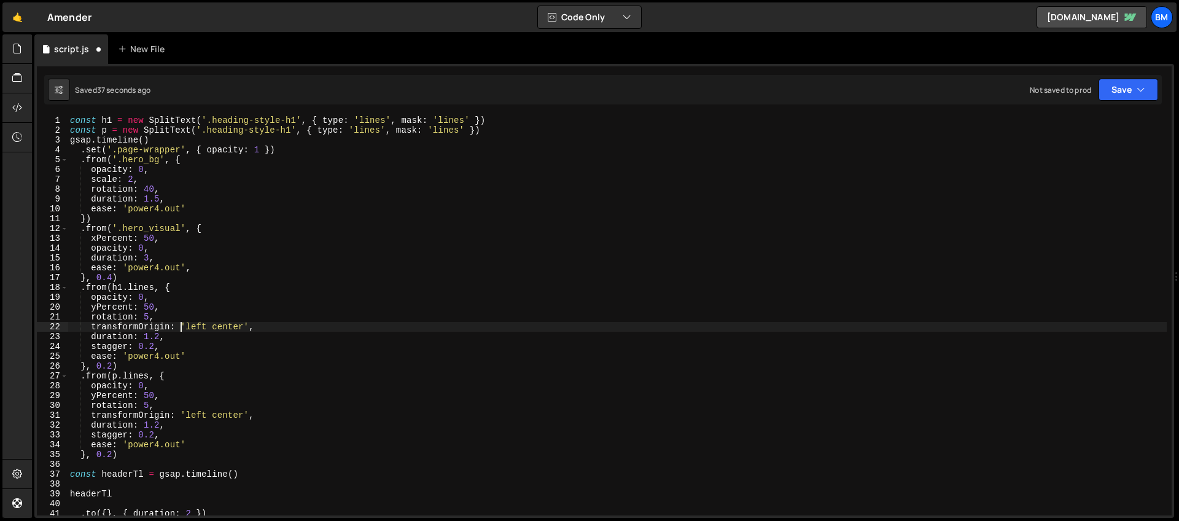
click at [132, 376] on div "const h1 = new SplitText ( '.heading-style-h1' , { type : 'lines' , mask : 'lin…" at bounding box center [617, 324] width 1099 height 419
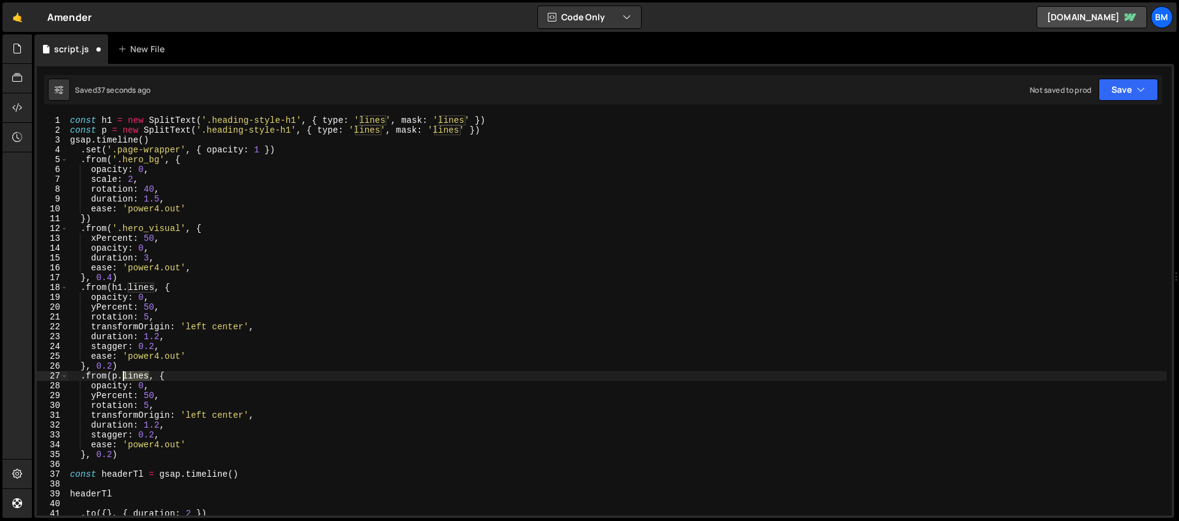
click at [132, 376] on div "const h1 = new SplitText ( '.heading-style-h1' , { type : 'lines' , mask : 'lin…" at bounding box center [617, 324] width 1099 height 419
click at [372, 131] on div "const h1 = new SplitText ( '.heading-style-h1' , { type : 'lines' , mask : 'lin…" at bounding box center [617, 324] width 1099 height 419
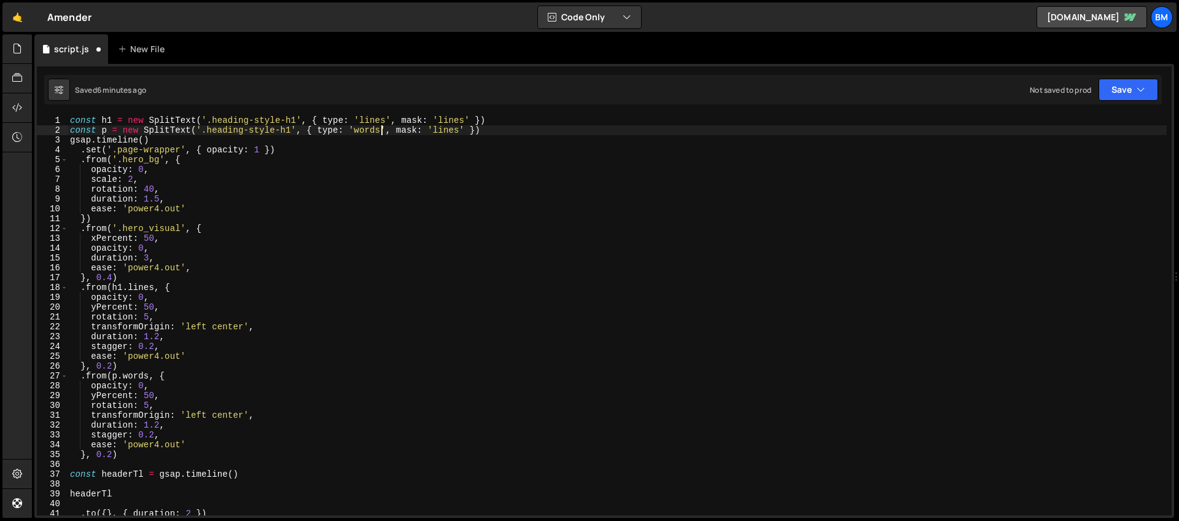
click at [448, 128] on div "const h1 = new SplitText ( '.heading-style-h1' , { type : 'lines' , mask : 'lin…" at bounding box center [617, 324] width 1099 height 419
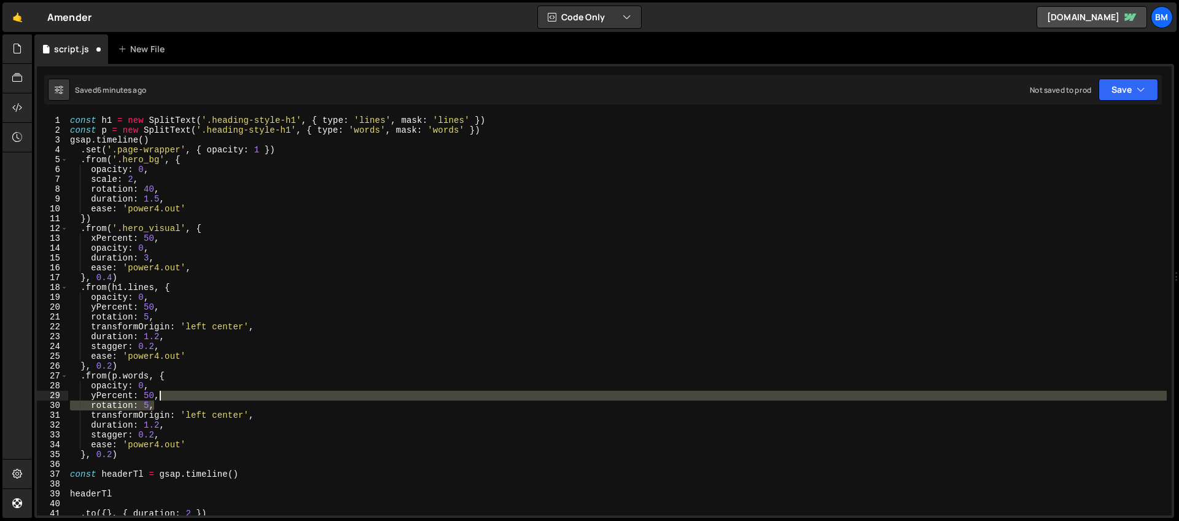
click at [163, 397] on div "const h1 = new SplitText ( '.heading-style-h1' , { type : 'lines' , mask : 'lin…" at bounding box center [617, 324] width 1099 height 419
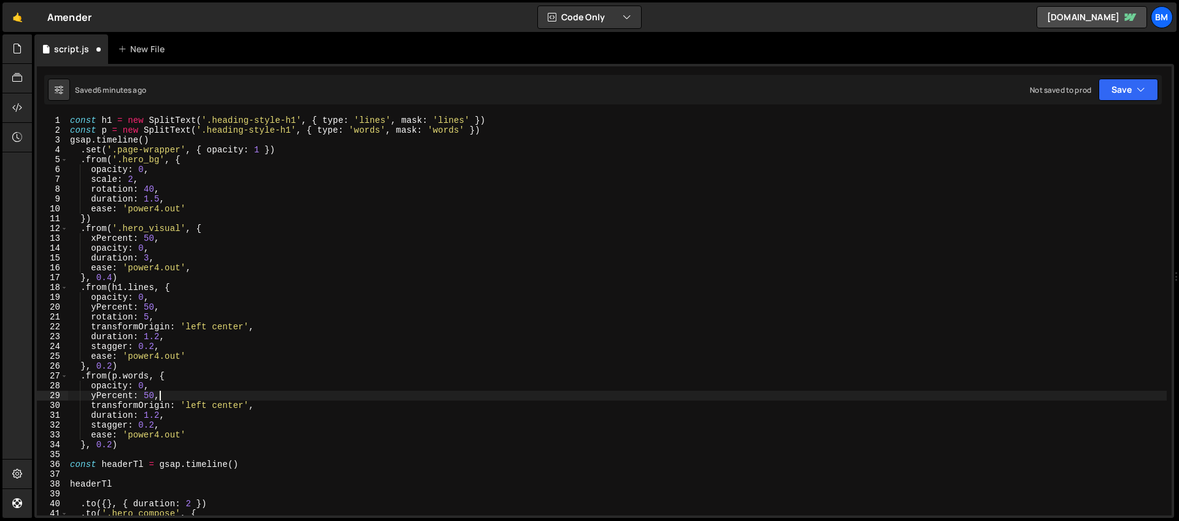
click at [176, 405] on div "const h1 = new SplitText ( '.heading-style-h1' , { type : 'lines' , mask : 'lin…" at bounding box center [617, 324] width 1099 height 419
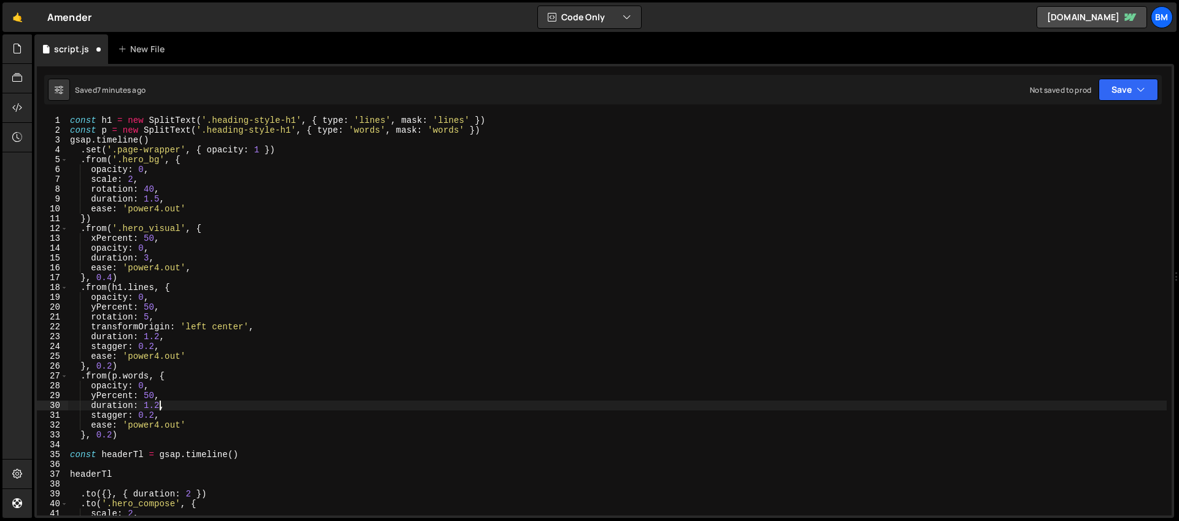
click at [159, 406] on div "const h1 = new SplitText ( '.heading-style-h1' , { type : 'lines' , mask : 'lin…" at bounding box center [617, 324] width 1099 height 419
click at [154, 415] on div "const h1 = new SplitText ( '.heading-style-h1' , { type : 'lines' , mask : 'lin…" at bounding box center [617, 324] width 1099 height 419
click at [112, 437] on div "const h1 = new SplitText ( '.heading-style-h1' , { type : 'lines' , mask : 'lin…" at bounding box center [617, 324] width 1099 height 419
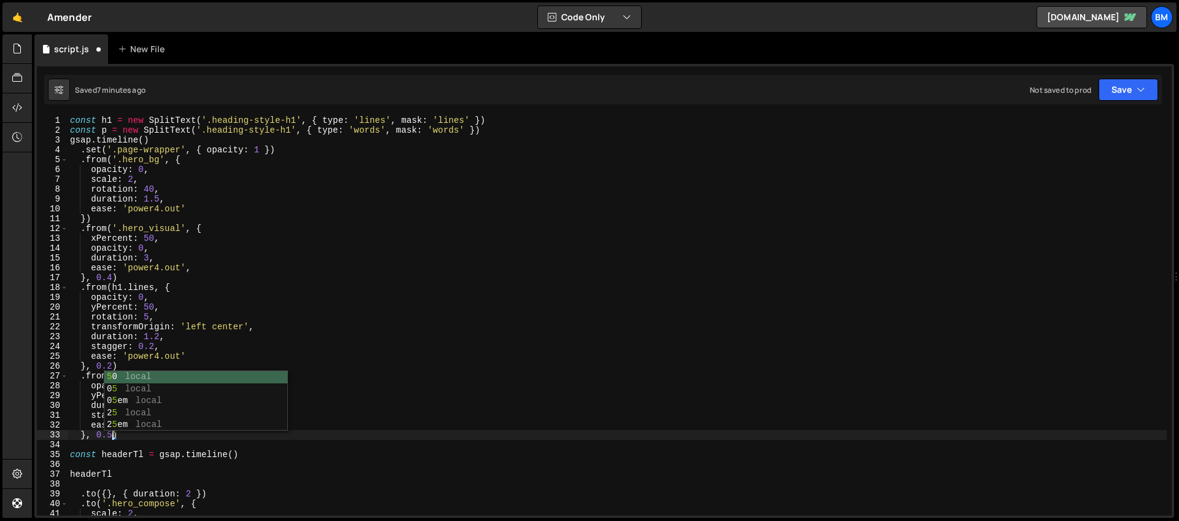
click at [159, 323] on div "const h1 = new SplitText ( '.heading-style-h1' , { type : 'lines' , mask : 'lin…" at bounding box center [617, 324] width 1099 height 419
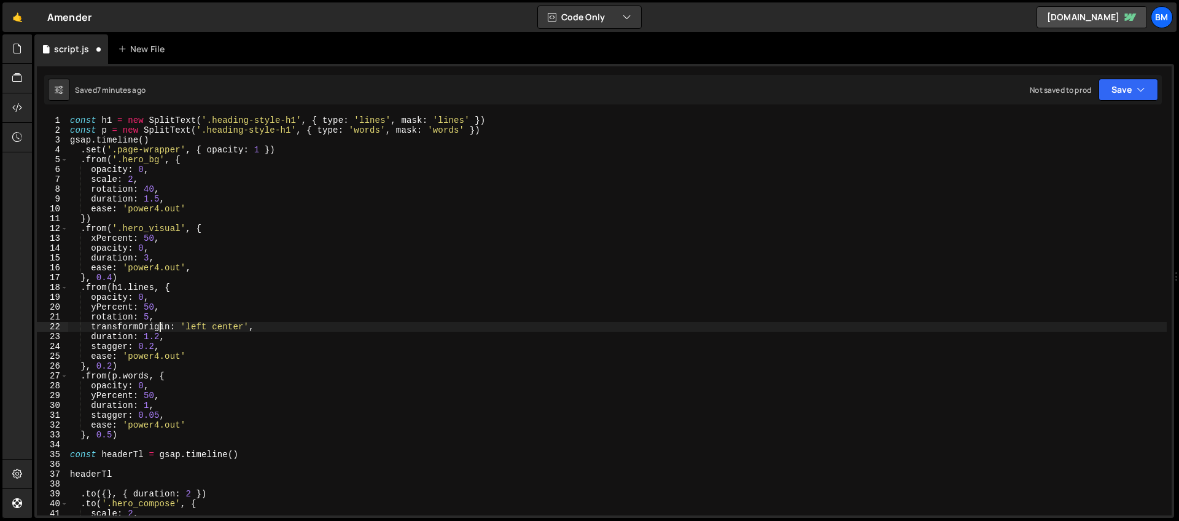
click at [128, 368] on div "const h1 = new SplitText ( '.heading-style-h1' , { type : 'lines' , mask : 'lin…" at bounding box center [617, 324] width 1099 height 419
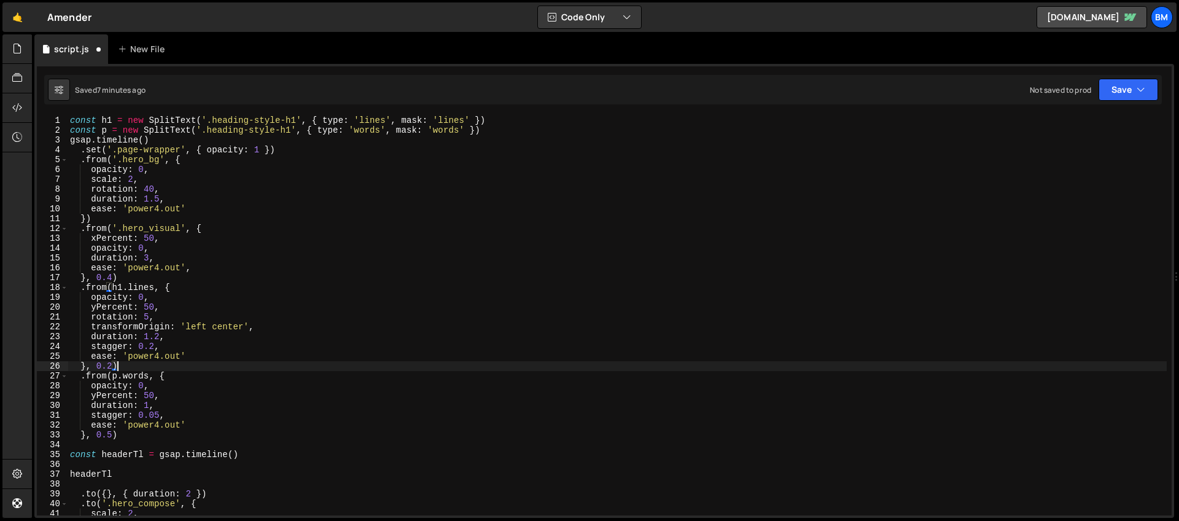
click at [149, 396] on div "const h1 = new SplitText ( '.heading-style-h1' , { type : 'lines' , mask : 'lin…" at bounding box center [617, 324] width 1099 height 419
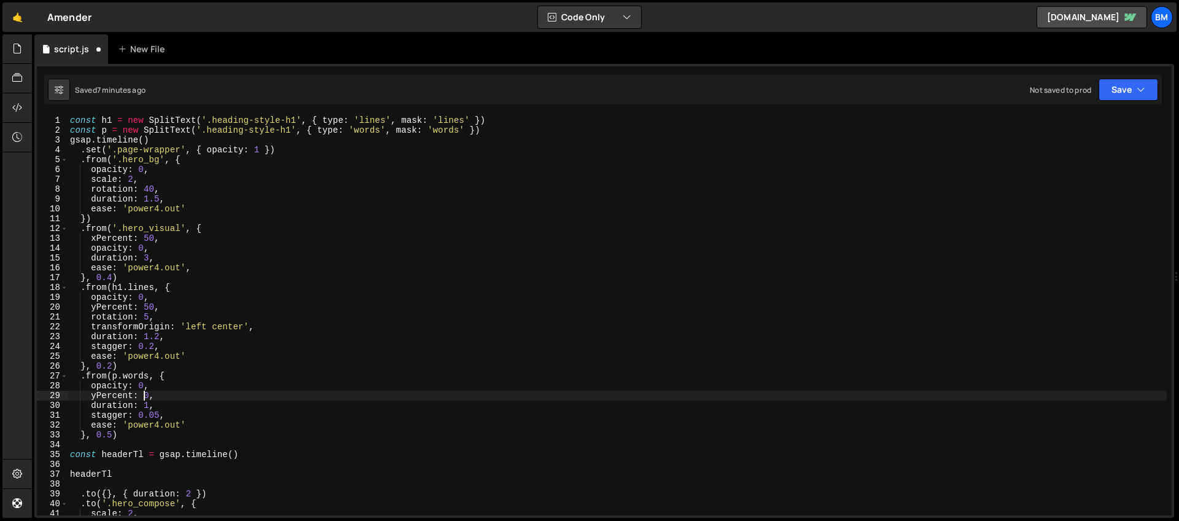
scroll to position [0, 6]
click at [149, 381] on div "const h1 = new SplitText ( '.heading-style-h1' , { type : 'lines' , mask : 'lin…" at bounding box center [617, 324] width 1099 height 419
click at [133, 437] on div "const h1 = new SplitText ( '.heading-style-h1' , { type : 'lines' , mask : 'lin…" at bounding box center [617, 324] width 1099 height 419
type textarea "}, 0.5)"
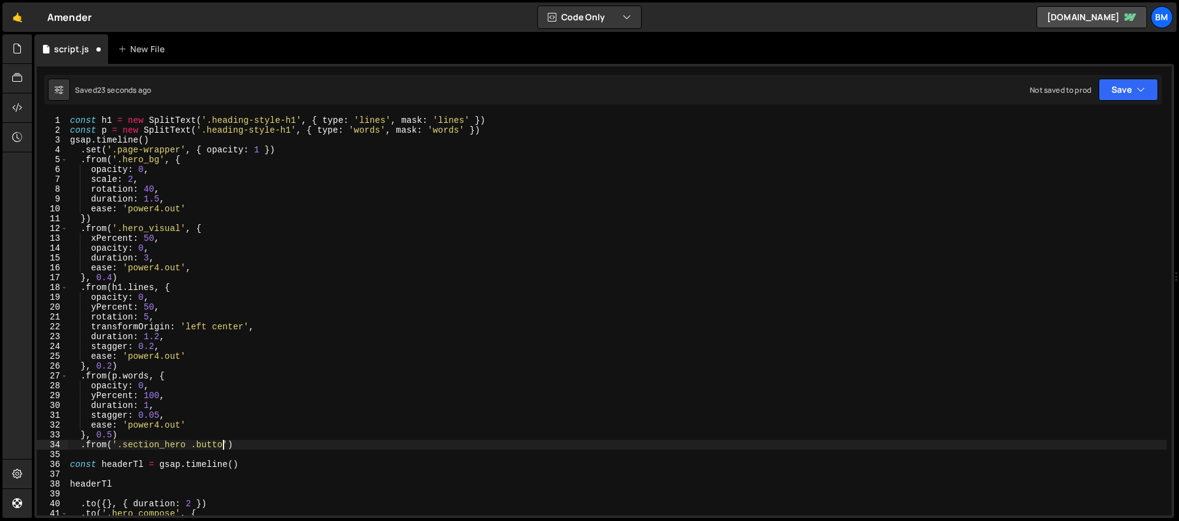
scroll to position [0, 10]
type textarea ".from('.section_hero .button', {)"
type textarea "b"
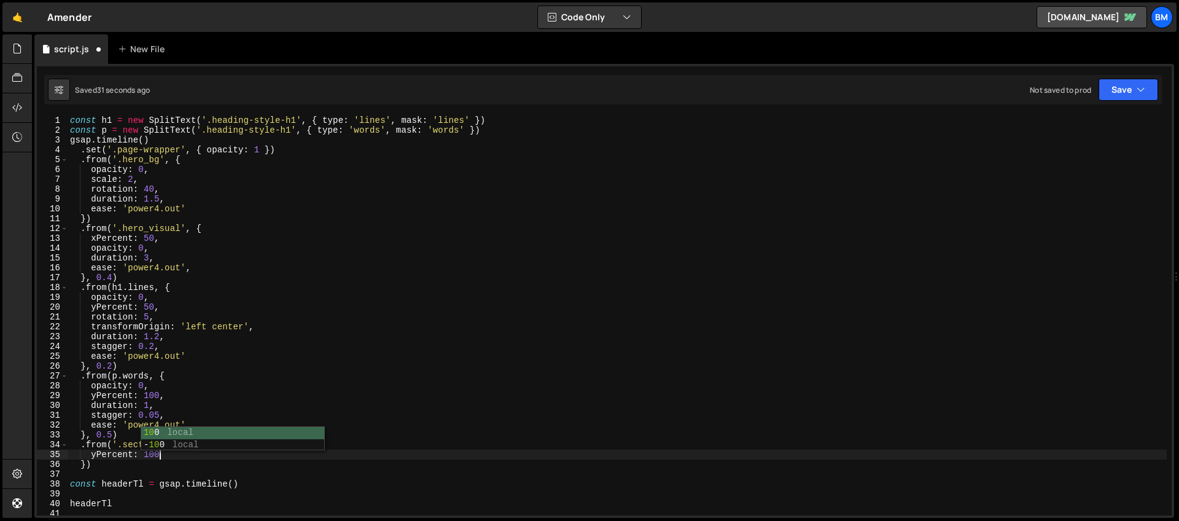
scroll to position [0, 6]
click at [152, 454] on div "const h1 = new SplitText ( '.heading-style-h1' , { type : 'lines' , mask : 'lin…" at bounding box center [617, 324] width 1099 height 419
type textarea "yPercent: 50,"
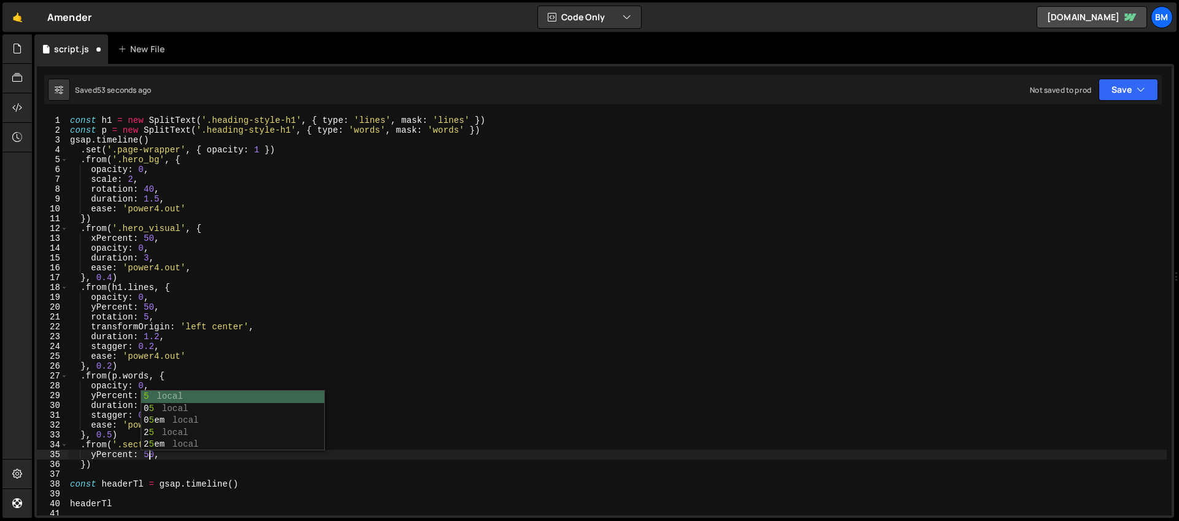
click at [165, 458] on div "const h1 = new SplitText ( '.heading-style-h1' , { type : 'lines' , mask : 'lin…" at bounding box center [617, 324] width 1099 height 419
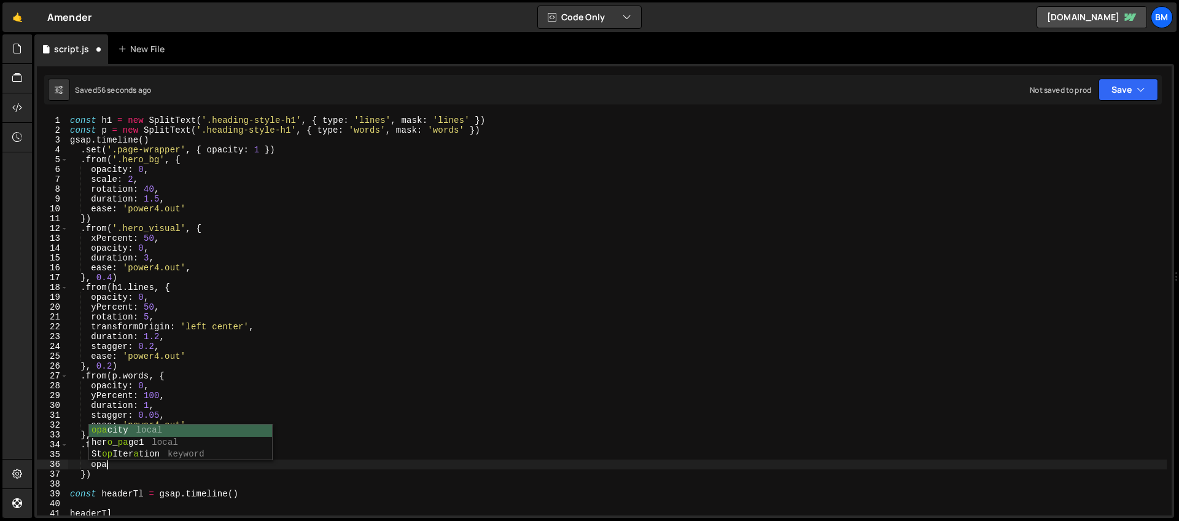
scroll to position [0, 2]
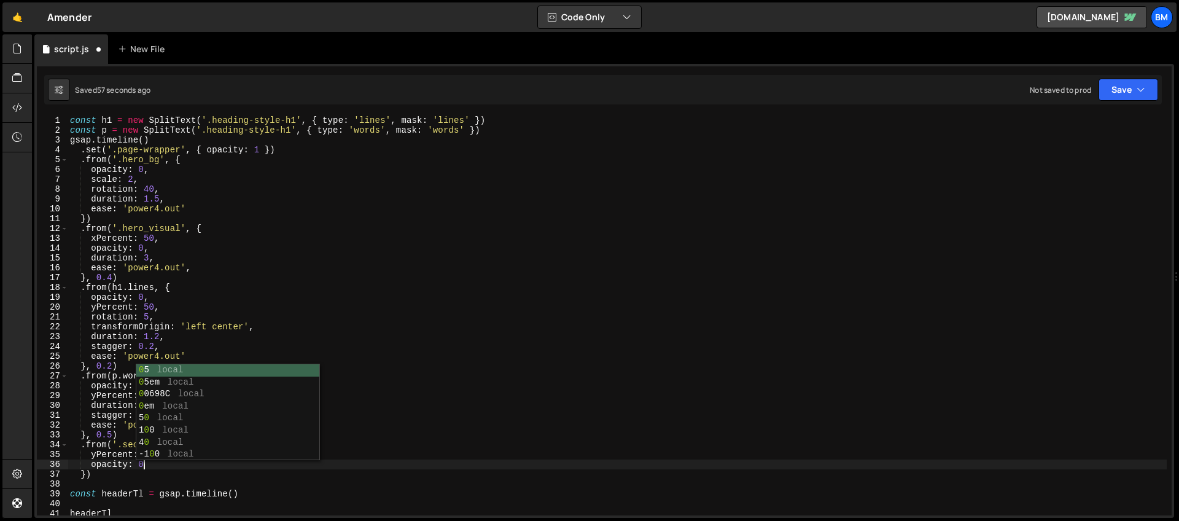
type textarea "opacity: 0,"
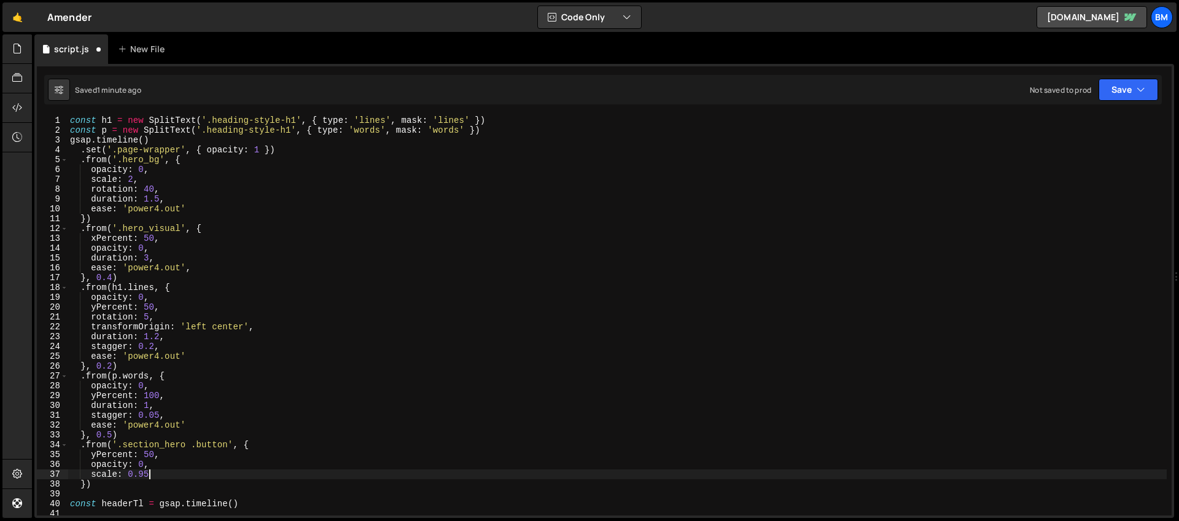
scroll to position [0, 5]
type textarea "scale: 0.95,"
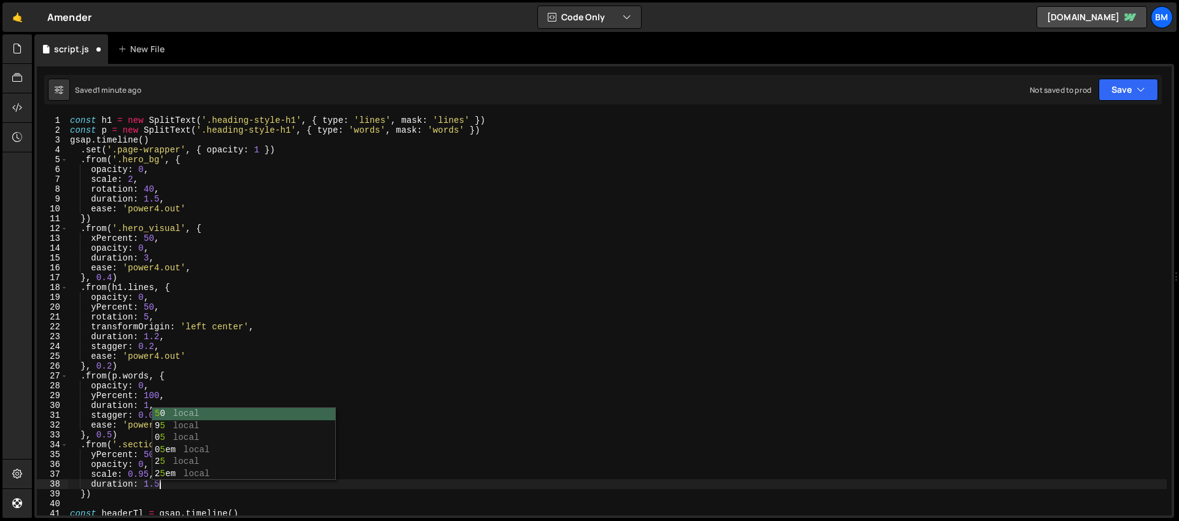
type textarea "duration: 1.5,"
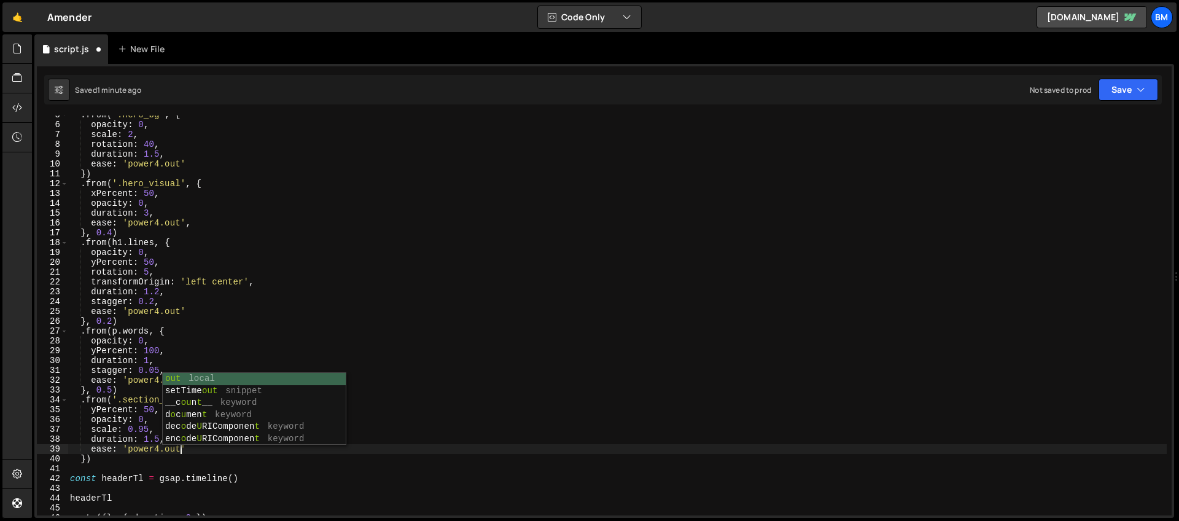
scroll to position [0, 7]
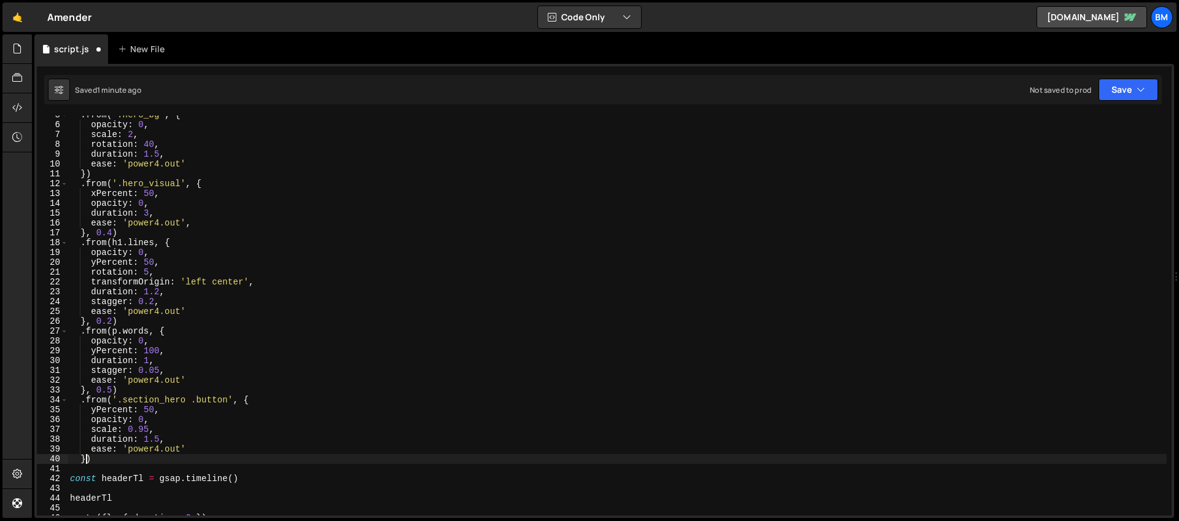
click at [85, 457] on div ". from ( '.hero_bg' , { opacity : 0 , scale : 2 , rotation : 40 , duration : 1.…" at bounding box center [617, 319] width 1099 height 419
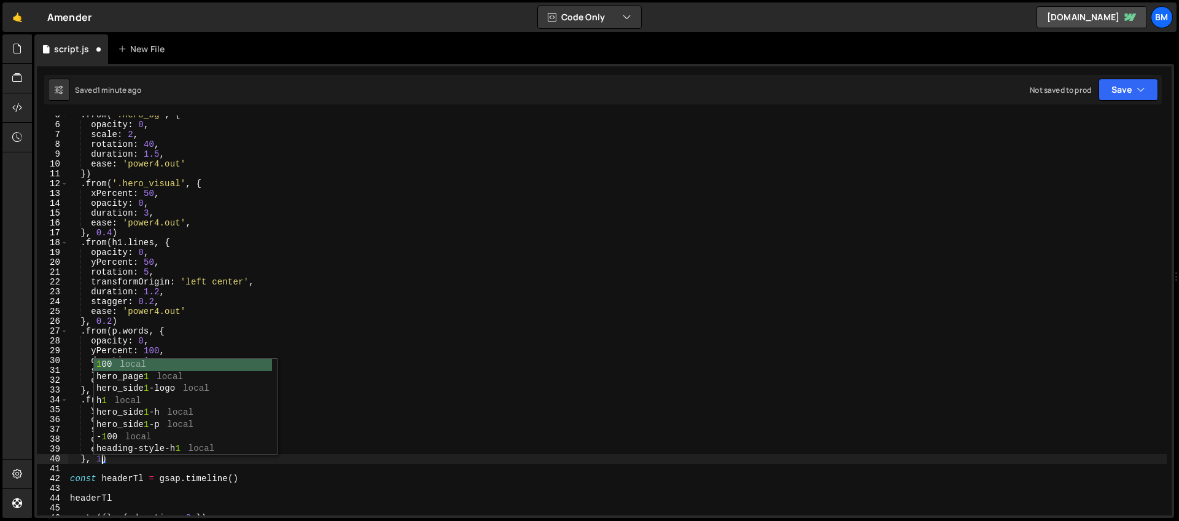
scroll to position [0, 2]
click at [224, 265] on div ". from ( '.hero_bg' , { opacity : 0 , scale : 2 , rotation : 40 , duration : 1.…" at bounding box center [617, 319] width 1099 height 419
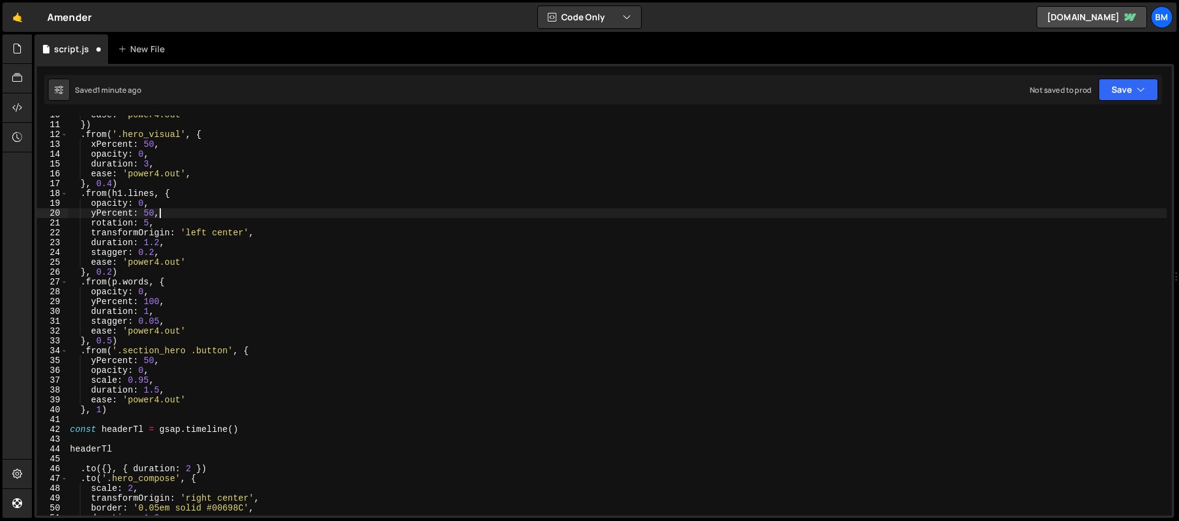
scroll to position [94, 0]
click at [114, 408] on div "ease : 'power4.out' }) . from ( '.hero_visual' , { xPercent : 50 , opacity : 0 …" at bounding box center [617, 319] width 1099 height 419
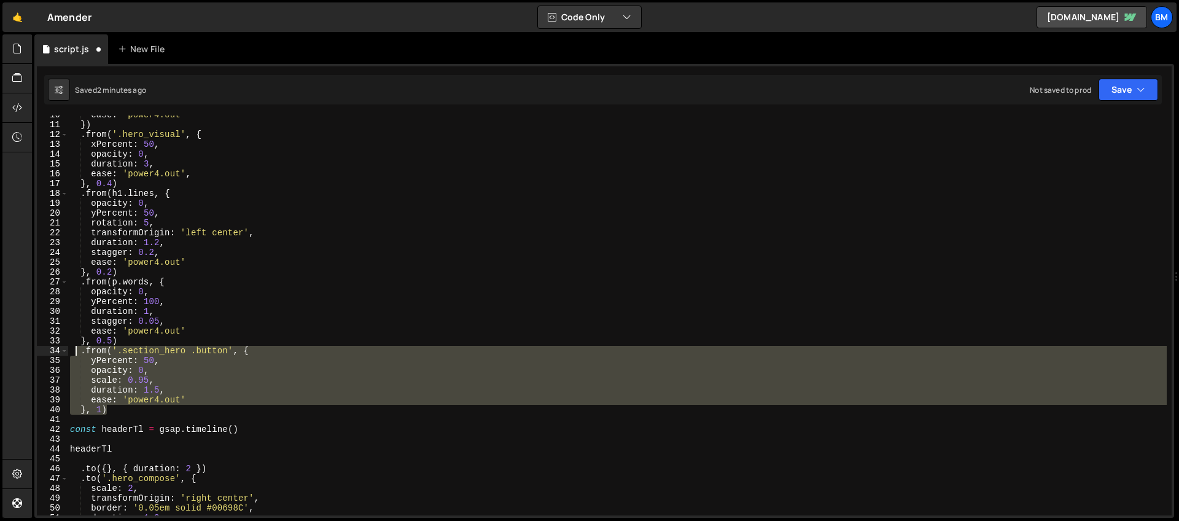
drag, startPoint x: 115, startPoint y: 410, endPoint x: 77, endPoint y: 355, distance: 66.6
click at [77, 355] on div "ease : 'power4.out' }) . from ( '.hero_visual' , { xPercent : 50 , opacity : 0 …" at bounding box center [617, 319] width 1099 height 419
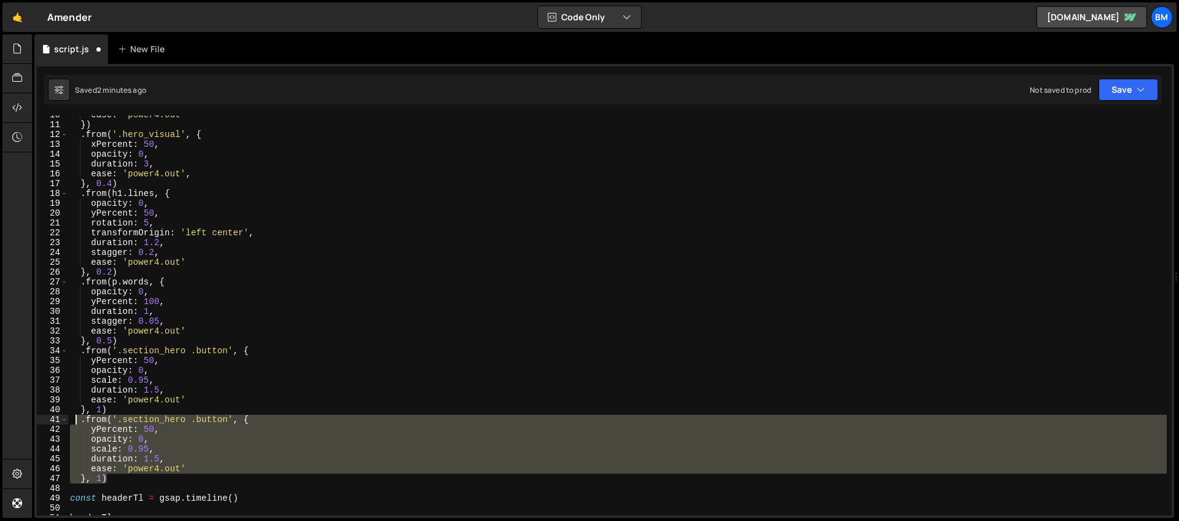
click at [133, 413] on div "ease : 'power4.out' }) . from ( '.hero_visual' , { xPercent : 50 , opacity : 0 …" at bounding box center [617, 319] width 1099 height 419
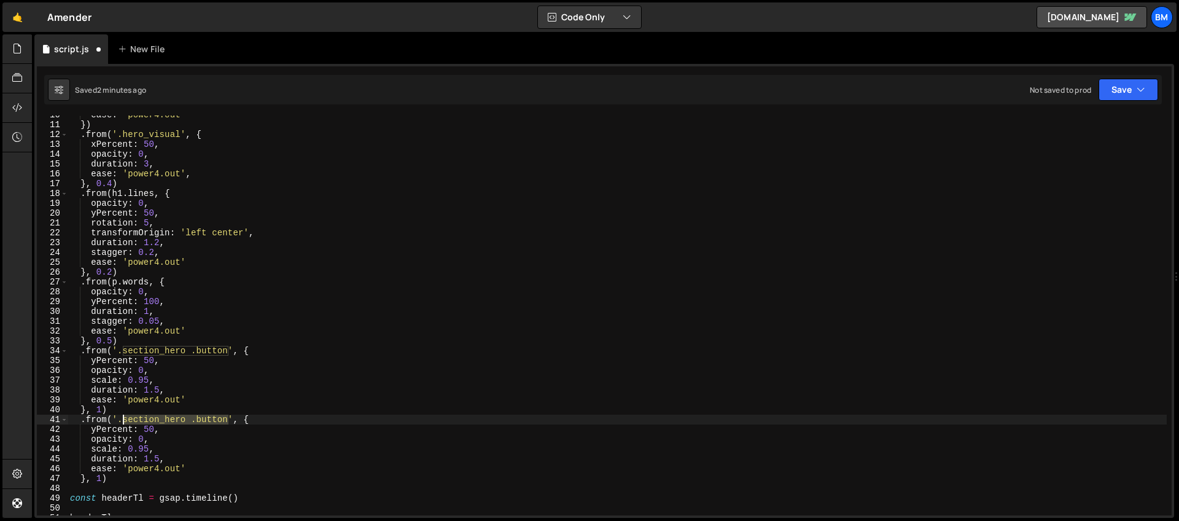
drag, startPoint x: 227, startPoint y: 419, endPoint x: 124, endPoint y: 419, distance: 103.2
click at [124, 419] on div "ease : 'power4.out' }) . from ( '.hero_visual' , { xPercent : 50 , opacity : 0 …" at bounding box center [617, 319] width 1099 height 419
click at [97, 395] on div "ease : 'power4.out' }) . from ( '.hero_visual' , { xPercent : 50 , opacity : 0 …" at bounding box center [617, 319] width 1099 height 419
click at [148, 432] on div "ease : 'power4.out' }) . from ( '.hero_visual' , { xPercent : 50 , opacity : 0 …" at bounding box center [617, 319] width 1099 height 419
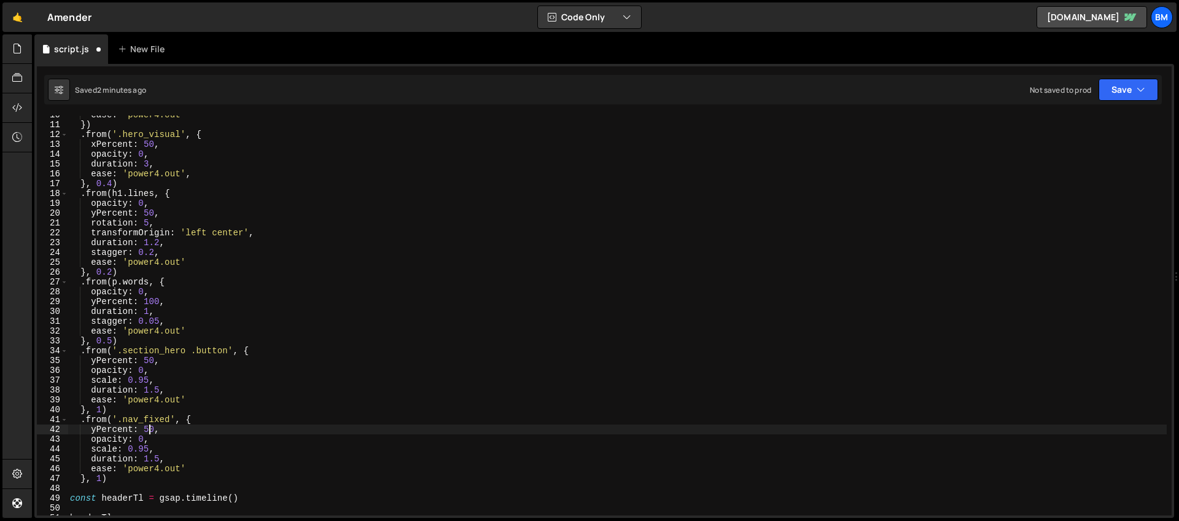
scroll to position [0, 6]
click at [122, 414] on div "ease : 'power4.out' }) . from ( '.hero_visual' , { xPercent : 50 , opacity : 0 …" at bounding box center [617, 319] width 1099 height 419
click at [154, 442] on div "ease : 'power4.out' }) . from ( '.hero_visual' , { xPercent : 50 , opacity : 0 …" at bounding box center [617, 319] width 1099 height 419
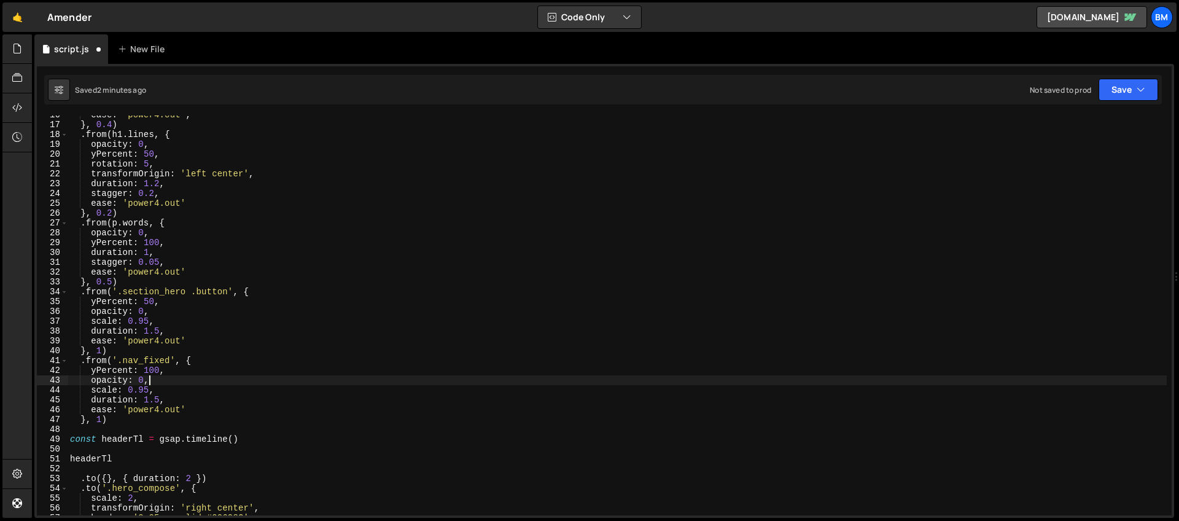
scroll to position [218, 0]
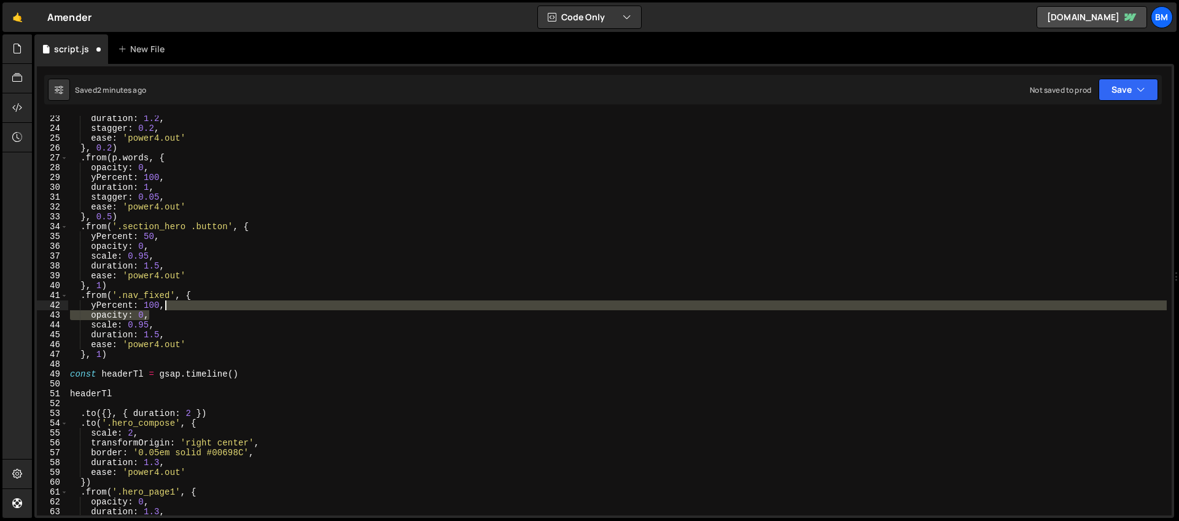
drag, startPoint x: 158, startPoint y: 313, endPoint x: 173, endPoint y: 308, distance: 15.2
click at [173, 308] on div "duration : 1.2 , stagger : 0.2 , ease : 'power4.out' } , 0.2 ) . from ( p . wor…" at bounding box center [617, 323] width 1099 height 419
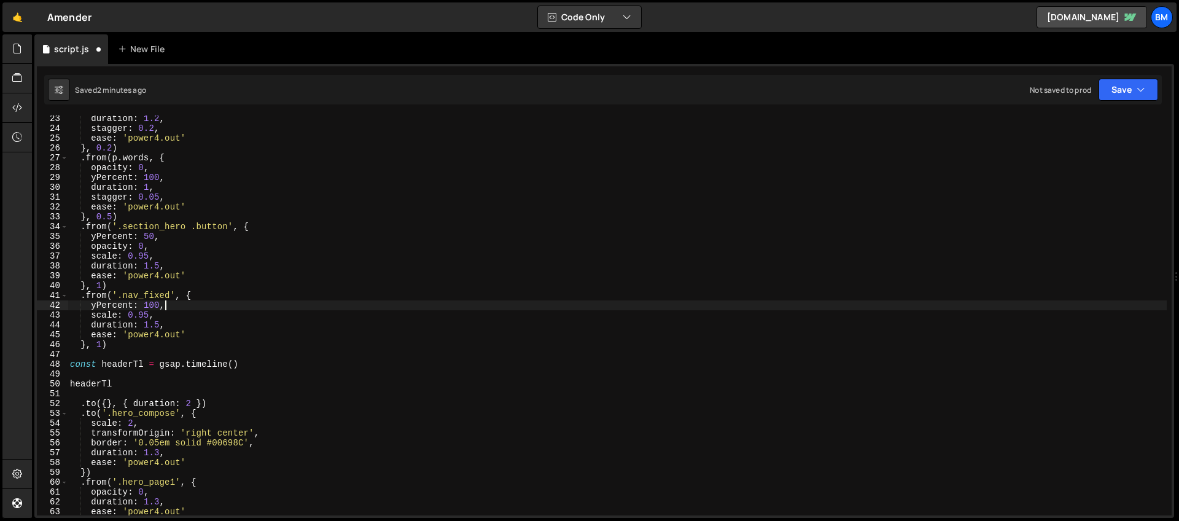
click at [144, 307] on div "duration : 1.2 , stagger : 0.2 , ease : 'power4.out' } , 0.2 ) . from ( p . wor…" at bounding box center [617, 323] width 1099 height 419
click at [123, 308] on div "duration : 1.2 , stagger : 0.2 , ease : 'power4.out' } , 0.2 ) . from ( p . wor…" at bounding box center [617, 323] width 1099 height 419
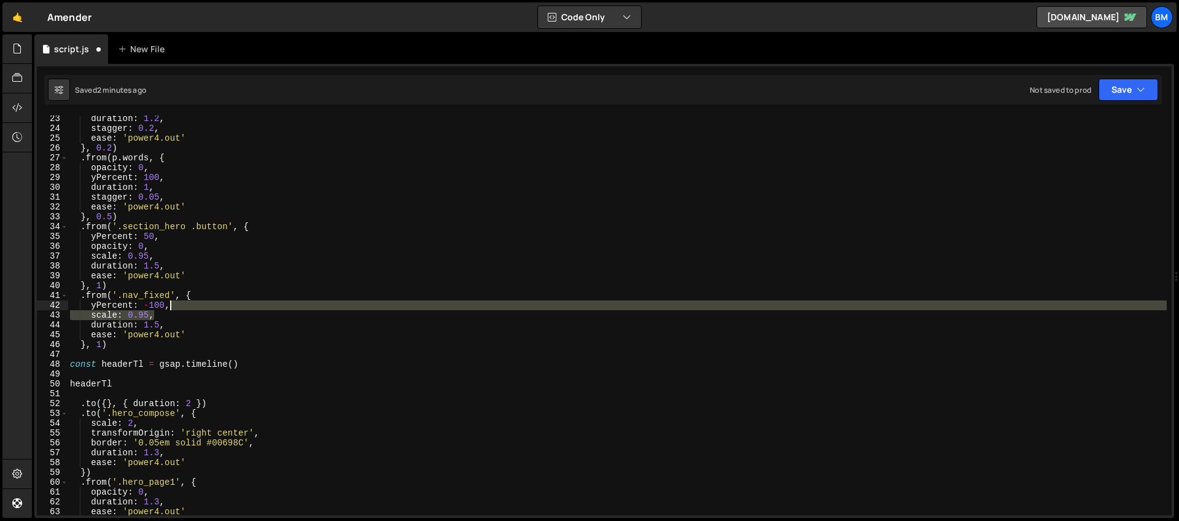
drag, startPoint x: 155, startPoint y: 316, endPoint x: 183, endPoint y: 305, distance: 29.5
click at [183, 305] on div "duration : 1.2 , stagger : 0.2 , ease : 'power4.out' } , 0.2 ) . from ( p . wor…" at bounding box center [617, 323] width 1099 height 419
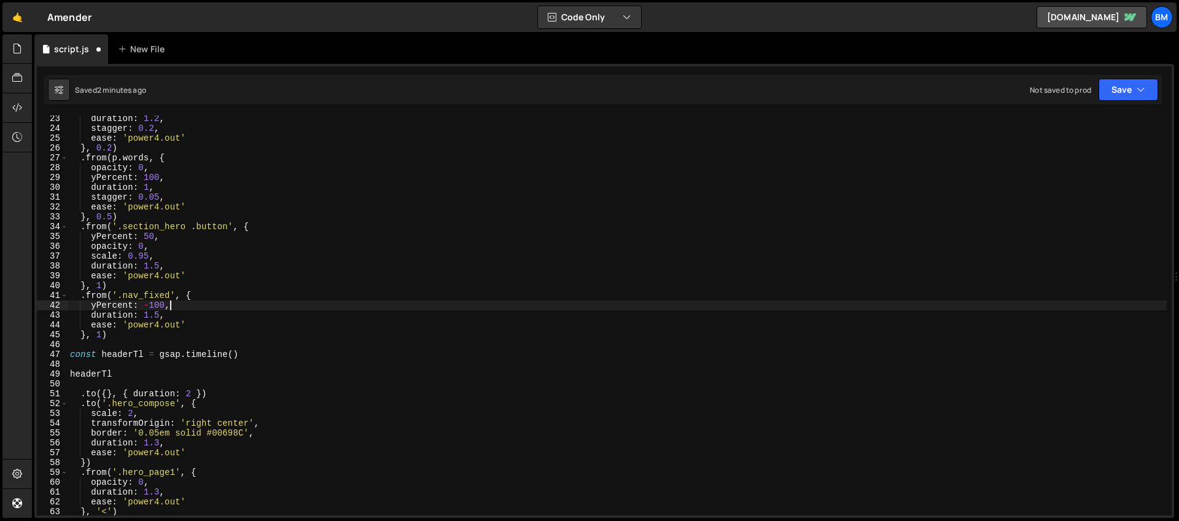
click at [158, 315] on div "duration : 1.2 , stagger : 0.2 , ease : 'power4.out' } , 0.2 ) . from ( p . wor…" at bounding box center [617, 323] width 1099 height 419
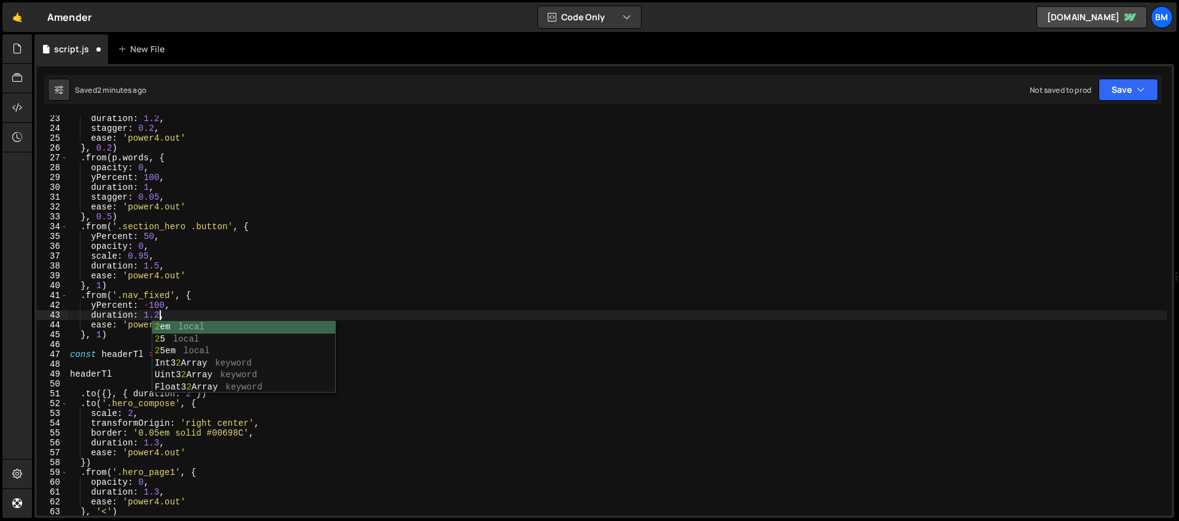
click at [134, 278] on div "duration : 1.2 , stagger : 0.2 , ease : 'power4.out' } , 0.2 ) . from ( p . wor…" at bounding box center [617, 323] width 1099 height 419
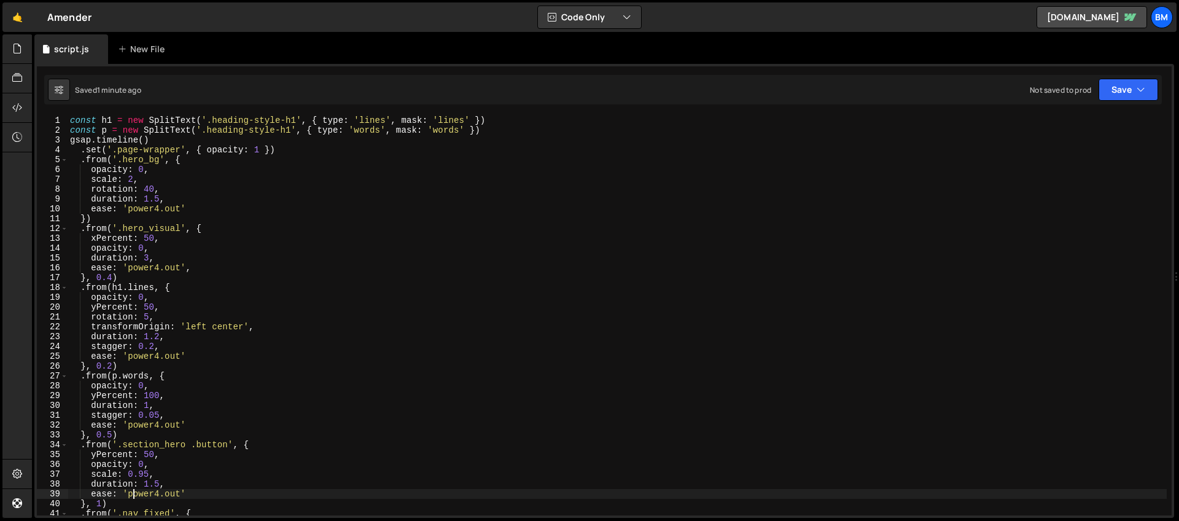
scroll to position [0, 0]
drag, startPoint x: 292, startPoint y: 134, endPoint x: 206, endPoint y: 134, distance: 85.4
click at [206, 134] on div "const h1 = new SplitText ( '.heading-style-h1' , { type : 'lines' , mask : 'lin…" at bounding box center [617, 324] width 1099 height 419
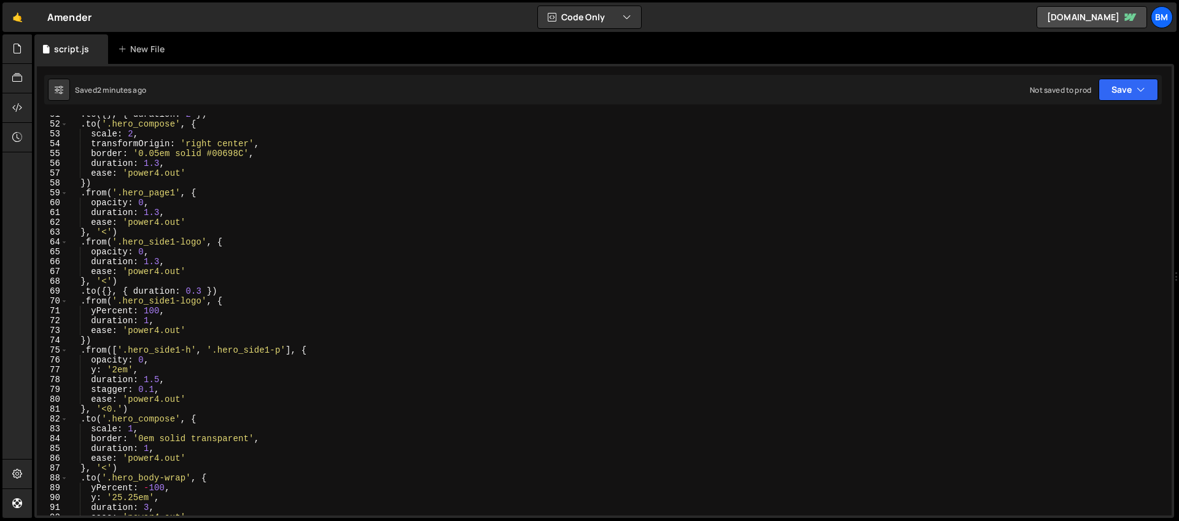
scroll to position [504, 0]
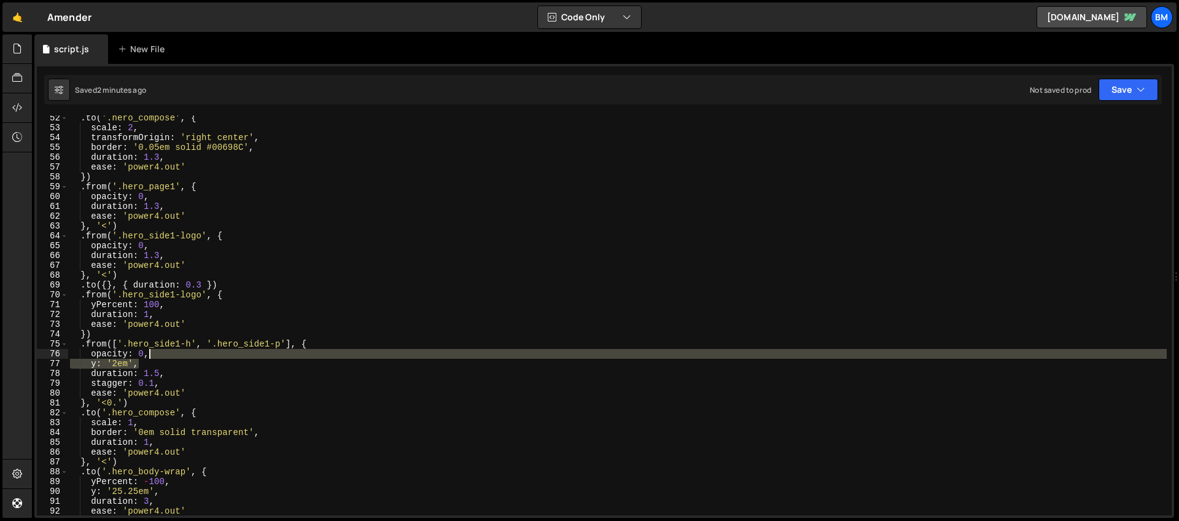
drag, startPoint x: 148, startPoint y: 365, endPoint x: 156, endPoint y: 357, distance: 11.3
click at [156, 357] on div ". to ( '.hero_compose' , { scale : 2 , transformOrigin : 'right center' , borde…" at bounding box center [617, 322] width 1099 height 419
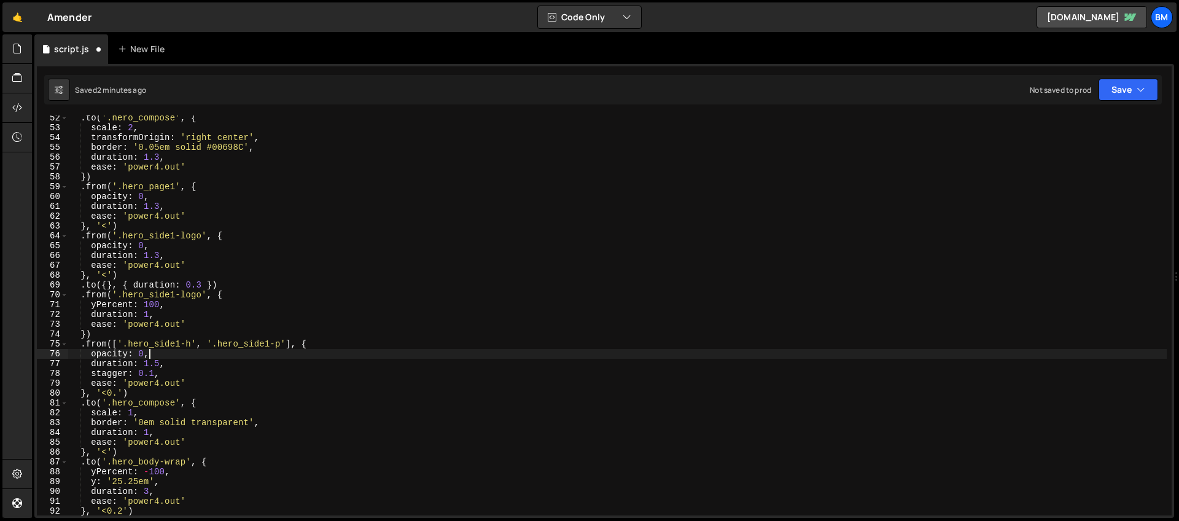
click at [117, 393] on div ". to ( '.hero_compose' , { scale : 2 , transformOrigin : 'right center' , borde…" at bounding box center [617, 322] width 1099 height 419
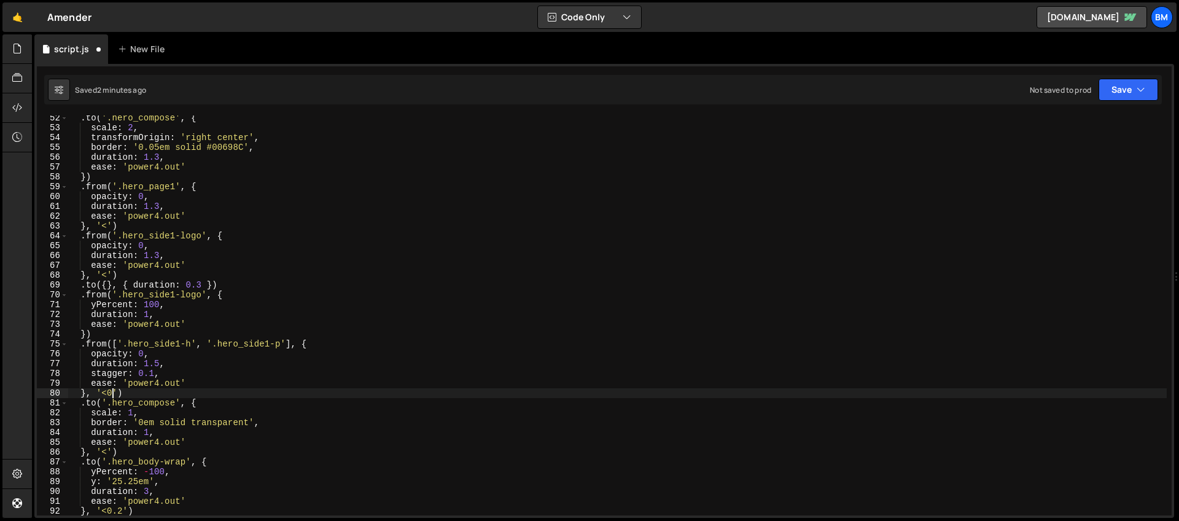
scroll to position [0, 2]
click at [201, 297] on div ". to ( '.hero_compose' , { scale : 2 , transformOrigin : 'right center' , borde…" at bounding box center [617, 322] width 1099 height 419
click at [154, 306] on div ". to ( '.hero_compose' , { scale : 2 , transformOrigin : 'right center' , borde…" at bounding box center [617, 322] width 1099 height 419
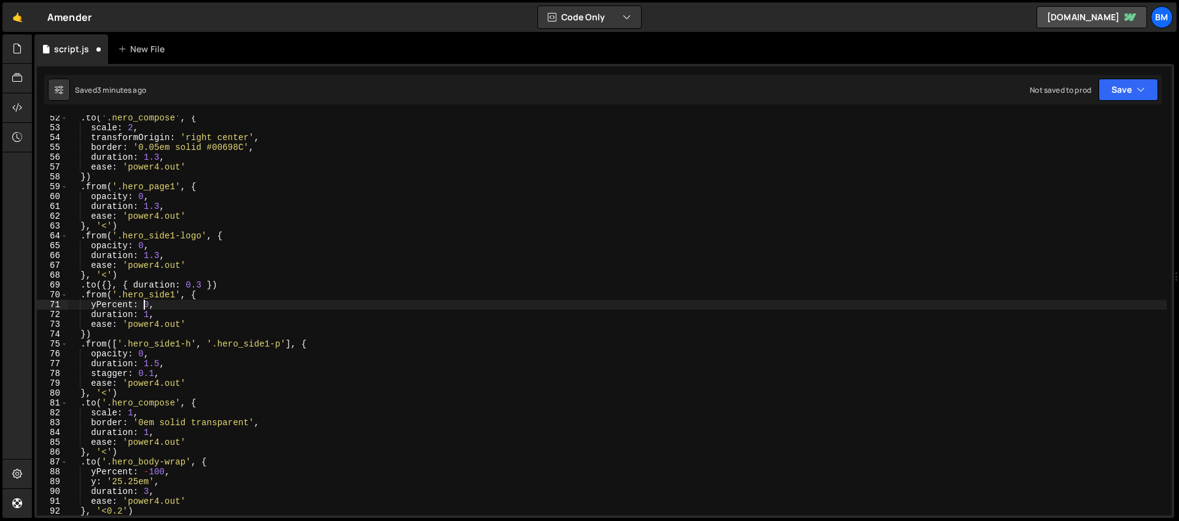
scroll to position [0, 6]
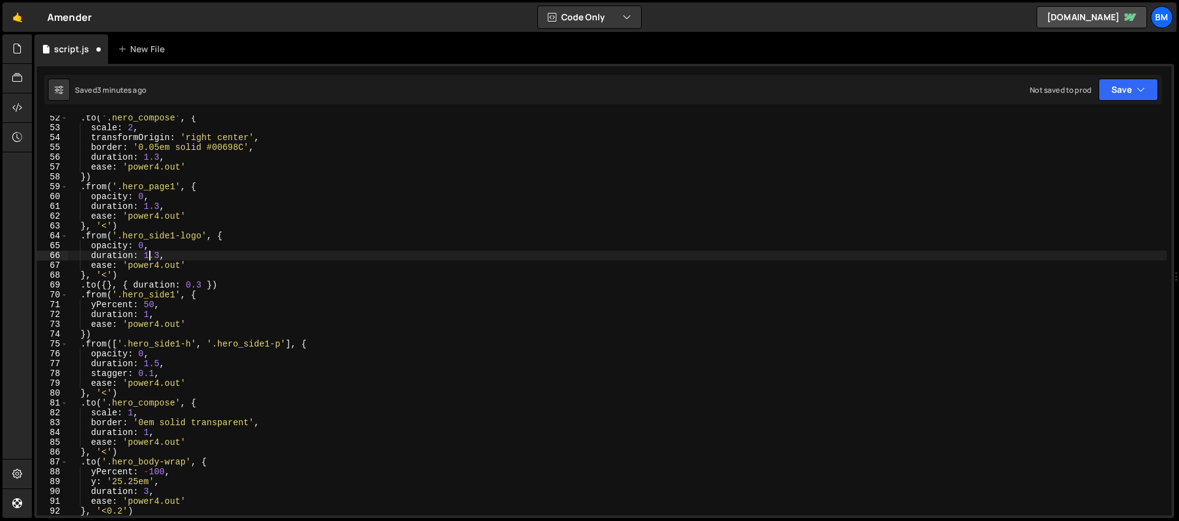
click at [149, 256] on div ". to ( '.hero_compose' , { scale : 2 , transformOrigin : 'right center' , borde…" at bounding box center [617, 322] width 1099 height 419
click at [149, 316] on div ". to ( '.hero_compose' , { scale : 2 , transformOrigin : 'right center' , borde…" at bounding box center [617, 322] width 1099 height 419
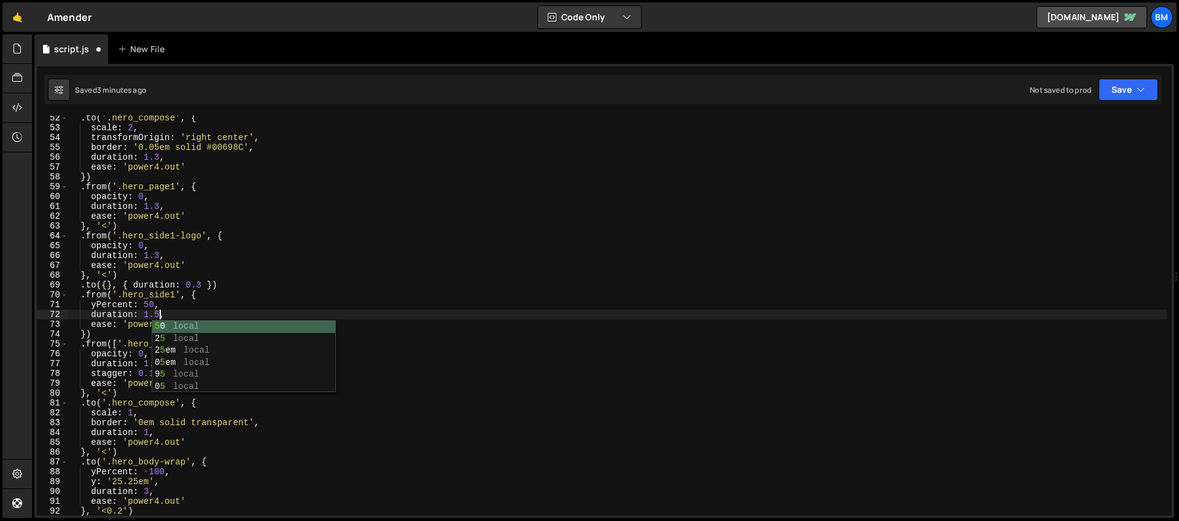
click at [135, 306] on div ". to ( '.hero_compose' , { scale : 2 , transformOrigin : 'right center' , borde…" at bounding box center [617, 322] width 1099 height 419
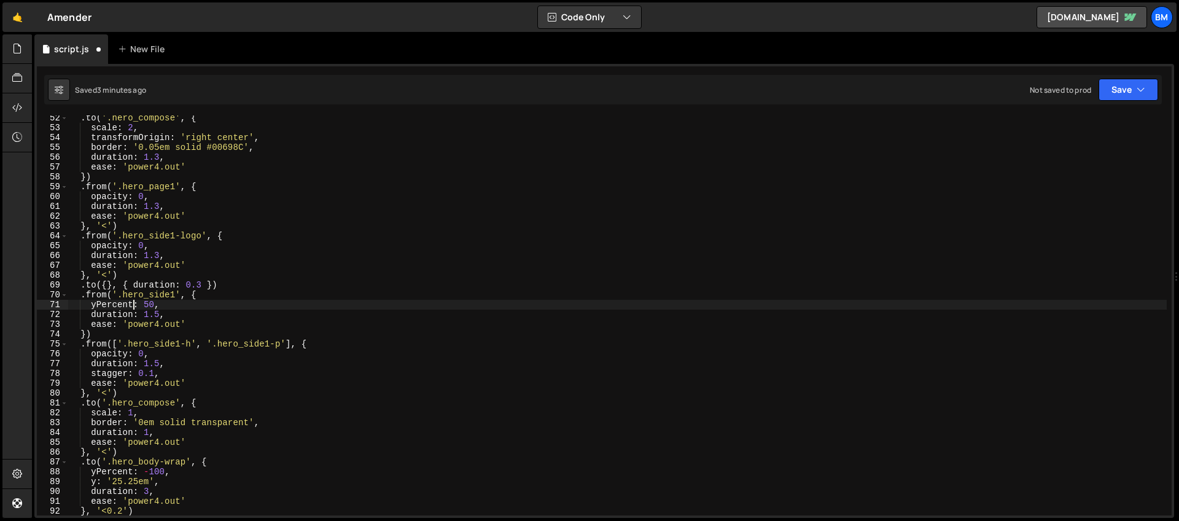
click at [141, 340] on div ". to ( '.hero_compose' , { scale : 2 , transformOrigin : 'right center' , borde…" at bounding box center [617, 322] width 1099 height 419
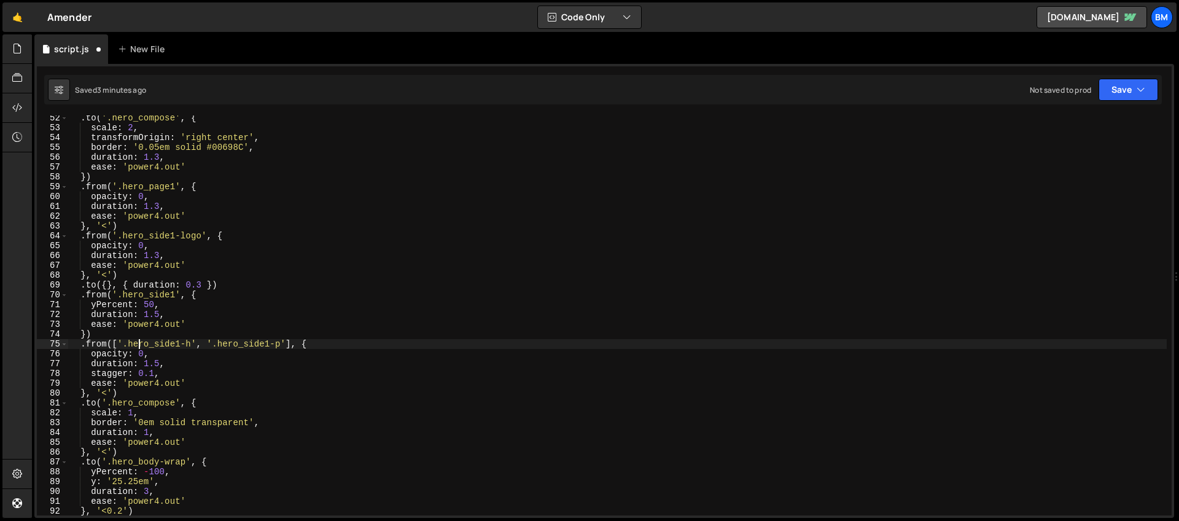
scroll to position [516, 0]
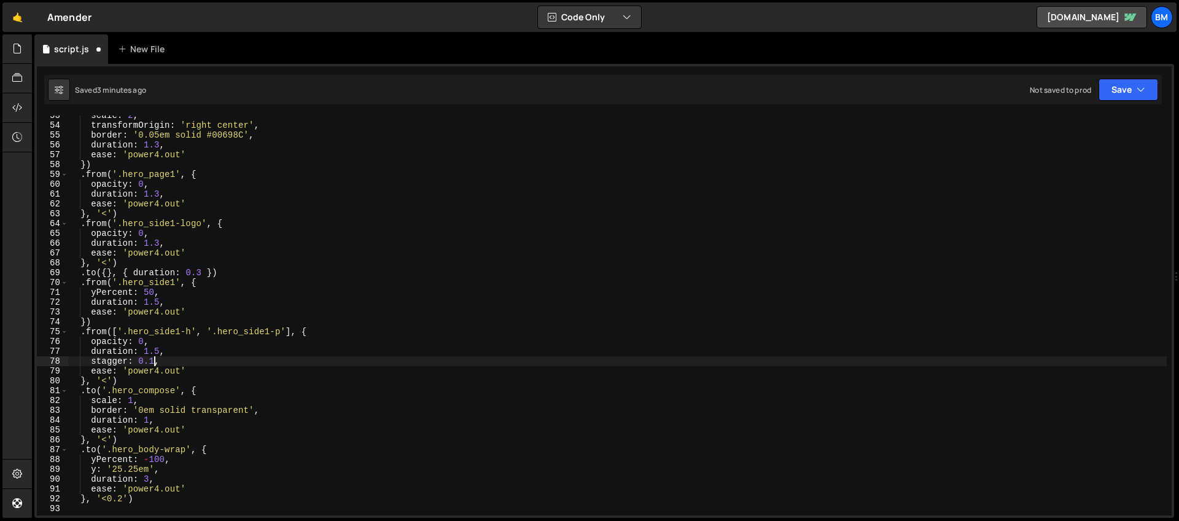
click at [154, 362] on div "scale : 2 , transformOrigin : 'right center' , border : '0.05em solid #00698C' …" at bounding box center [617, 320] width 1099 height 419
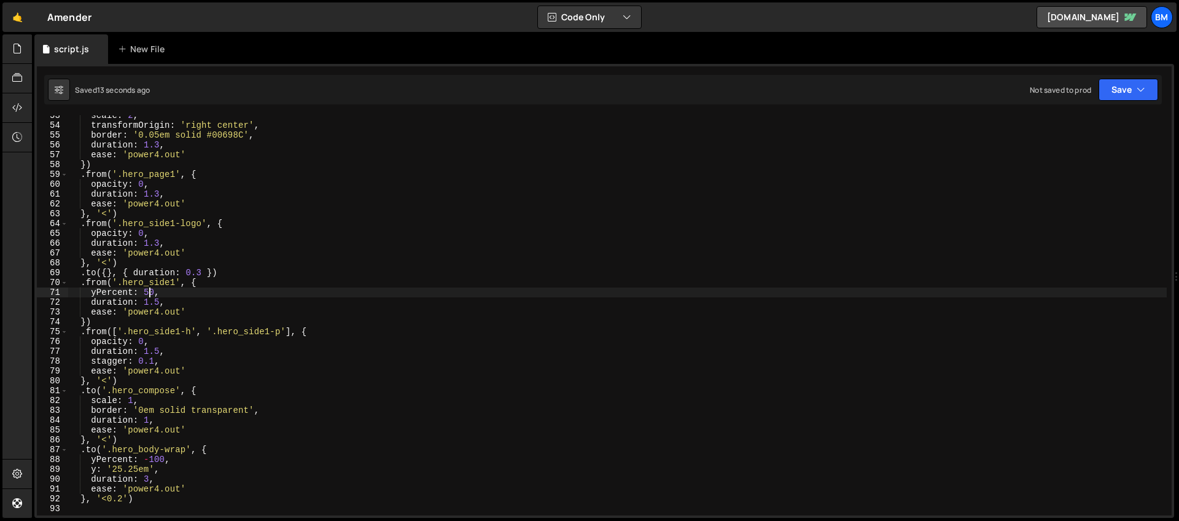
click at [149, 295] on div "scale : 2 , transformOrigin : 'right center' , border : '0.05em solid #00698C' …" at bounding box center [617, 320] width 1099 height 419
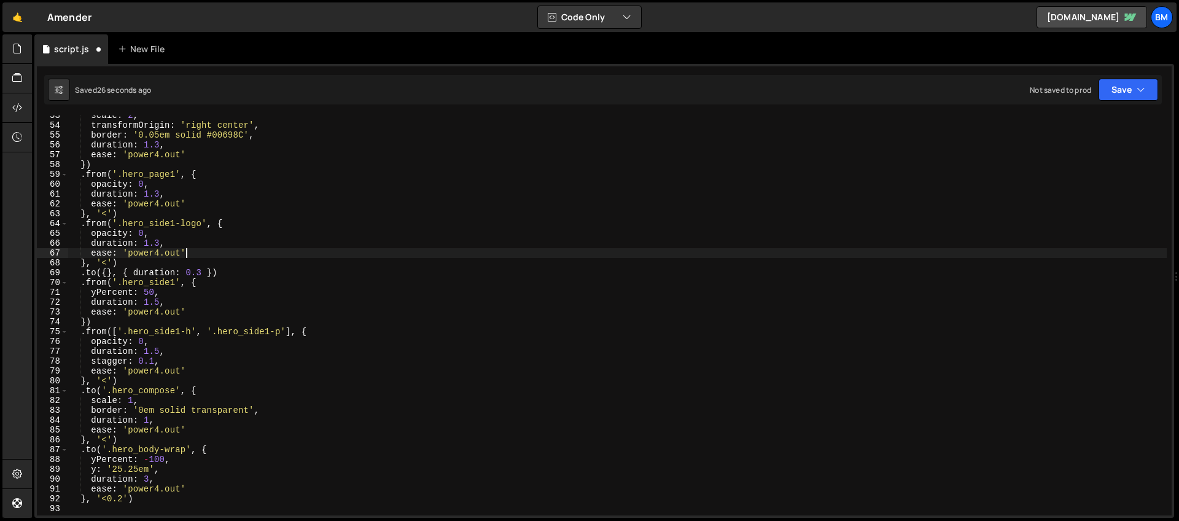
click at [200, 251] on div "scale : 2 , transformOrigin : 'right center' , border : '0.05em solid #00698C' …" at bounding box center [617, 320] width 1099 height 419
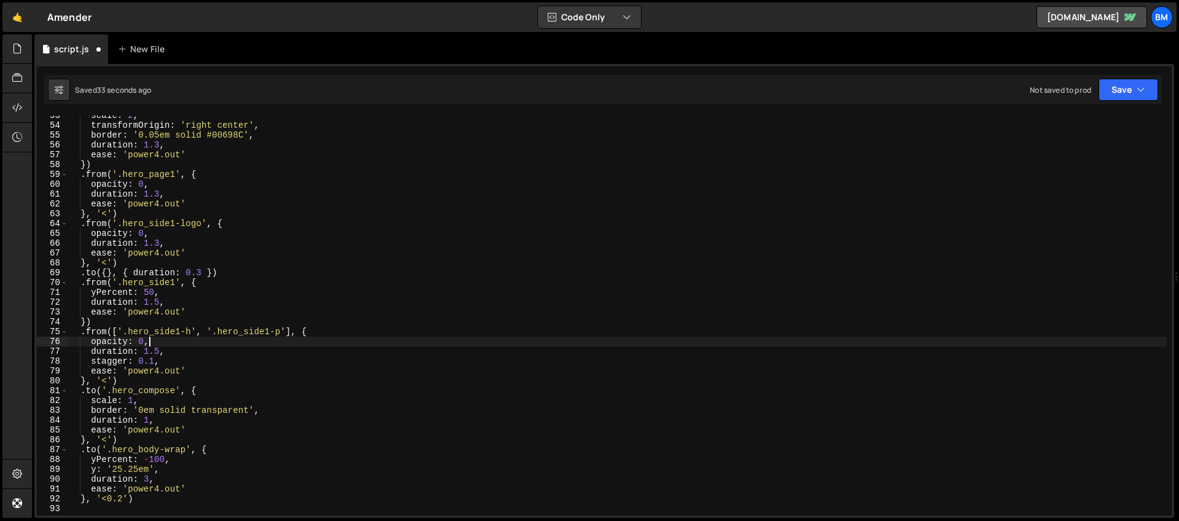
click at [158, 341] on div "scale : 2 , transformOrigin : 'right center' , border : '0.05em solid #00698C' …" at bounding box center [617, 320] width 1099 height 419
type textarea "opacity: 0,"
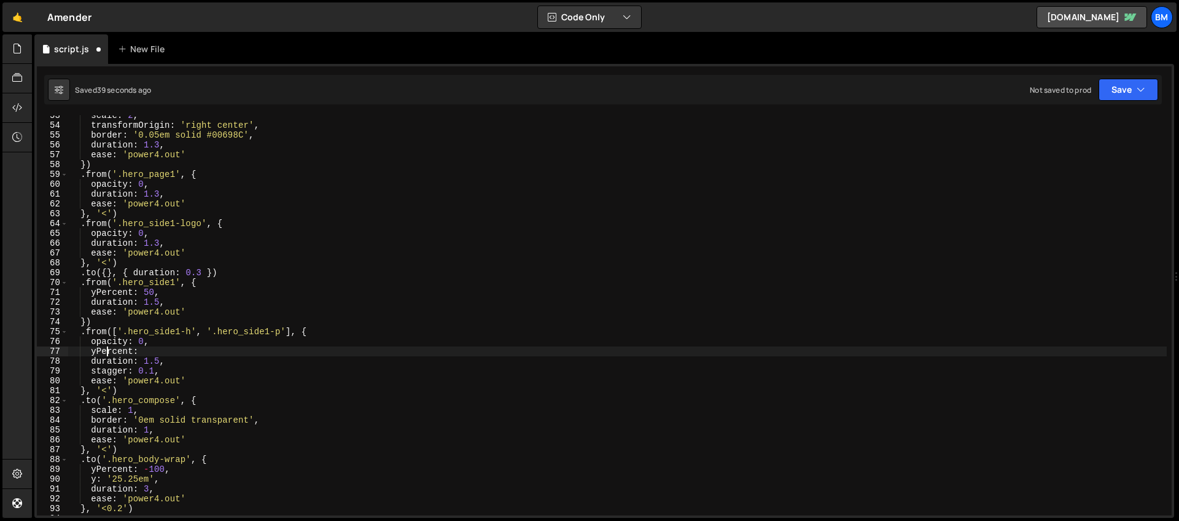
click at [105, 354] on div "scale : 2 , transformOrigin : 'right center' , border : '0.05em solid #00698C' …" at bounding box center [617, 320] width 1099 height 419
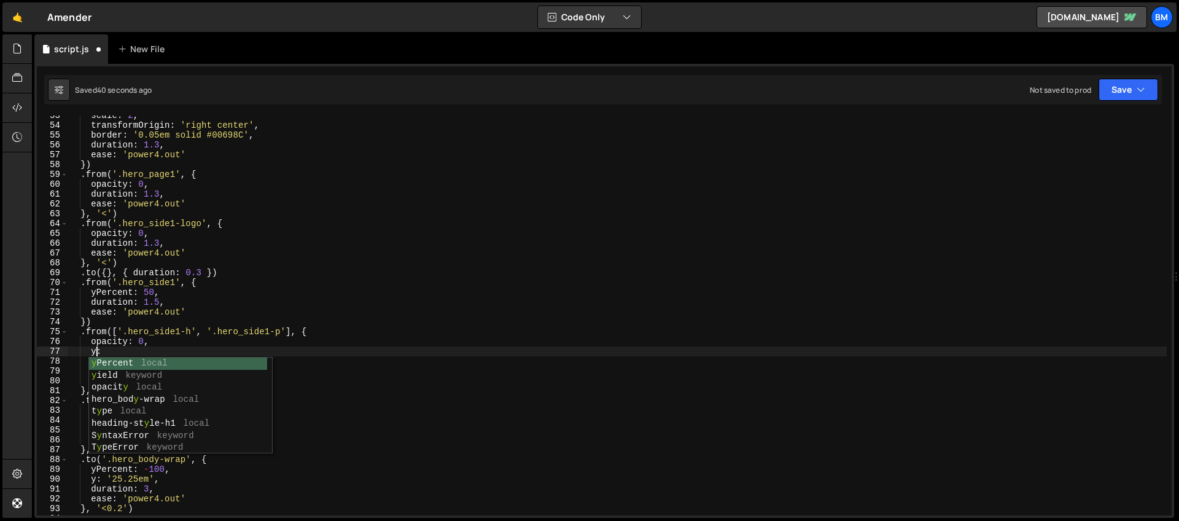
scroll to position [0, 2]
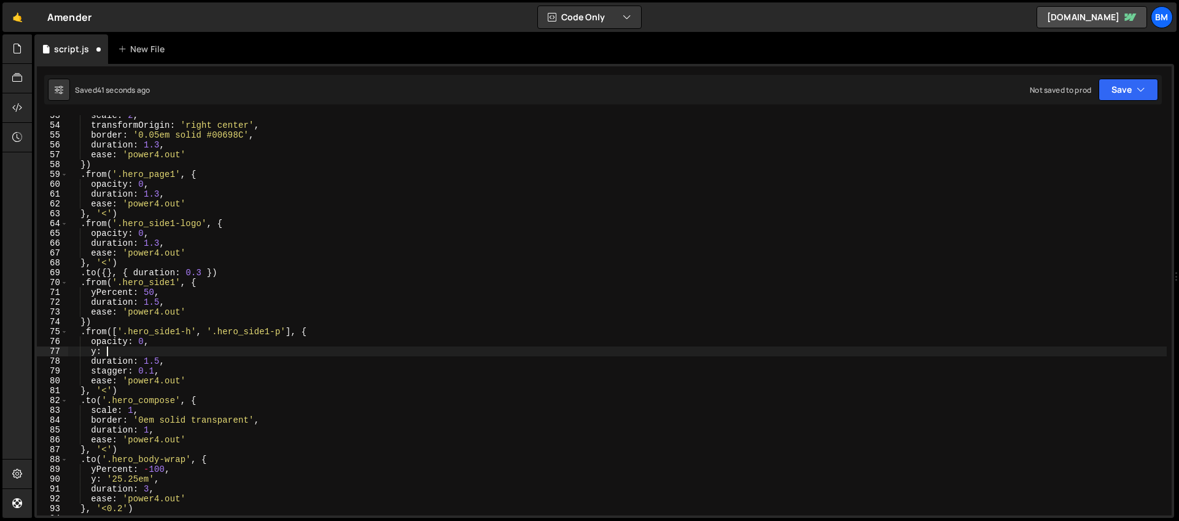
click at [114, 353] on div "scale : 2 , transformOrigin : 'right center' , border : '0.05em solid #00698C' …" at bounding box center [617, 320] width 1099 height 419
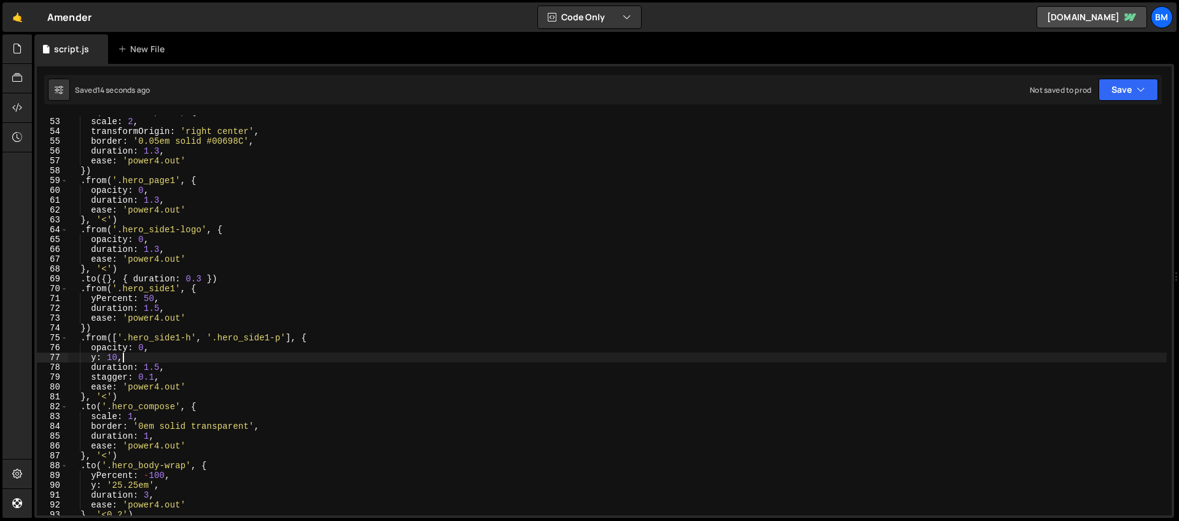
scroll to position [559, 0]
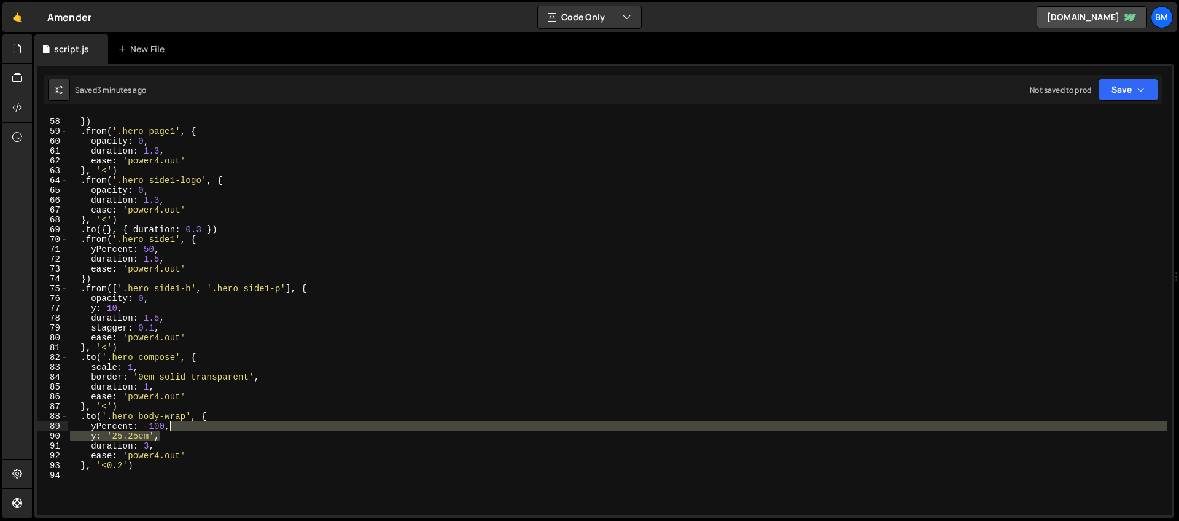
drag, startPoint x: 168, startPoint y: 436, endPoint x: 179, endPoint y: 430, distance: 12.6
click at [179, 430] on div "ease : 'power4.out' }) . from ( '.hero_page1' , { opacity : 0 , duration : 1.3 …" at bounding box center [617, 316] width 1099 height 419
type textarea "// y: '25.25em',"
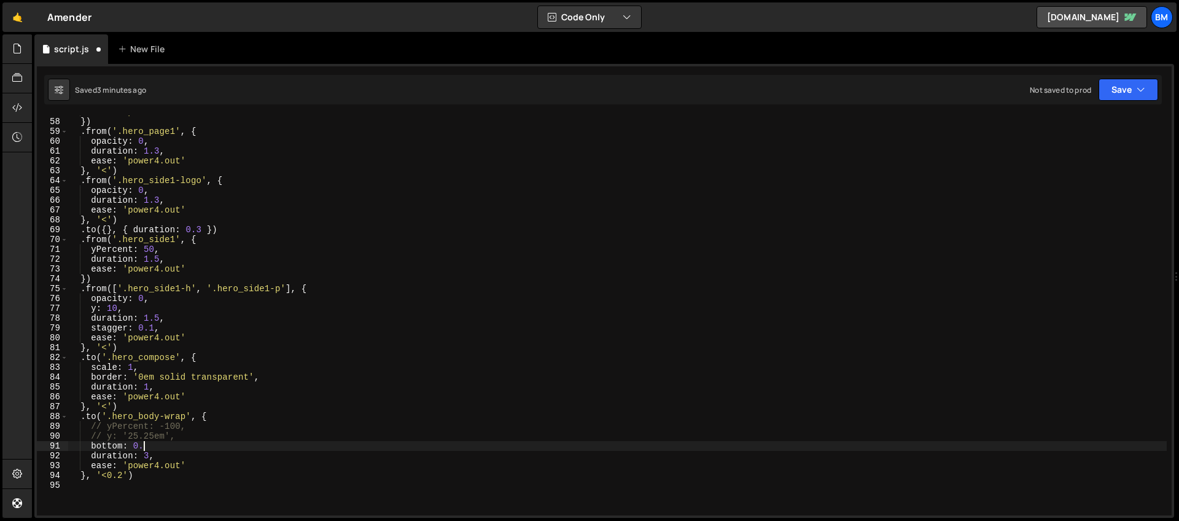
scroll to position [0, 4]
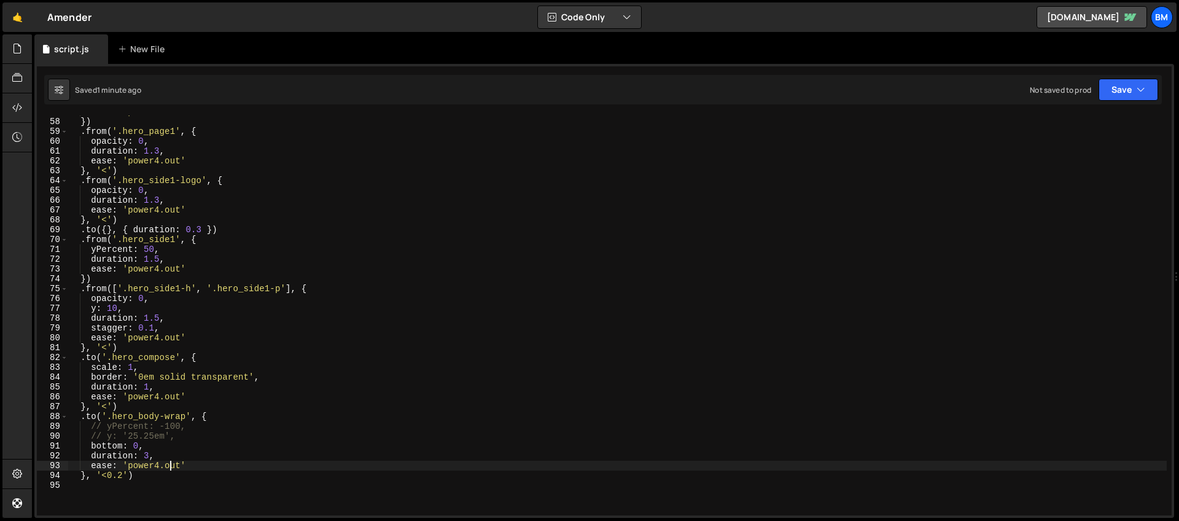
click at [171, 468] on div "ease : 'power4.out' }) . from ( '.hero_page1' , { opacity : 0 , duration : 1.3 …" at bounding box center [617, 316] width 1099 height 419
click at [158, 467] on div "ease : 'power4.out' }) . from ( '.hero_page1' , { opacity : 0 , duration : 1.3 …" at bounding box center [617, 316] width 1099 height 419
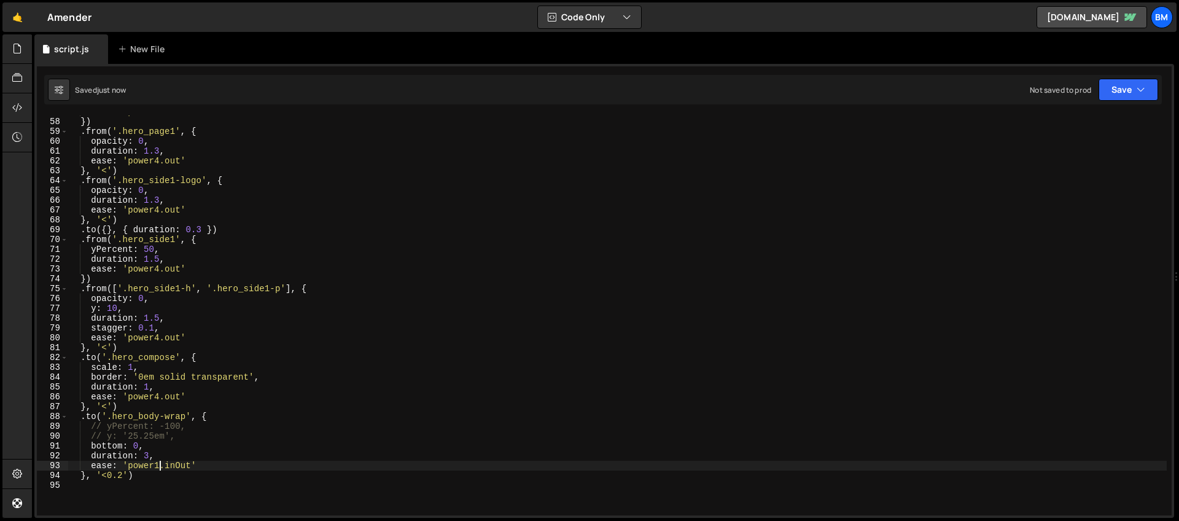
click at [148, 460] on div "ease : 'power4.out' }) . from ( '.hero_page1' , { opacity : 0 , duration : 1.3 …" at bounding box center [617, 316] width 1099 height 419
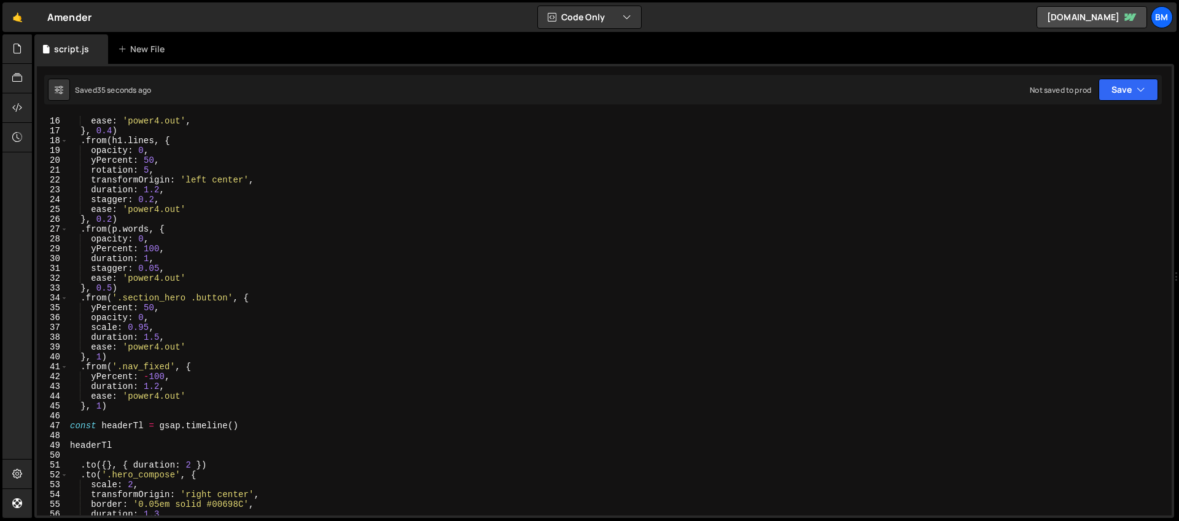
scroll to position [0, 0]
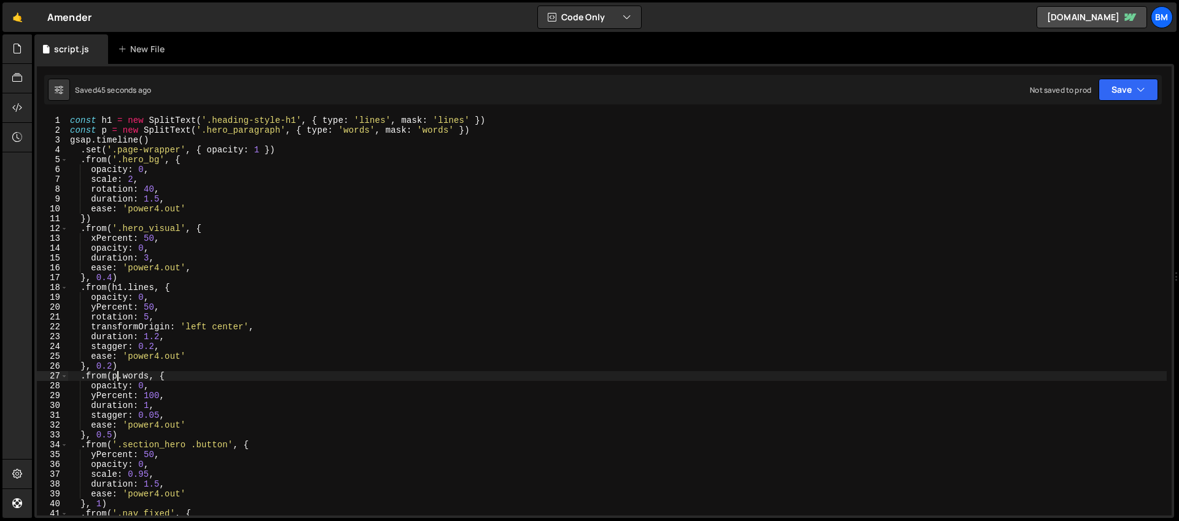
click at [118, 374] on div "const h1 = new SplitText ( '.heading-style-h1' , { type : 'lines' , mask : 'lin…" at bounding box center [617, 324] width 1099 height 419
click at [159, 376] on div "const h1 = new SplitText ( '.heading-style-h1' , { type : 'lines' , mask : 'lin…" at bounding box center [617, 324] width 1099 height 419
click at [145, 291] on div "const h1 = new SplitText ( '.heading-style-h1' , { type : 'lines' , mask : 'lin…" at bounding box center [617, 324] width 1099 height 419
click at [157, 395] on div "const h1 = new SplitText ( '.heading-style-h1' , { type : 'lines' , mask : 'lin…" at bounding box center [617, 324] width 1099 height 419
click at [157, 417] on div "const h1 = new SplitText ( '.heading-style-h1' , { type : 'lines' , mask : 'lin…" at bounding box center [617, 324] width 1099 height 419
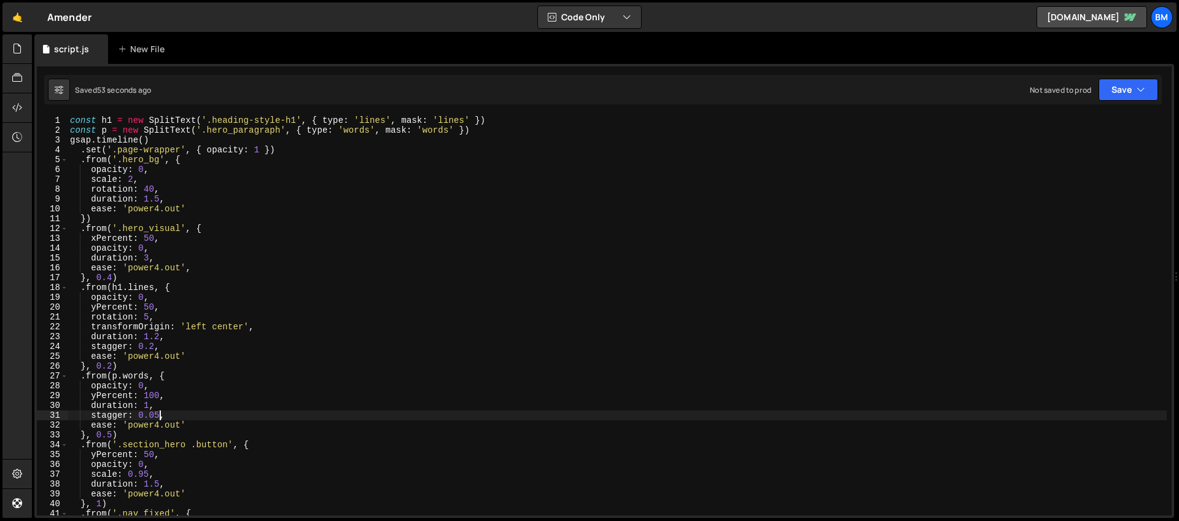
click at [158, 415] on div "const h1 = new SplitText ( '.heading-style-h1' , { type : 'lines' , mask : 'lin…" at bounding box center [617, 324] width 1099 height 419
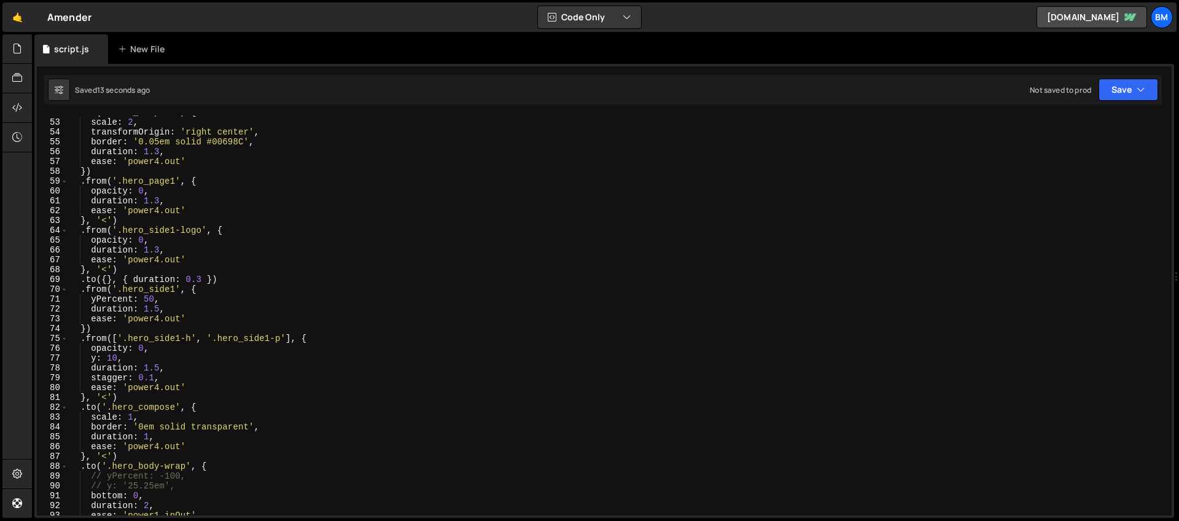
scroll to position [572, 0]
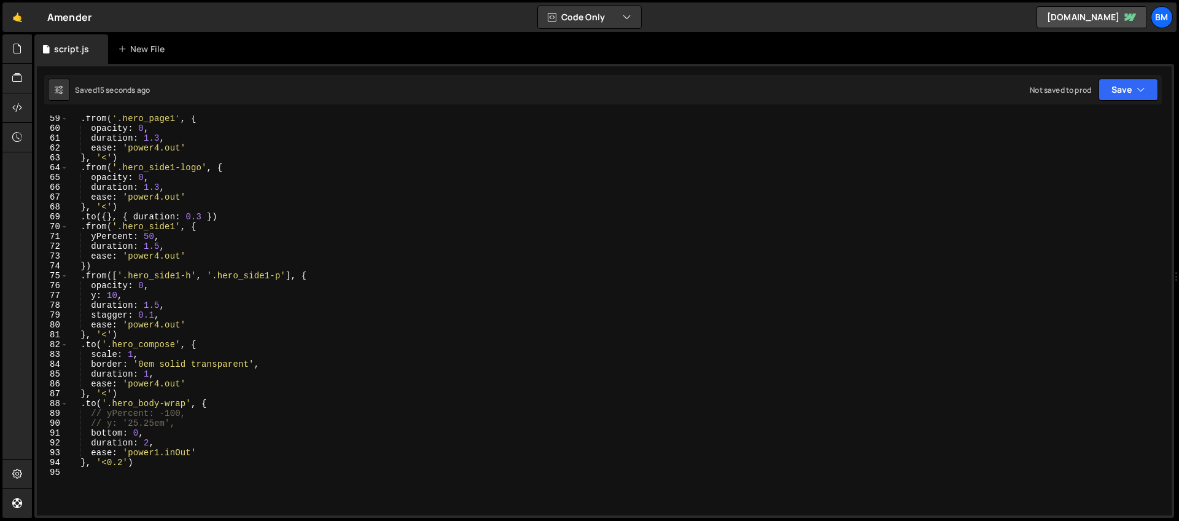
click at [158, 453] on div ". from ( '.hero_page1' , { opacity : 0 , duration : 1.3 , ease : 'power4.out' }…" at bounding box center [617, 323] width 1099 height 419
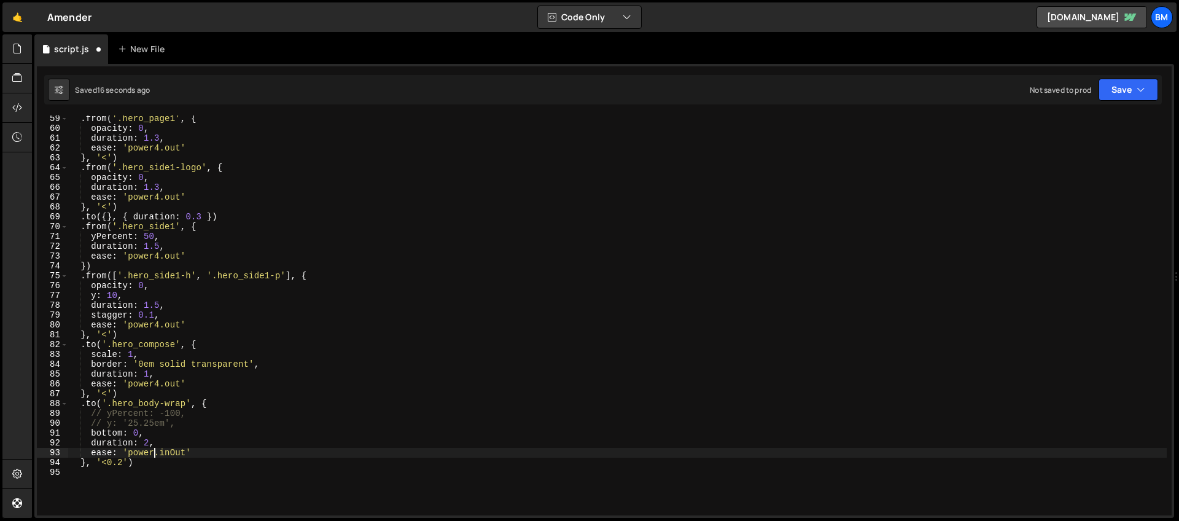
scroll to position [0, 6]
click at [123, 462] on div ". from ( '.hero_page1' , { opacity : 0 , duration : 1.3 , ease : 'power4.out' }…" at bounding box center [617, 323] width 1099 height 419
click at [147, 373] on div ". from ( '.hero_page1' , { opacity : 0 , duration : 1.3 , ease : 'power4.out' }…" at bounding box center [617, 323] width 1099 height 419
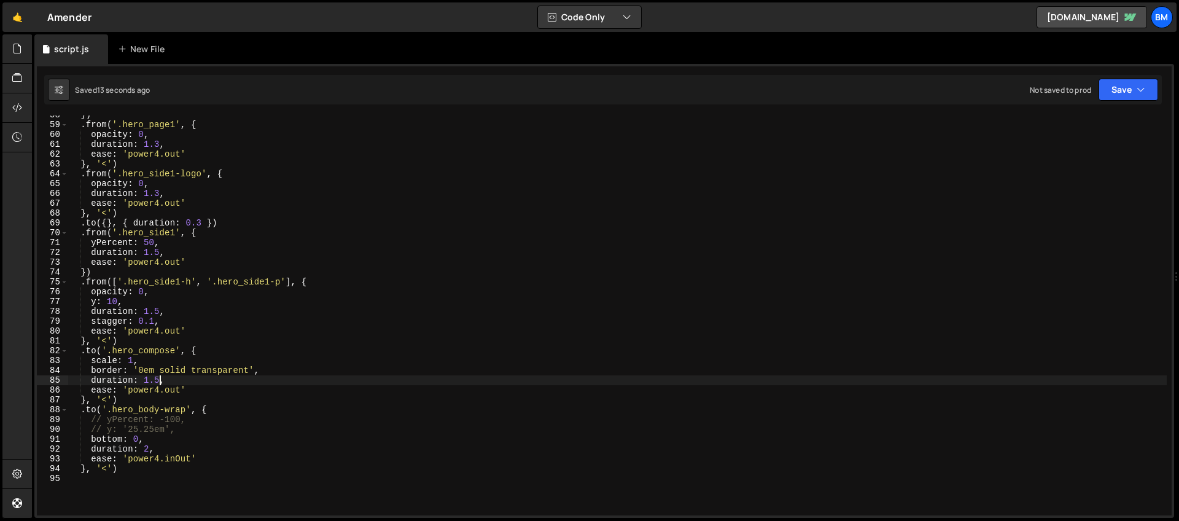
scroll to position [523, 0]
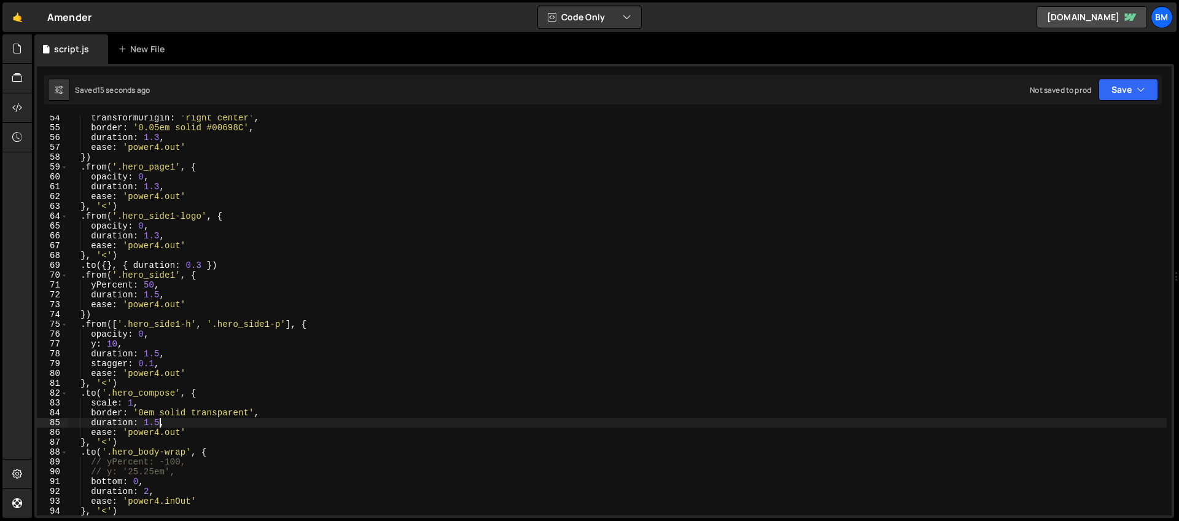
click at [160, 295] on div "transformOrigin : 'right center' , border : '0.05em solid #00698C' , duration :…" at bounding box center [617, 322] width 1099 height 419
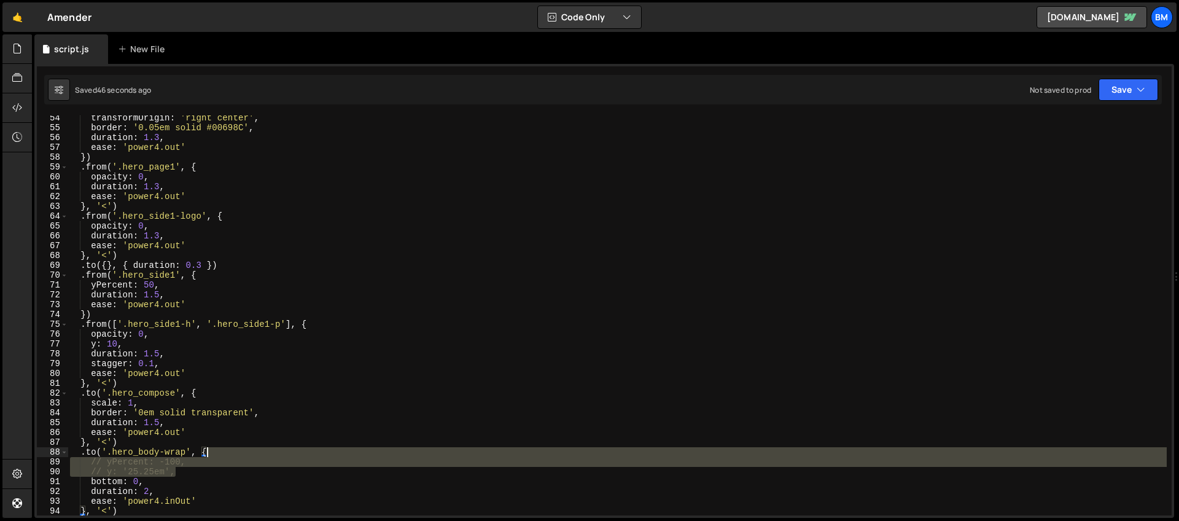
drag, startPoint x: 185, startPoint y: 476, endPoint x: 222, endPoint y: 450, distance: 45.8
click at [222, 450] on div "transformOrigin : 'right center' , border : '0.05em solid #00698C' , duration :…" at bounding box center [617, 322] width 1099 height 419
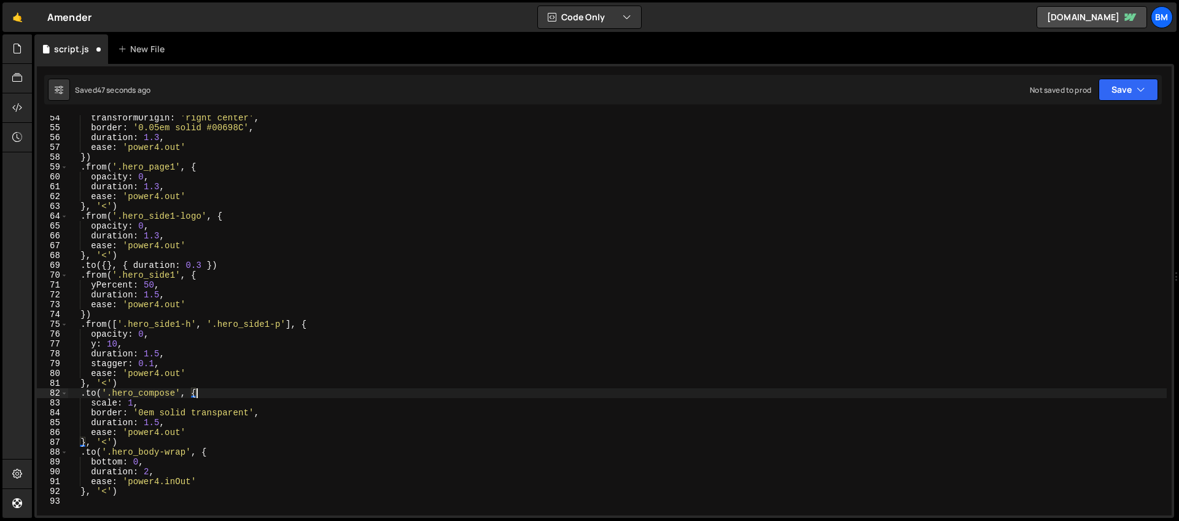
click at [200, 391] on div "transformOrigin : 'right center' , border : '0.05em solid #00698C' , duration :…" at bounding box center [617, 322] width 1099 height 419
click at [184, 383] on div "transformOrigin : 'right center' , border : '0.05em solid #00698C' , duration :…" at bounding box center [617, 322] width 1099 height 419
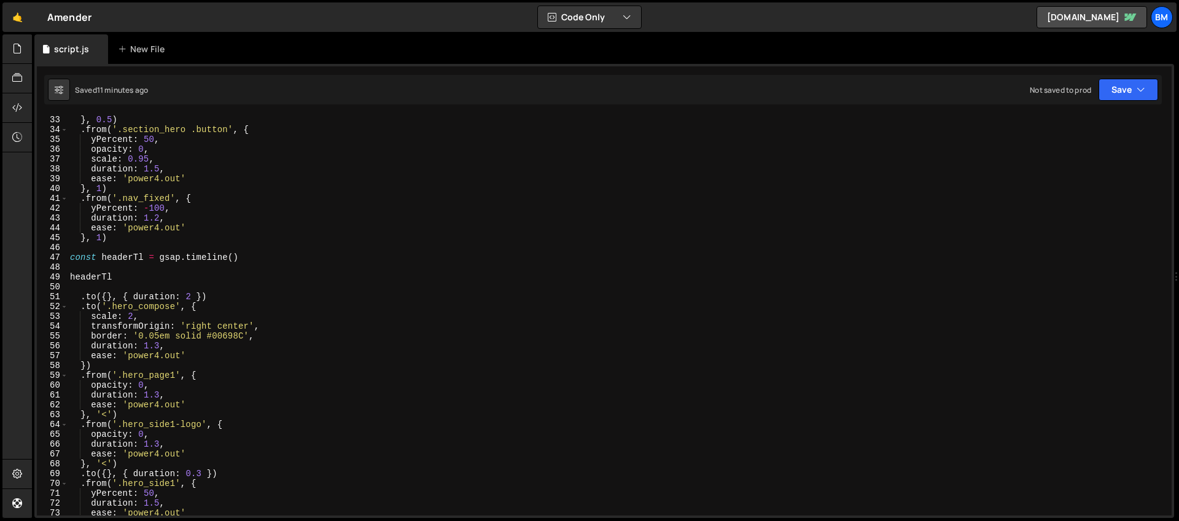
scroll to position [315, 0]
click at [111, 315] on div "} , 0.5 ) . from ( '.section_hero .button' , { yPercent : 50 , opacity : 0 , sc…" at bounding box center [617, 324] width 1099 height 419
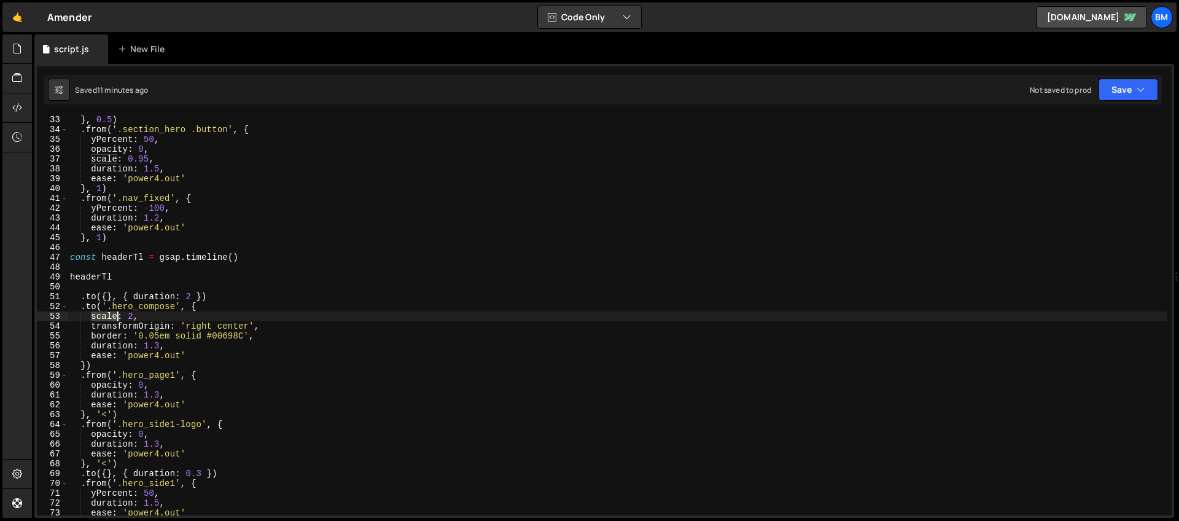
click at [111, 315] on div "} , 0.5 ) . from ( '.section_hero .button' , { yPercent : 50 , opacity : 0 , sc…" at bounding box center [617, 324] width 1099 height 419
click at [149, 316] on div "} , 0.5 ) . from ( '.section_hero .button' , { yPercent : 50 , opacity : 0 , sc…" at bounding box center [617, 324] width 1099 height 419
click at [181, 328] on div "} , 0.5 ) . from ( '.section_hero .button' , { yPercent : 50 , opacity : 0 , sc…" at bounding box center [617, 324] width 1099 height 419
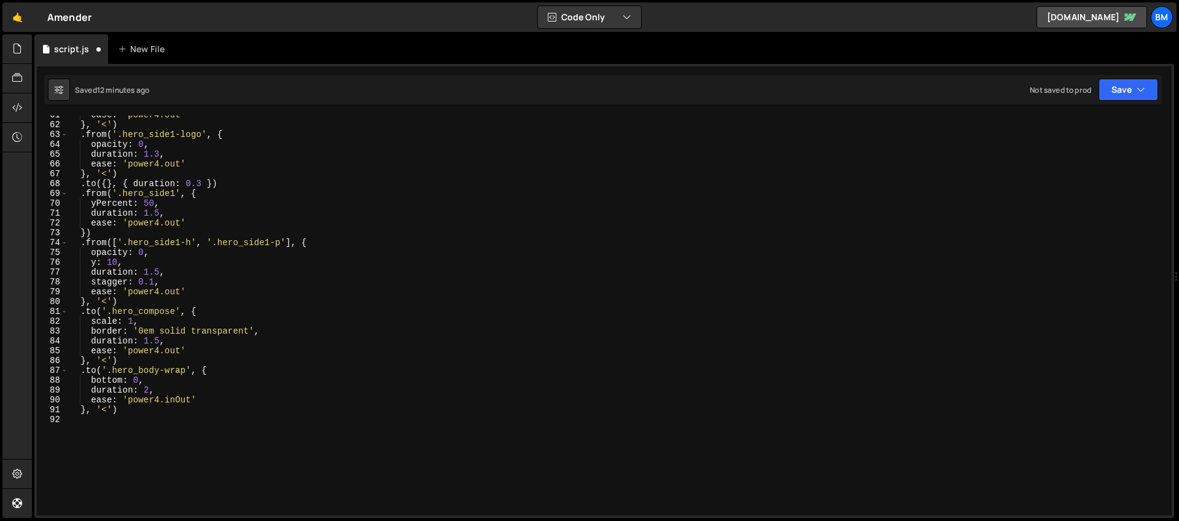
scroll to position [585, 0]
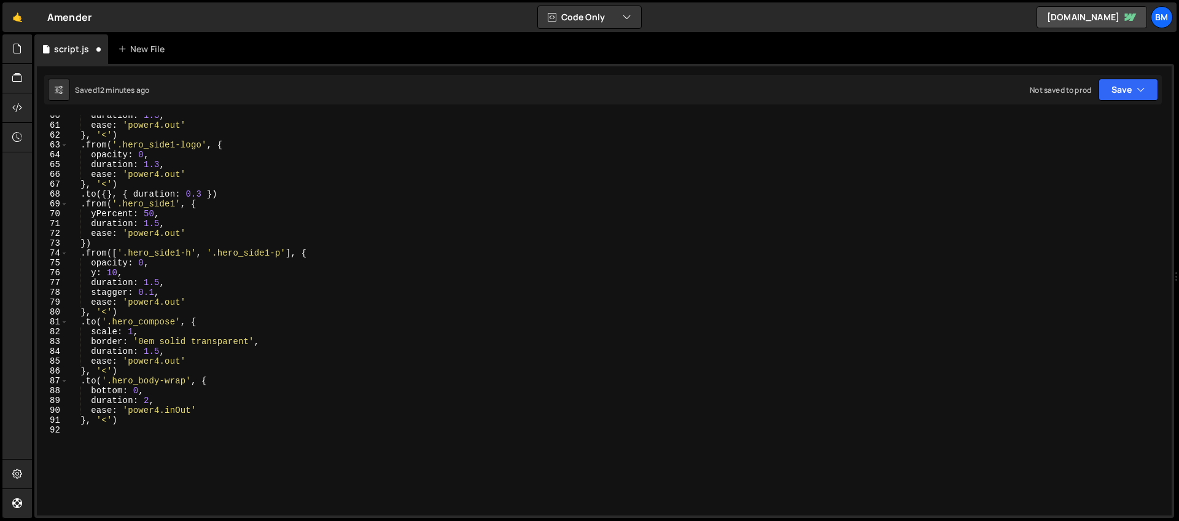
click at [114, 332] on div "duration : 1.3 , ease : 'power4.out' } , '<' ) . from ( '.hero_side1-logo' , { …" at bounding box center [617, 320] width 1099 height 419
click at [147, 335] on div "duration : 1.3 , ease : 'power4.out' } , '<' ) . from ( '.hero_side1-logo' , { …" at bounding box center [617, 320] width 1099 height 419
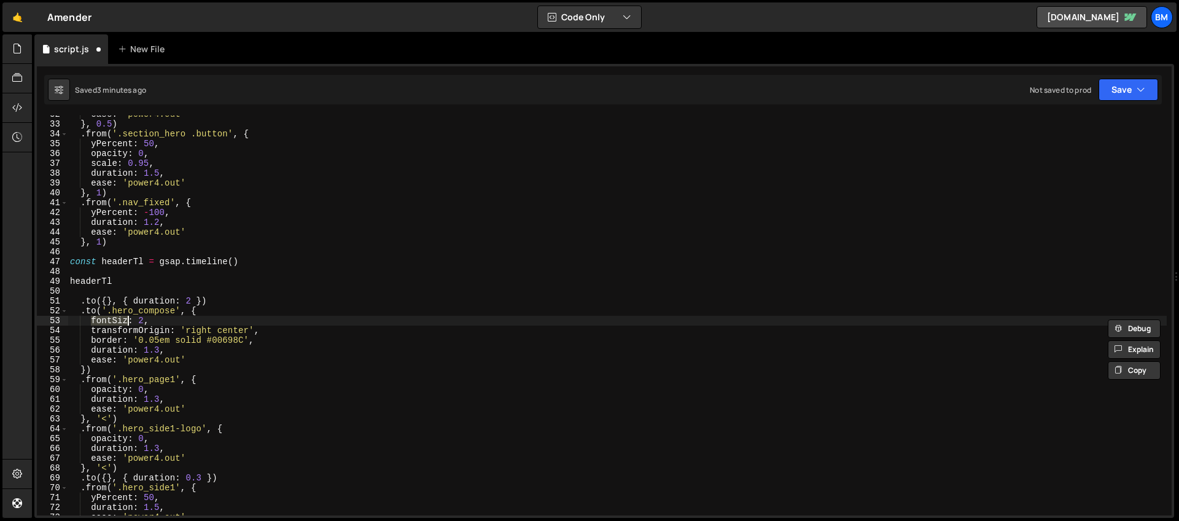
scroll to position [311, 0]
click at [105, 319] on div "ease : 'power4.out' } , 0.5 ) . from ( '.section_hero .button' , { yPercent : 5…" at bounding box center [617, 318] width 1099 height 419
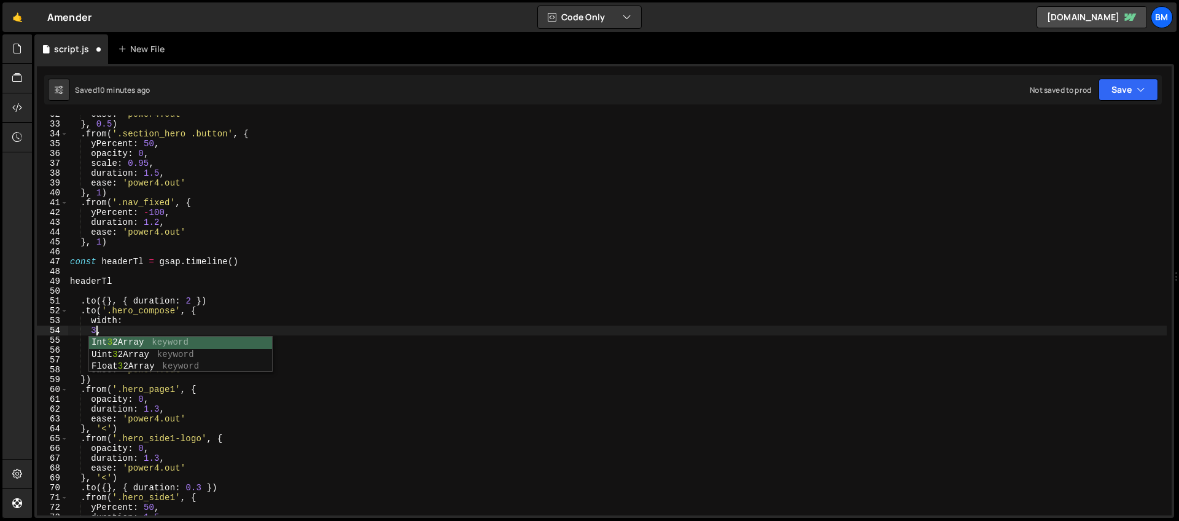
scroll to position [0, 2]
drag, startPoint x: 109, startPoint y: 331, endPoint x: 92, endPoint y: 326, distance: 17.3
click at [92, 326] on div "ease : 'power4.out' } , 0.5 ) . from ( '.section_hero .button' , { yPercent : 5…" at bounding box center [617, 318] width 1099 height 419
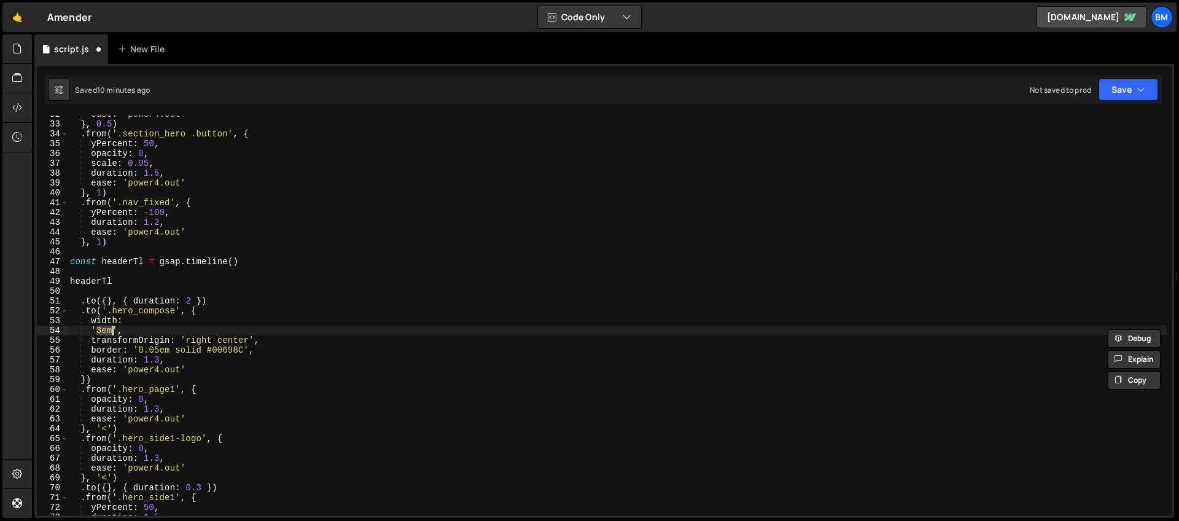
click at [90, 329] on div "ease : 'power4.out' } , 0.5 ) . from ( '.section_hero .button' , { yPercent : 5…" at bounding box center [617, 318] width 1099 height 419
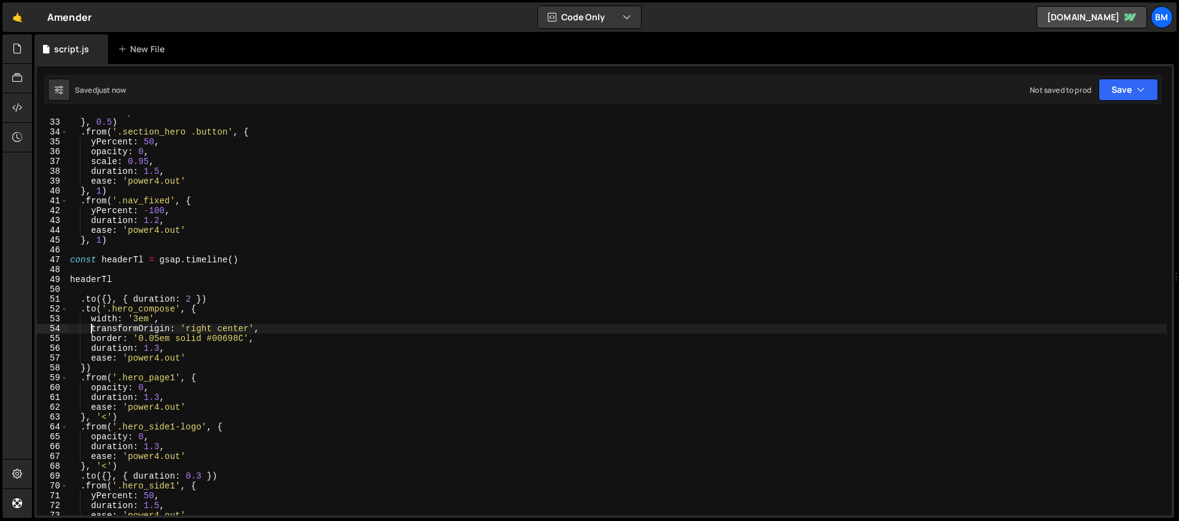
scroll to position [313, 0]
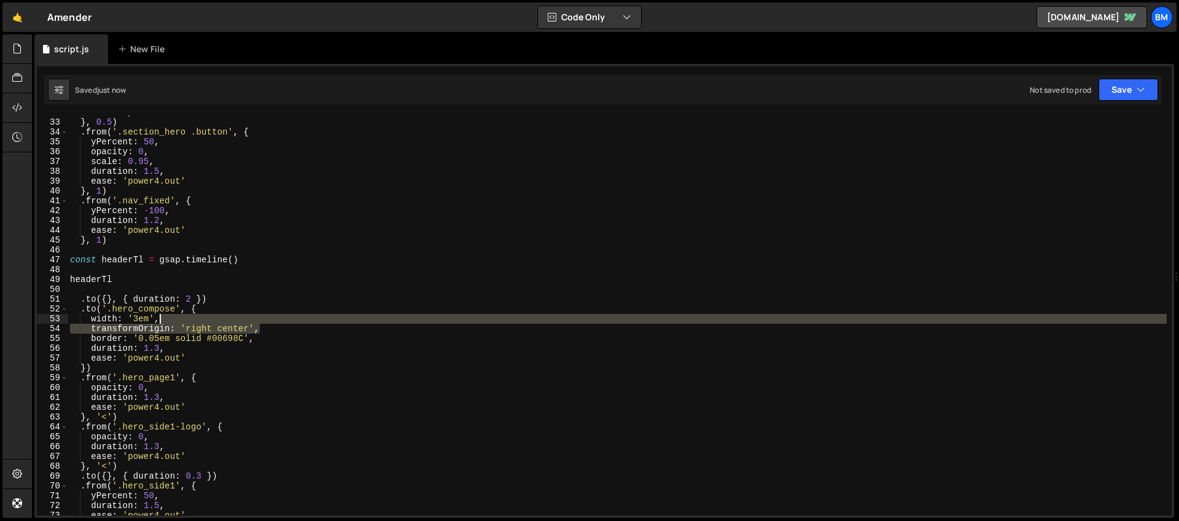
drag, startPoint x: 263, startPoint y: 333, endPoint x: 260, endPoint y: 324, distance: 9.9
click at [260, 324] on div "ease : 'power4.out' } , 0.5 ) . from ( '.section_hero .button' , { yPercent : 5…" at bounding box center [617, 316] width 1099 height 419
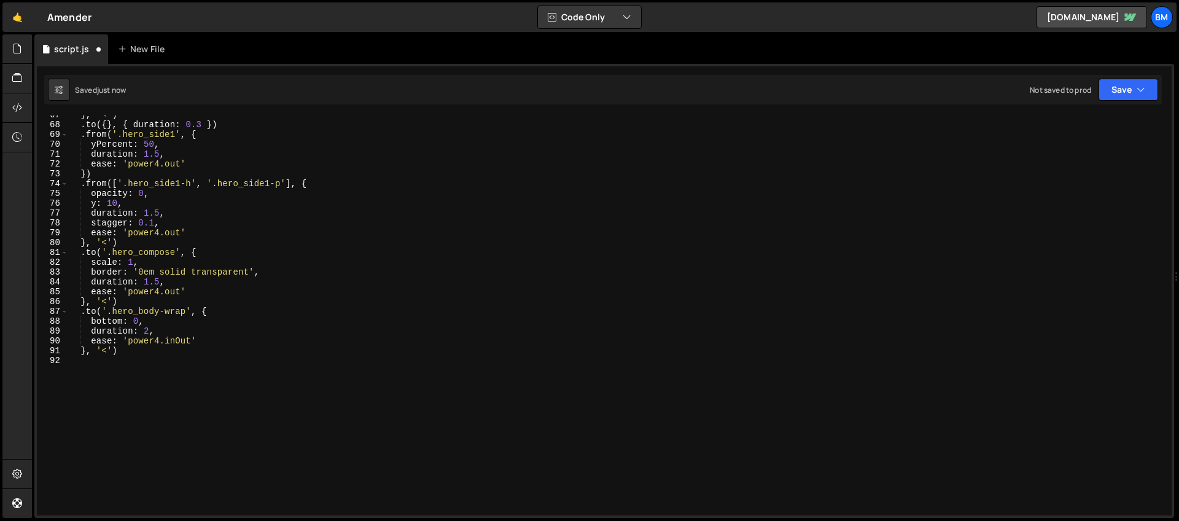
scroll to position [654, 0]
click at [106, 260] on div "} , '<' ) . to ({ } , { duration : 0.3 }) . from ( '.hero_side1' , { yPercent :…" at bounding box center [617, 319] width 1099 height 419
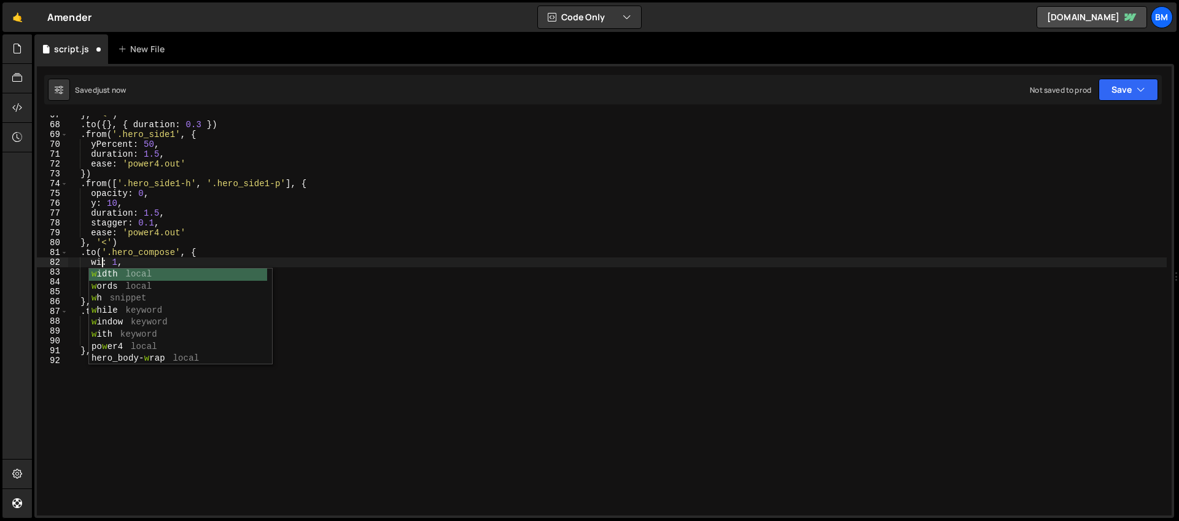
scroll to position [0, 2]
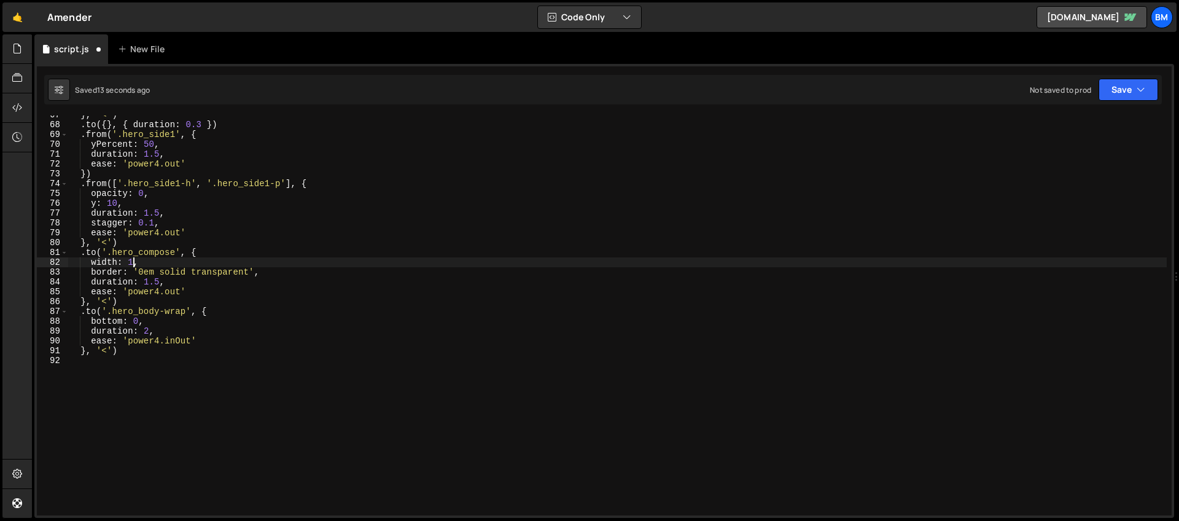
click at [134, 266] on div "} , '<' ) . to ({ } , { duration : 0.3 }) . from ( '.hero_side1' , { yPercent :…" at bounding box center [617, 319] width 1099 height 419
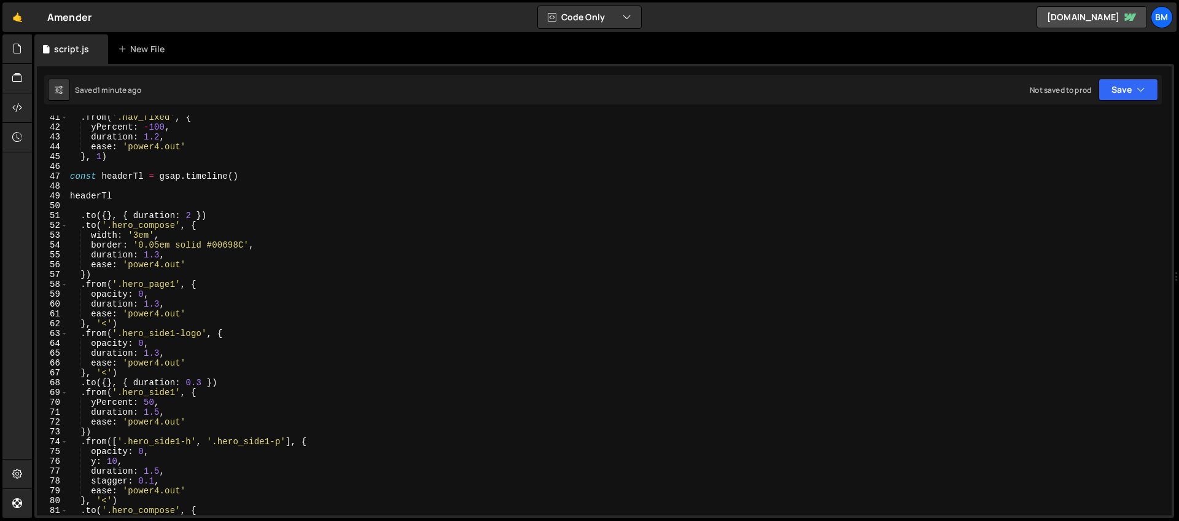
scroll to position [383, 0]
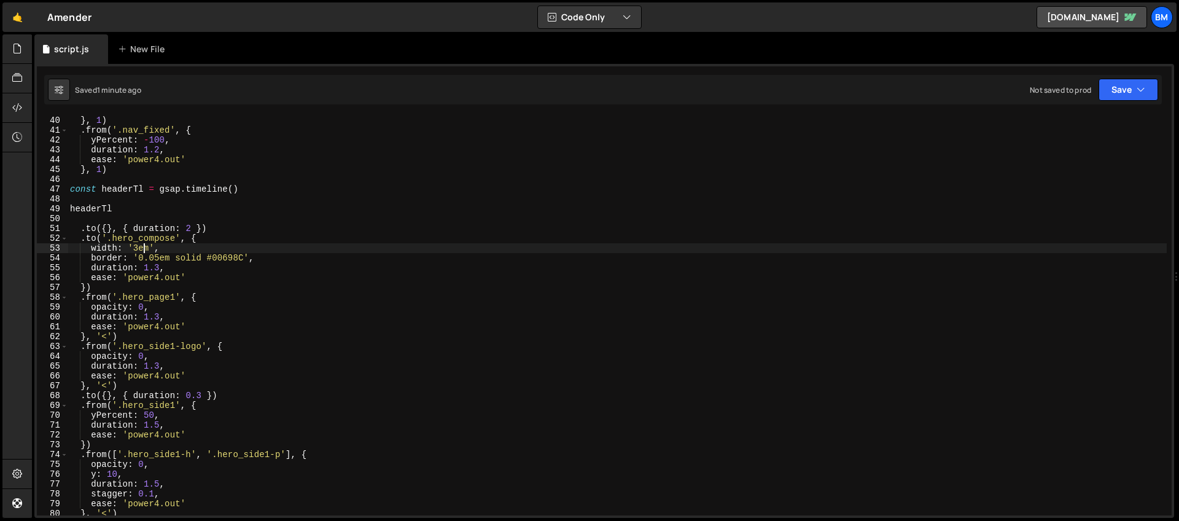
click at [146, 247] on div "ease : 'power4.out' } , 1 ) . from ( '.nav_fixed' , { yPercent : - 100 , durati…" at bounding box center [617, 315] width 1099 height 419
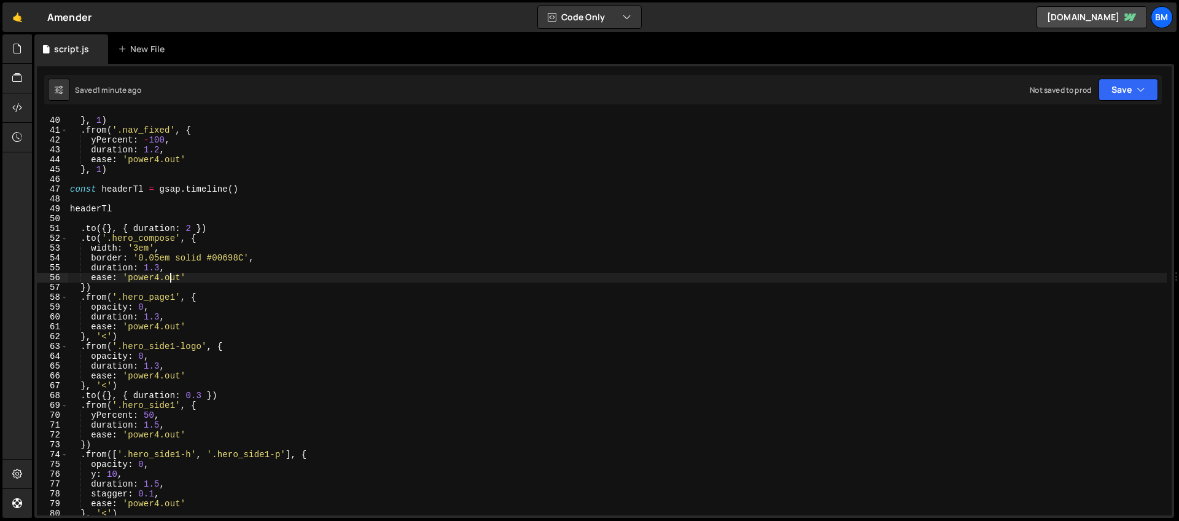
click at [169, 279] on div "ease : 'power4.out' } , 1 ) . from ( '.nav_fixed' , { yPercent : - 100 , durati…" at bounding box center [617, 315] width 1099 height 419
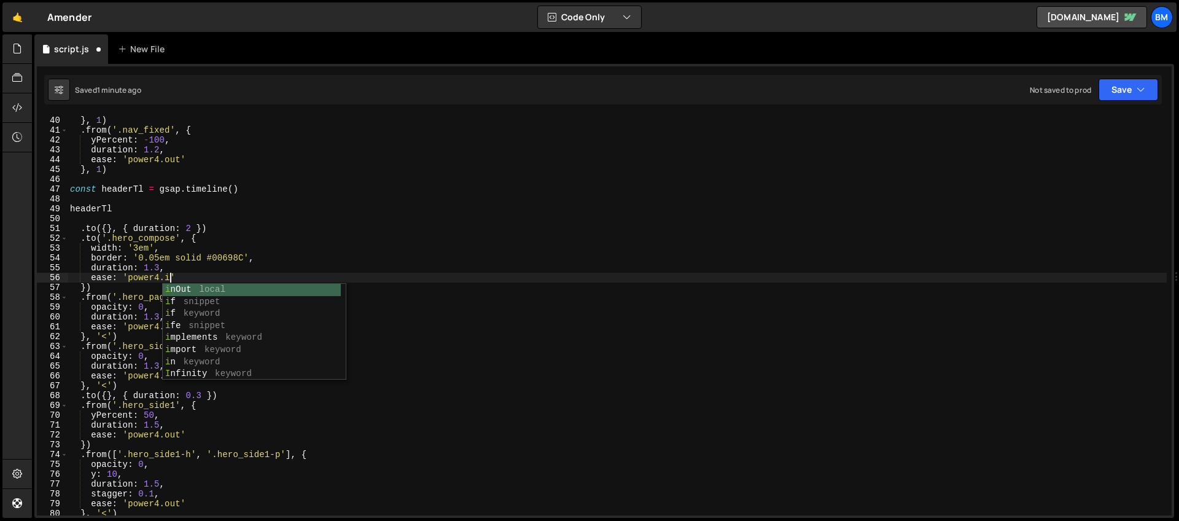
scroll to position [0, 7]
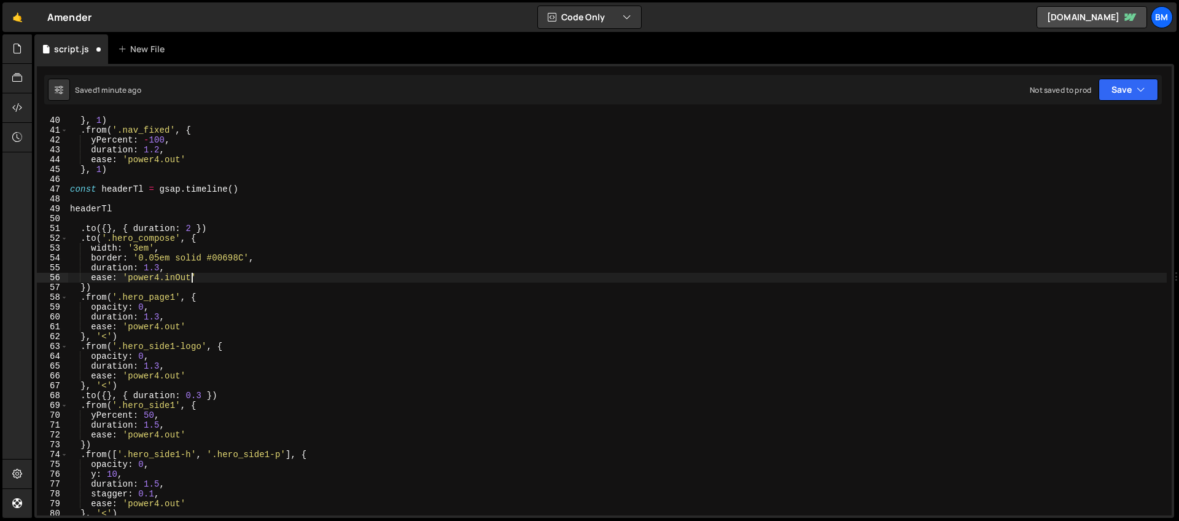
click at [160, 270] on div "ease : 'power4.out' } , 1 ) . from ( '.nav_fixed' , { yPercent : - 100 , durati…" at bounding box center [617, 315] width 1099 height 419
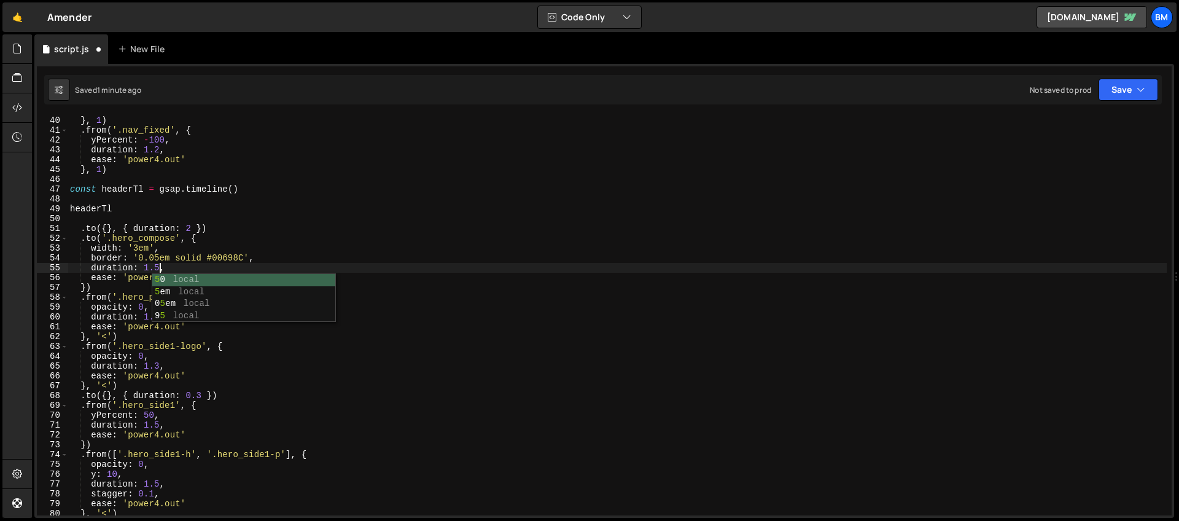
scroll to position [0, 6]
click at [106, 322] on div "ease : 'power4.out' } , 1 ) . from ( '.nav_fixed' , { yPercent : - 100 , durati…" at bounding box center [617, 315] width 1099 height 419
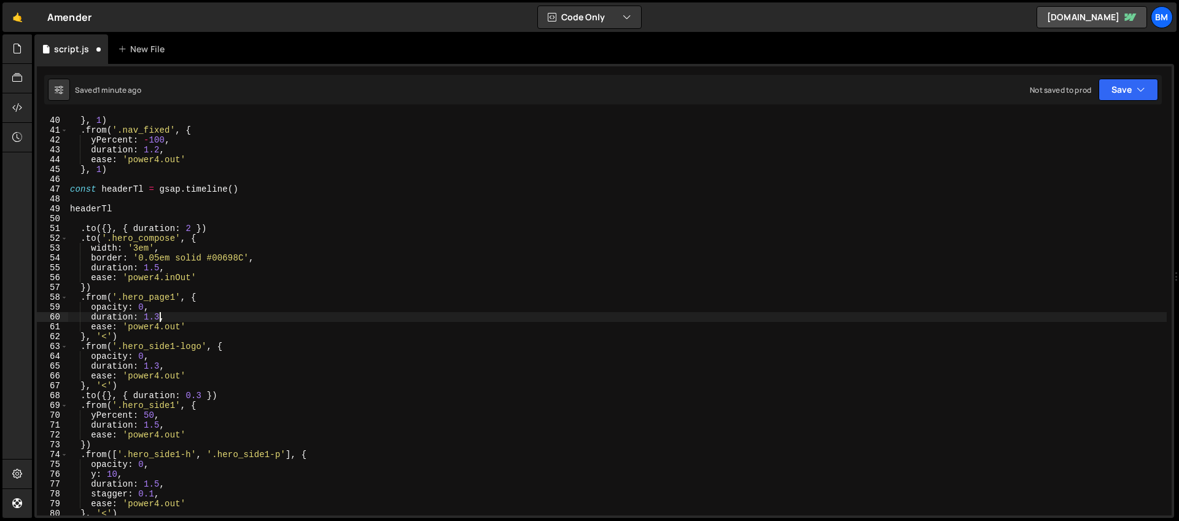
click at [158, 318] on div "ease : 'power4.out' } , 1 ) . from ( '.nav_fixed' , { yPercent : - 100 , durati…" at bounding box center [617, 315] width 1099 height 419
click at [128, 354] on div "ease : 'power4.out' } , 1 ) . from ( '.nav_fixed' , { yPercent : - 100 , durati…" at bounding box center [617, 315] width 1099 height 419
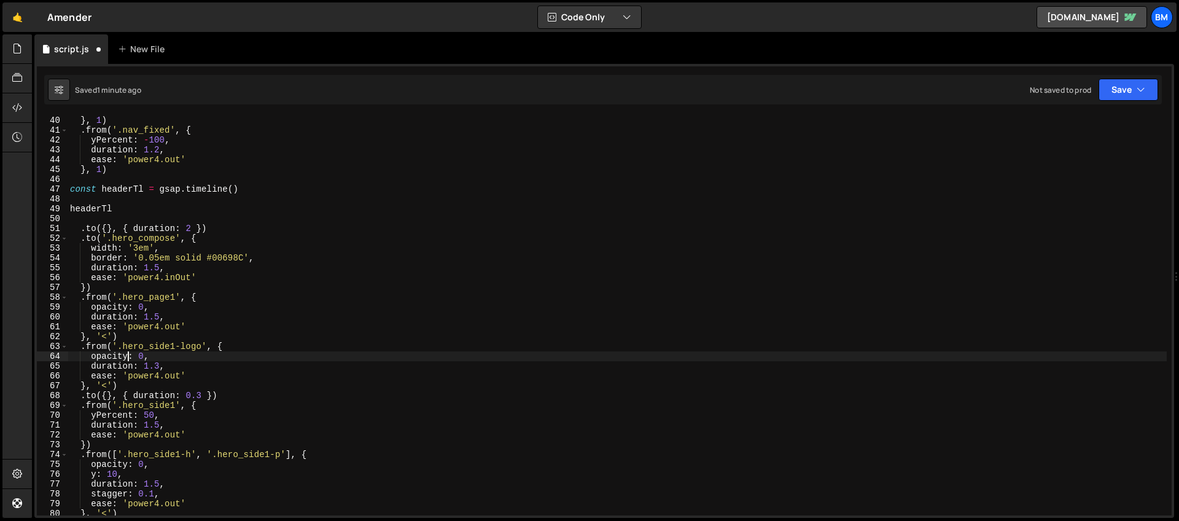
scroll to position [0, 5]
click at [160, 367] on div "ease : 'power4.out' } , 1 ) . from ( '.nav_fixed' , { yPercent : - 100 , durati…" at bounding box center [617, 315] width 1099 height 419
click at [203, 393] on div "} , 1 ) . from ( '.nav_fixed' , { yPercent : - 100 , duration : 1.2 , ease : 'p…" at bounding box center [617, 323] width 1099 height 419
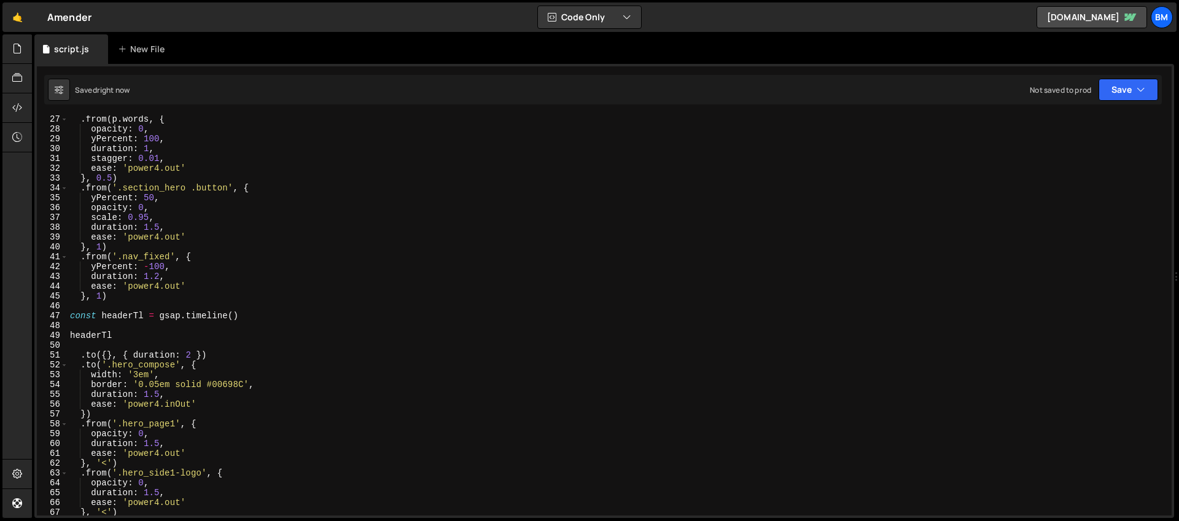
scroll to position [257, 0]
click at [126, 338] on div ". from ( p . words , { opacity : 0 , yPercent : 100 , duration : 1 , stagger : …" at bounding box center [617, 323] width 1099 height 419
type textarea "headerTl"
click at [107, 346] on div ". from ( p . words , { opacity : 0 , yPercent : 100 , duration : 1 , stagger : …" at bounding box center [617, 323] width 1099 height 419
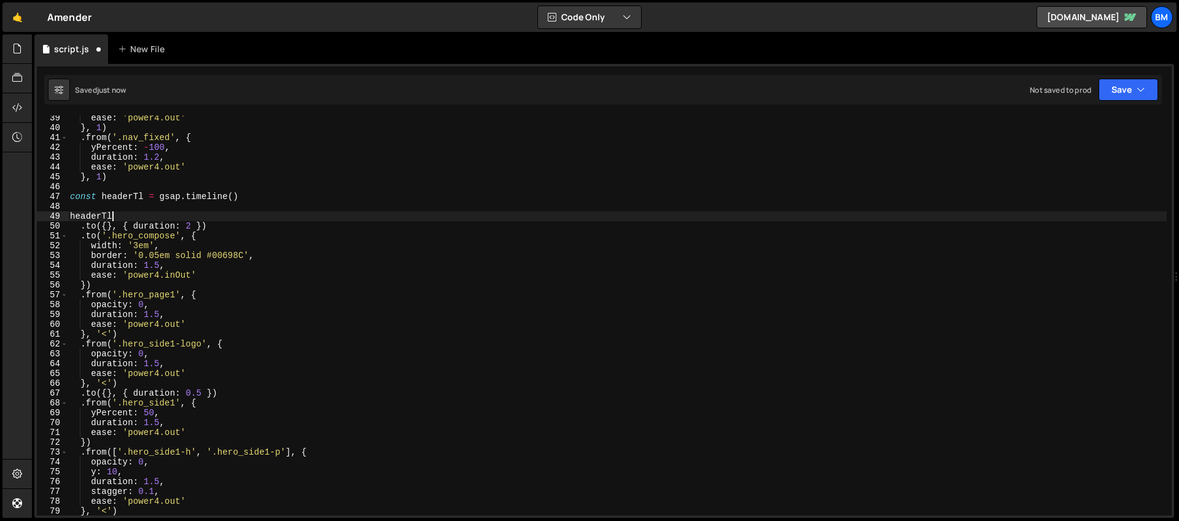
scroll to position [376, 0]
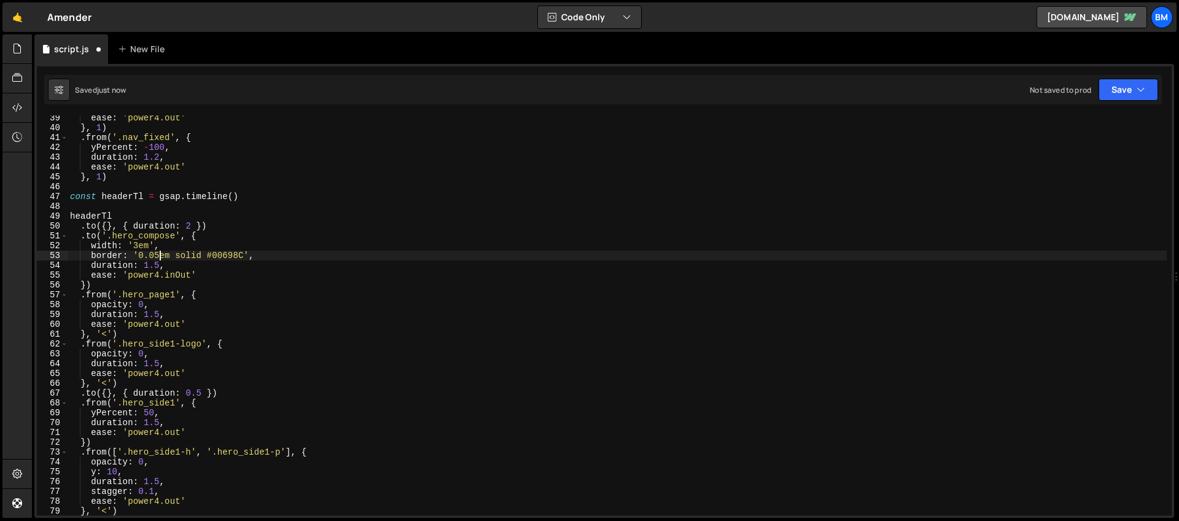
click at [159, 255] on div "ease : 'power4.out' } , 1 ) . from ( '.nav_fixed' , { yPercent : - 100 , durati…" at bounding box center [617, 322] width 1099 height 419
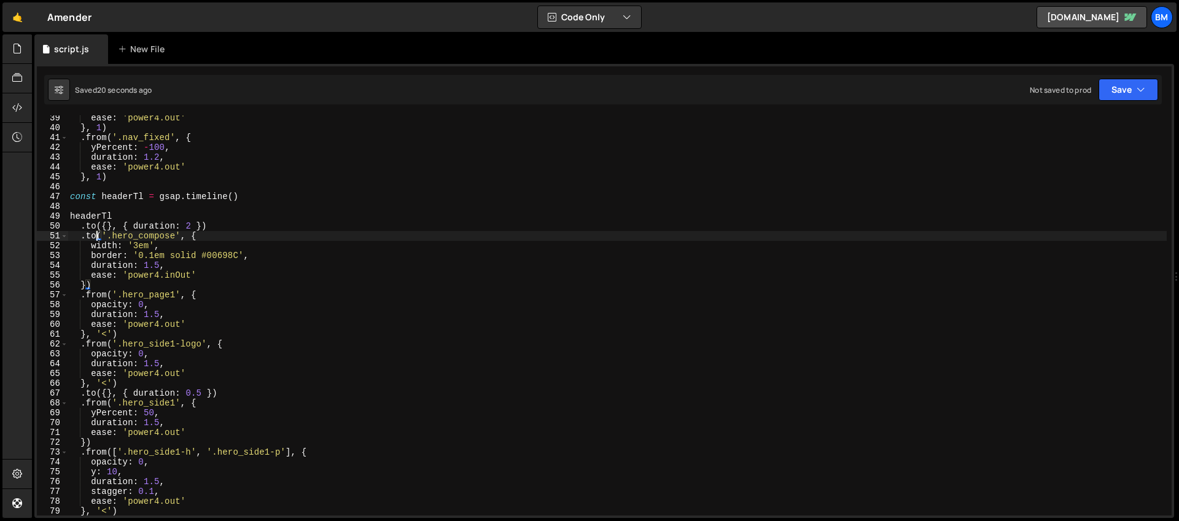
click at [97, 236] on div "ease : 'power4.out' } , 1 ) . from ( '.nav_fixed' , { yPercent : - 100 , durati…" at bounding box center [617, 322] width 1099 height 419
click at [208, 238] on div "ease : 'power4.out' } , 1 ) . from ( '.nav_fixed' , { yPercent : - 100 , durati…" at bounding box center [617, 322] width 1099 height 419
click at [117, 236] on div "ease : 'power4.out' } , 1 ) . from ( '.nav_fixed' , { yPercent : - 100 , durati…" at bounding box center [617, 322] width 1099 height 419
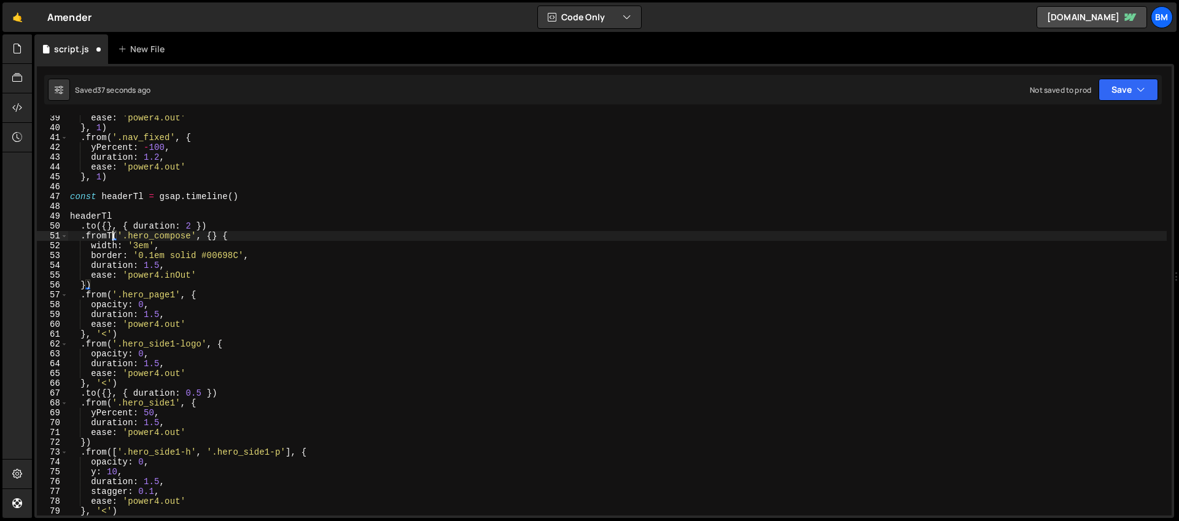
scroll to position [0, 4]
click at [219, 235] on div "ease : 'power4.out' } , 1 ) . from ( '.nav_fixed' , { yPercent : - 100 , durati…" at bounding box center [617, 322] width 1099 height 419
click at [289, 238] on div "ease : 'power4.out' } , 1 ) . from ( '.nav_fixed' , { yPercent : - 100 , durati…" at bounding box center [617, 322] width 1099 height 419
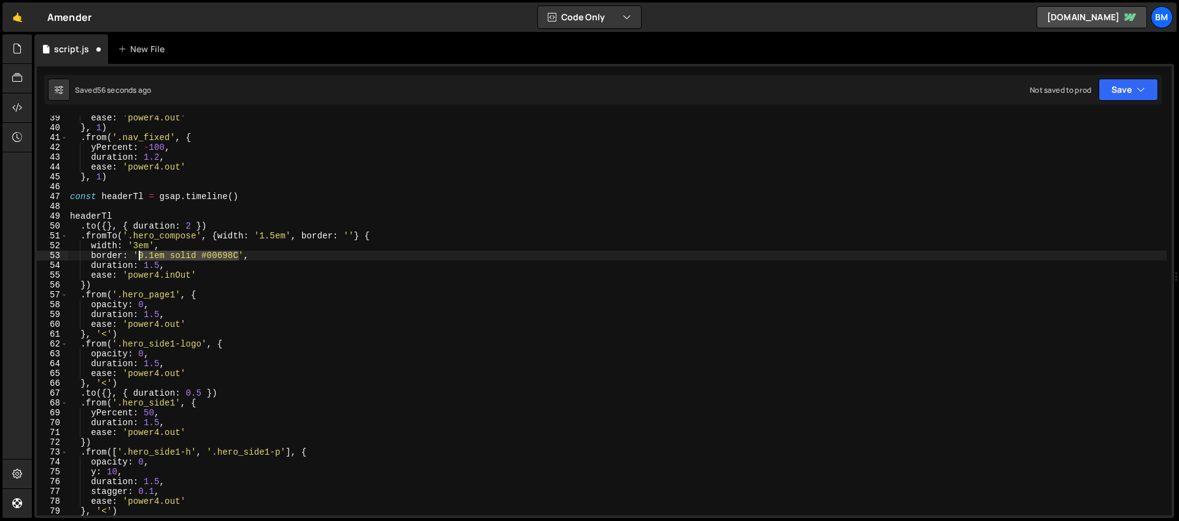
drag, startPoint x: 238, startPoint y: 253, endPoint x: 138, endPoint y: 255, distance: 100.1
click at [138, 255] on div "ease : 'power4.out' } , 1 ) . from ( '.nav_fixed' , { yPercent : - 100 , durati…" at bounding box center [617, 322] width 1099 height 419
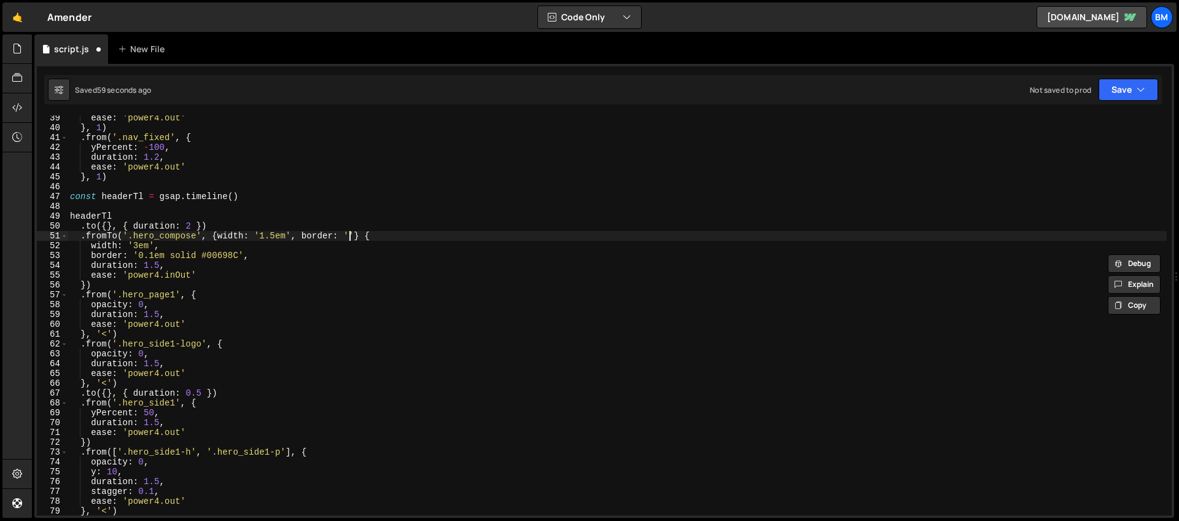
click at [349, 236] on div "ease : 'power4.out' } , 1 ) . from ( '.nav_fixed' , { yPercent : - 100 , durati…" at bounding box center [617, 322] width 1099 height 419
paste textarea "0.1em solid #00698C"
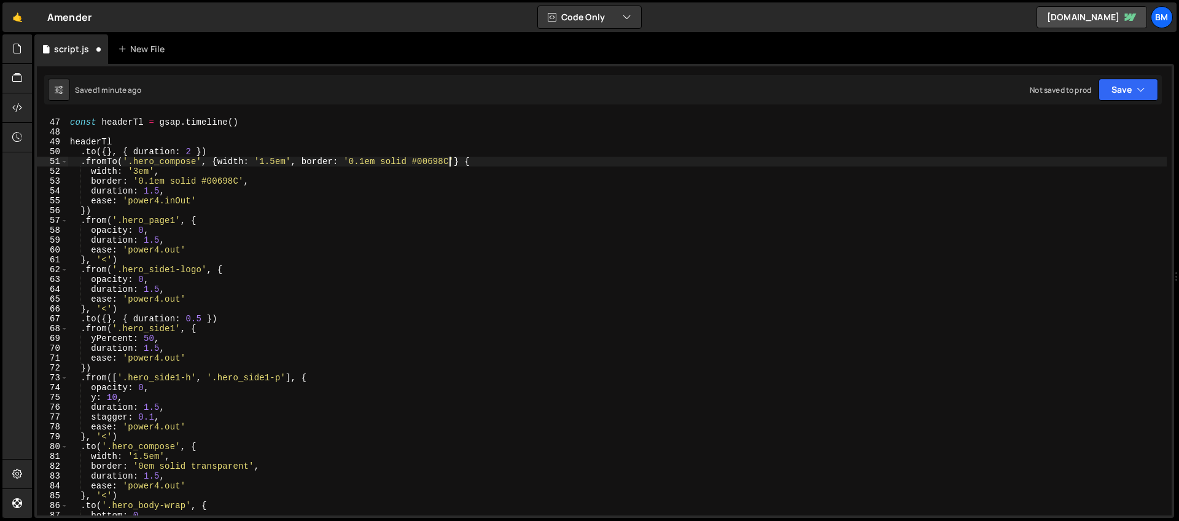
scroll to position [397, 0]
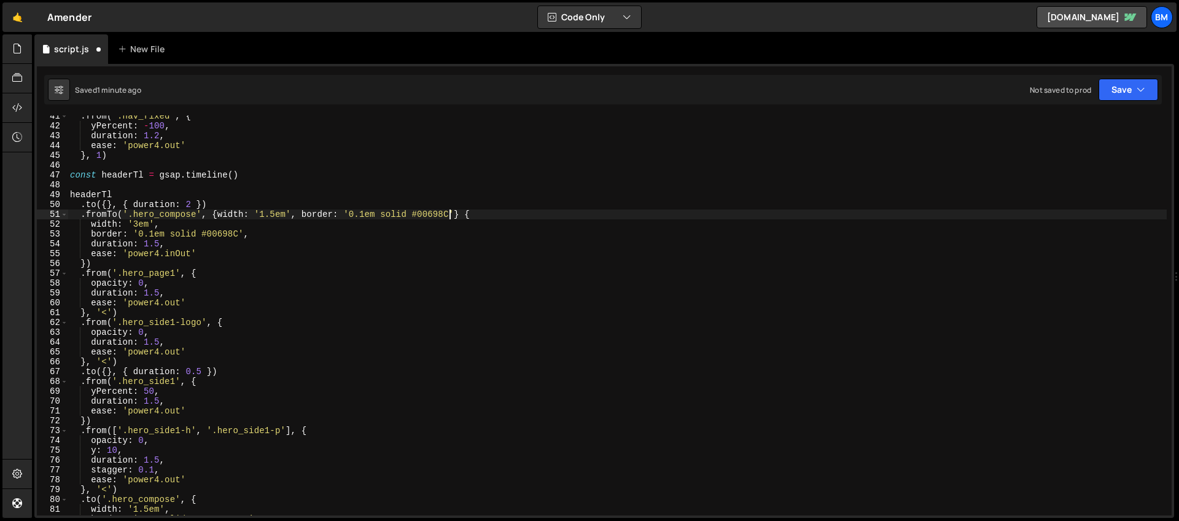
click at [426, 217] on div ". from ( '.nav_fixed' , { yPercent : - 100 , duration : 1.2 , ease : 'power4.ou…" at bounding box center [617, 320] width 1099 height 419
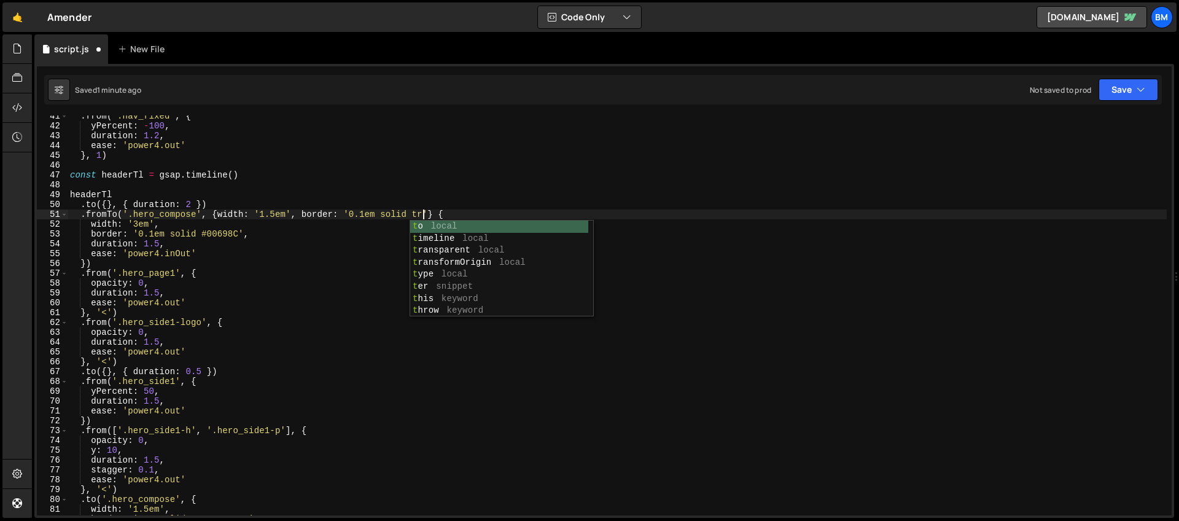
scroll to position [0, 25]
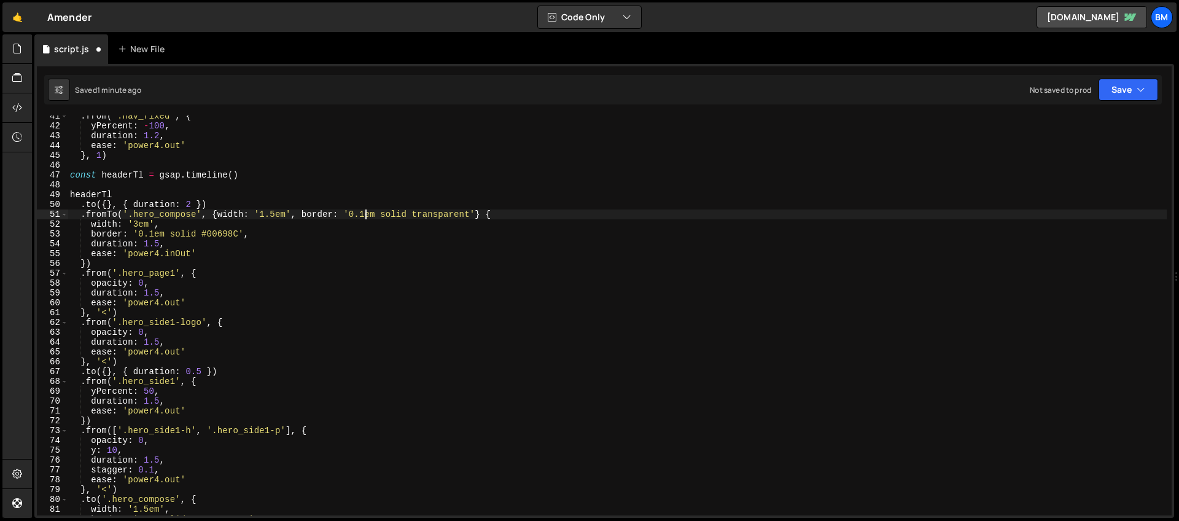
click at [365, 216] on div ". from ( '.nav_fixed' , { yPercent : - 100 , duration : 1.2 , ease : 'power4.ou…" at bounding box center [617, 320] width 1099 height 419
click at [483, 214] on div ". from ( '.nav_fixed' , { yPercent : - 100 , duration : 1.2 , ease : 'power4.ou…" at bounding box center [617, 320] width 1099 height 419
click at [154, 235] on div ". from ( '.nav_fixed' , { yPercent : - 100 , duration : 1.2 , ease : 'power4.ou…" at bounding box center [617, 320] width 1099 height 419
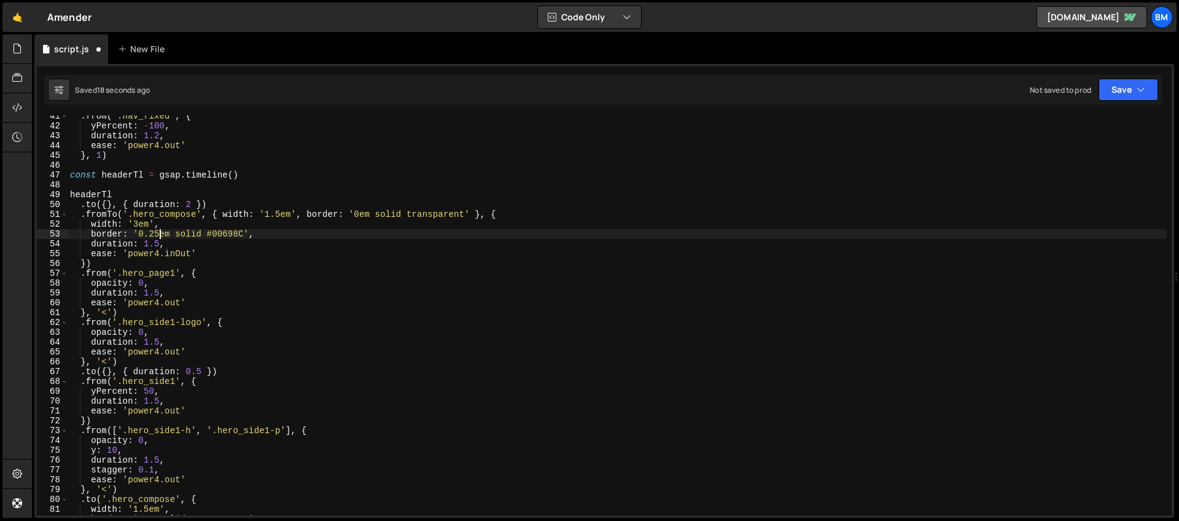
click at [210, 213] on div ". from ( '.nav_fixed' , { yPercent : - 100 , duration : 1.2 , ease : 'power4.ou…" at bounding box center [617, 320] width 1099 height 419
type textarea ".fromTo('.hero_compose', { width: '1.5em', border: '0em solid transparent' }, {"
